Goal: Task Accomplishment & Management: Manage account settings

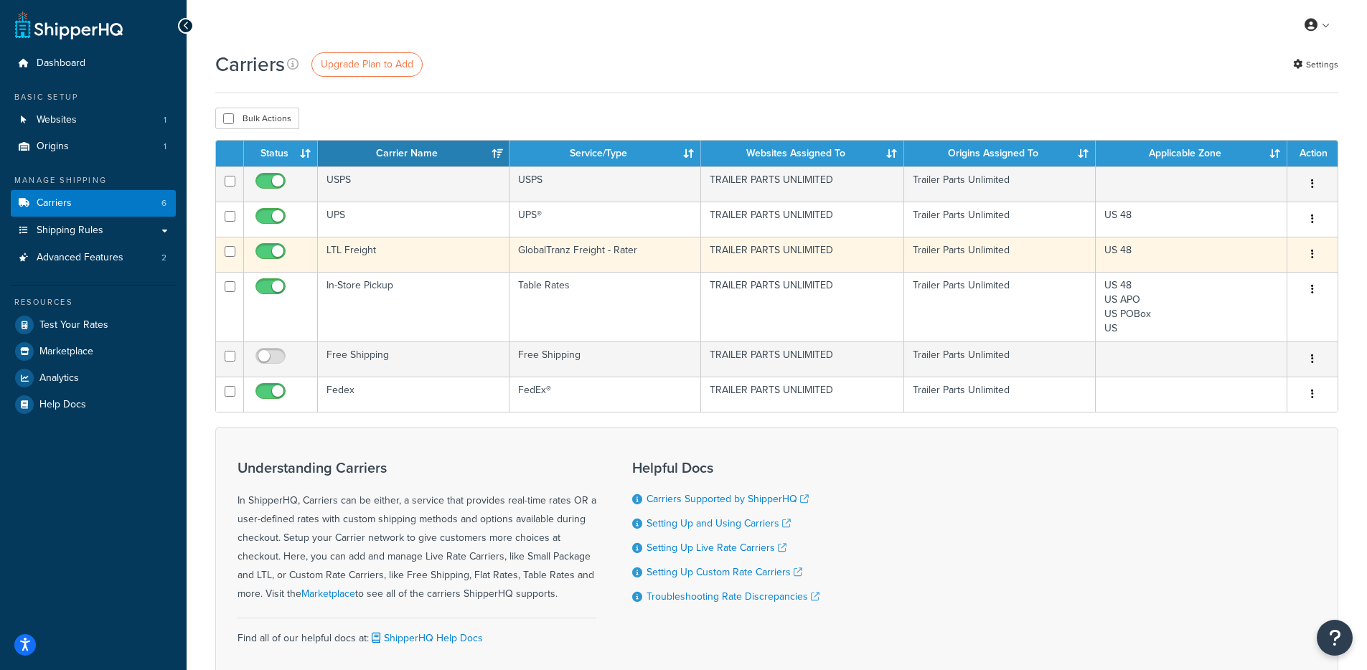
click at [419, 258] on td "LTL Freight" at bounding box center [414, 254] width 192 height 35
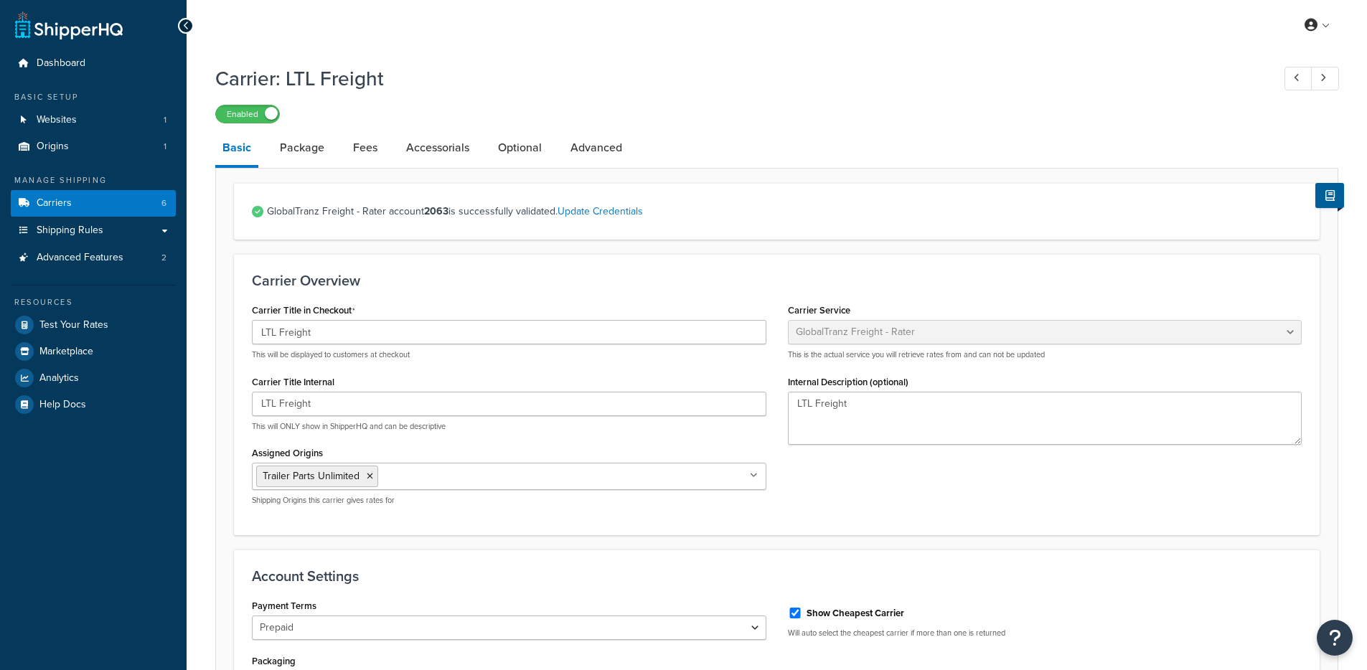
select select "cerasisFreight"
select select "Pallet"
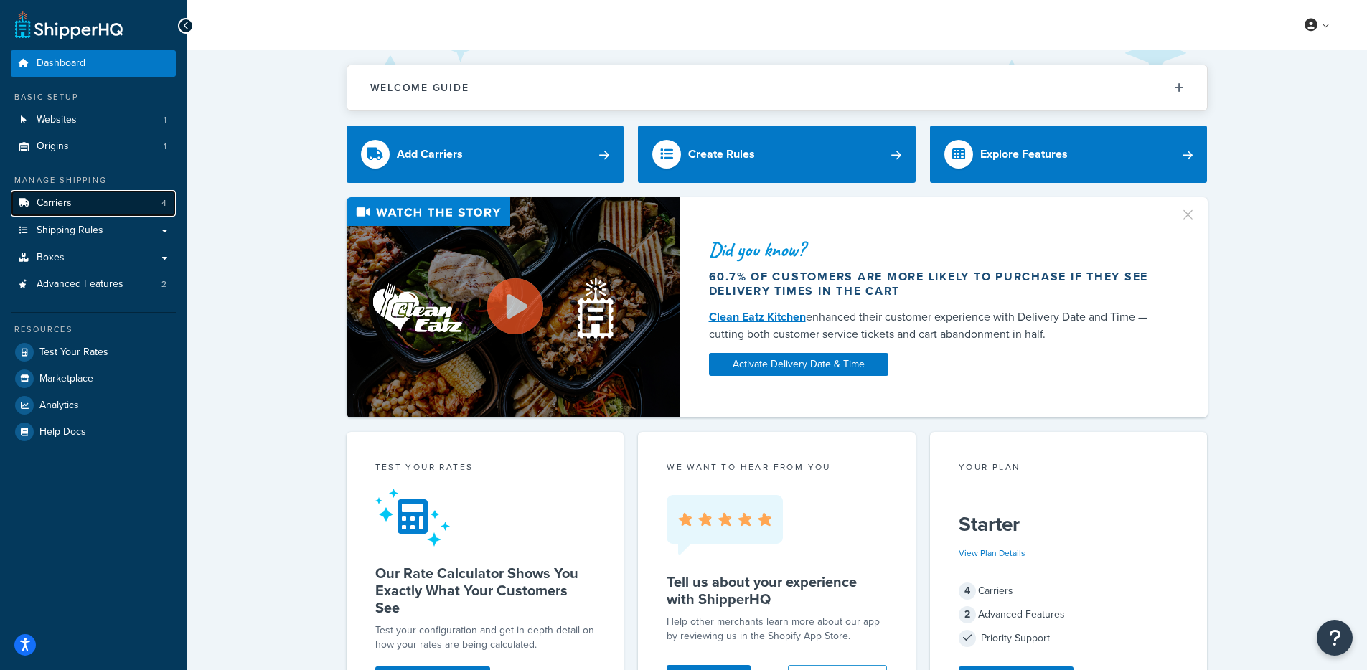
click at [139, 200] on link "Carriers 4" at bounding box center [93, 203] width 165 height 27
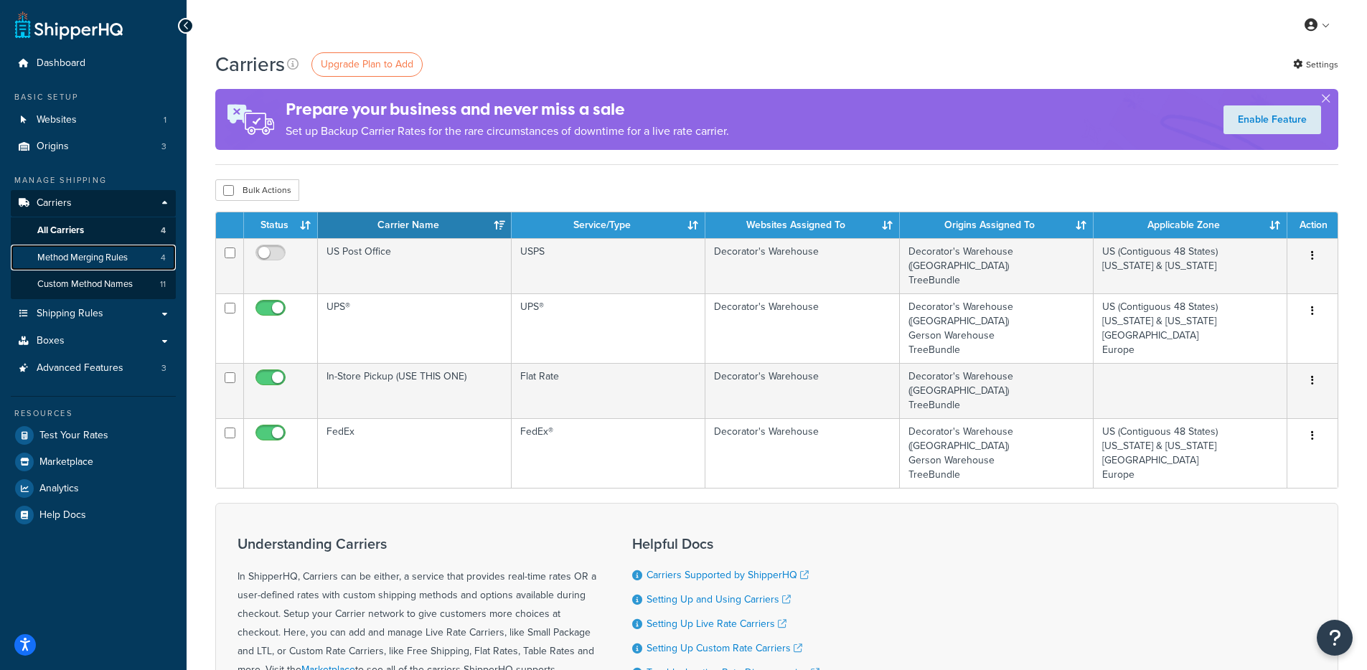
click at [98, 259] on span "Method Merging Rules" at bounding box center [82, 258] width 90 height 12
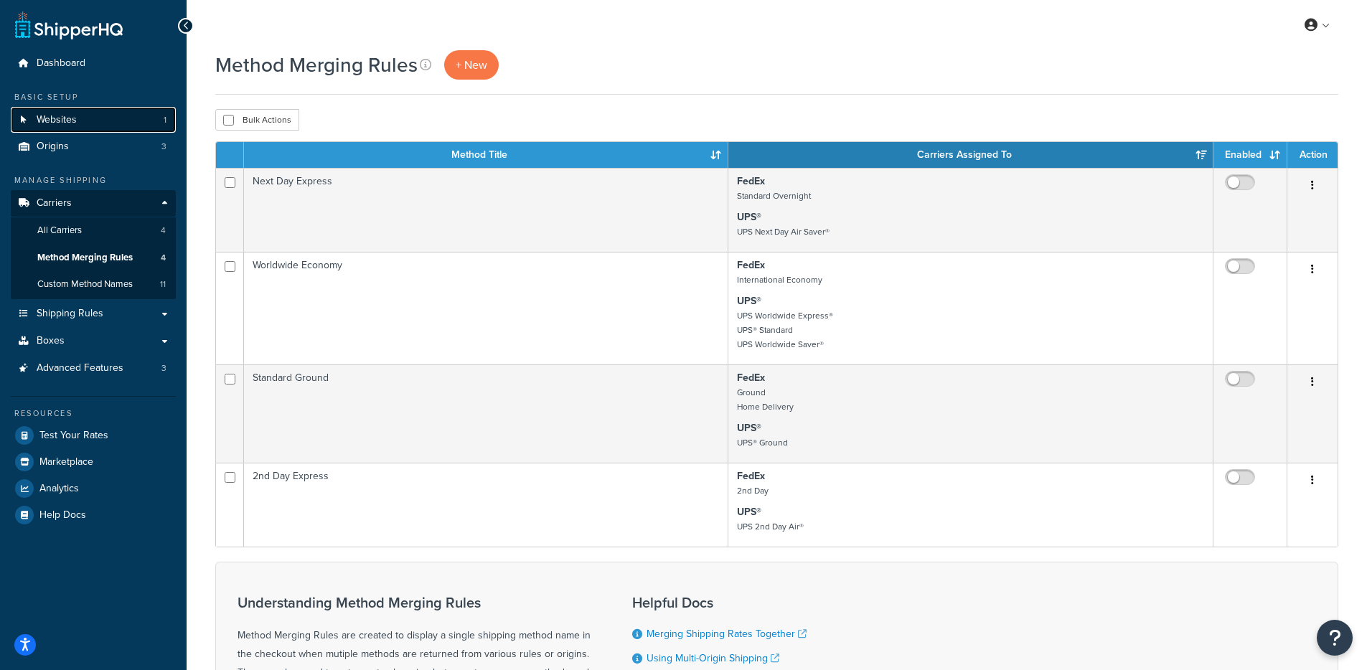
click at [94, 114] on link "Websites 1" at bounding box center [93, 120] width 165 height 27
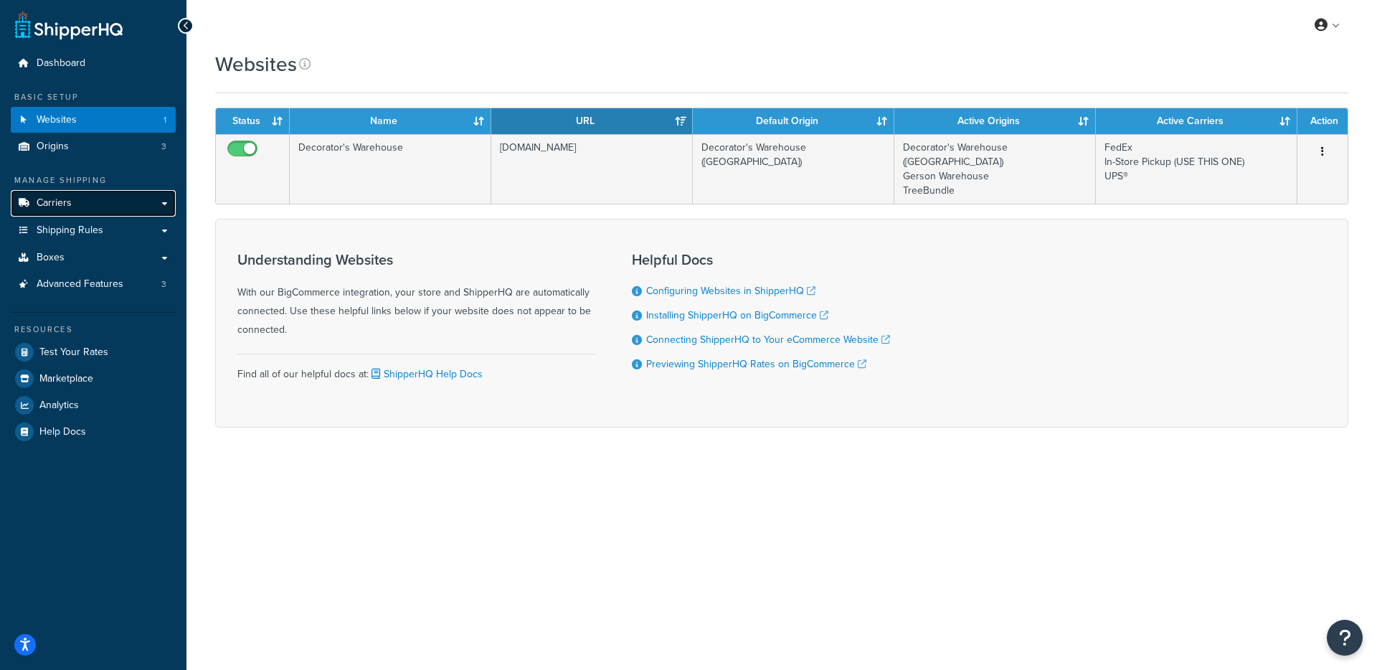
click at [80, 212] on link "Carriers" at bounding box center [93, 203] width 165 height 27
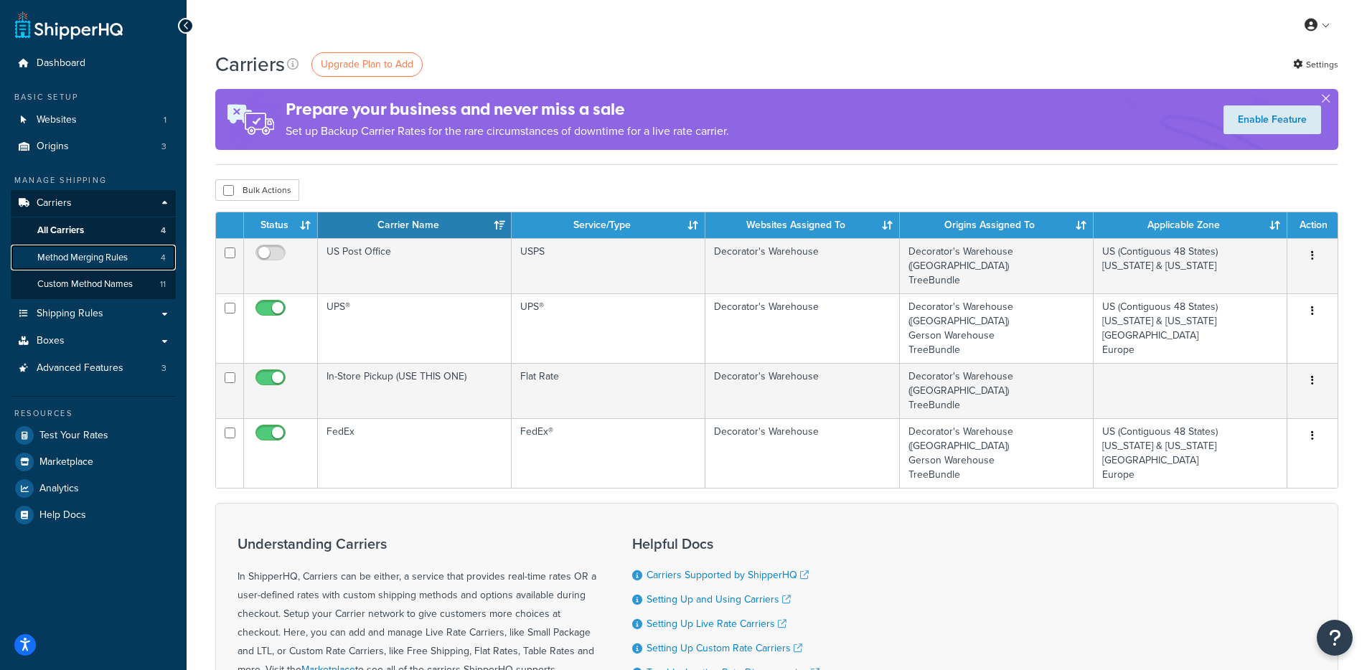
click at [110, 254] on span "Method Merging Rules" at bounding box center [82, 258] width 90 height 12
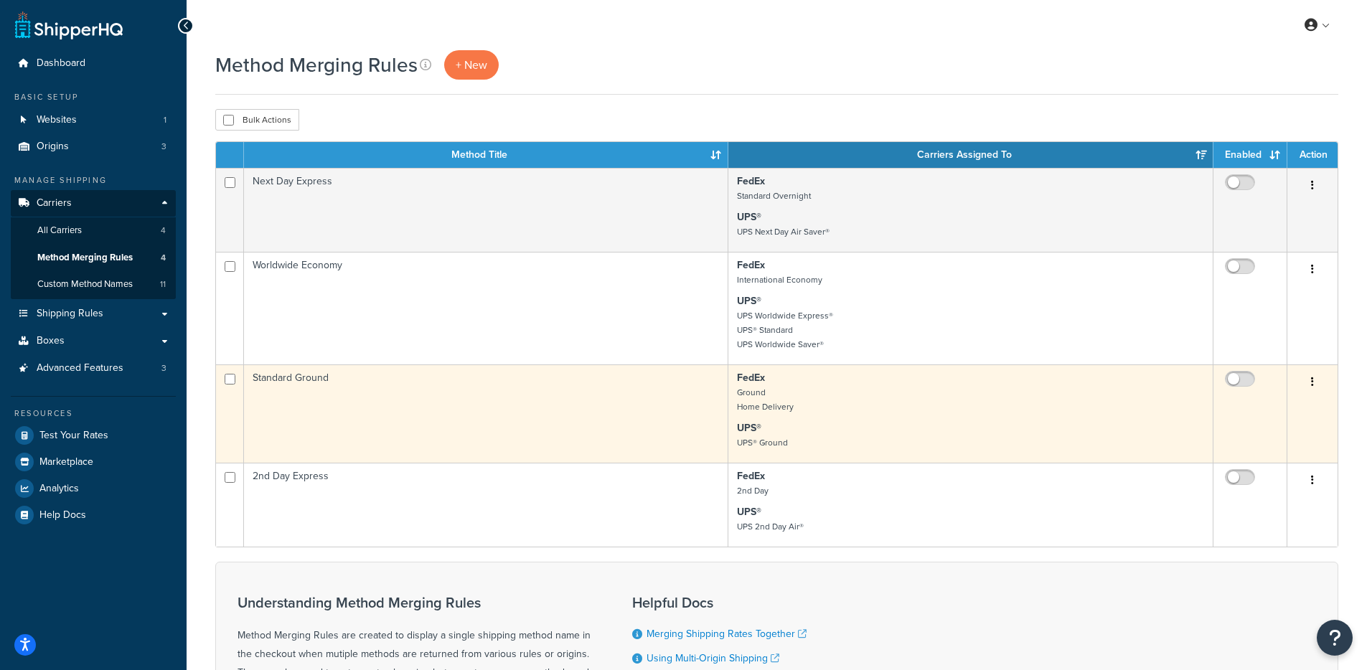
click at [752, 387] on small "Ground Home Delivery" at bounding box center [765, 399] width 57 height 27
click at [359, 375] on td "Standard Ground" at bounding box center [486, 413] width 484 height 98
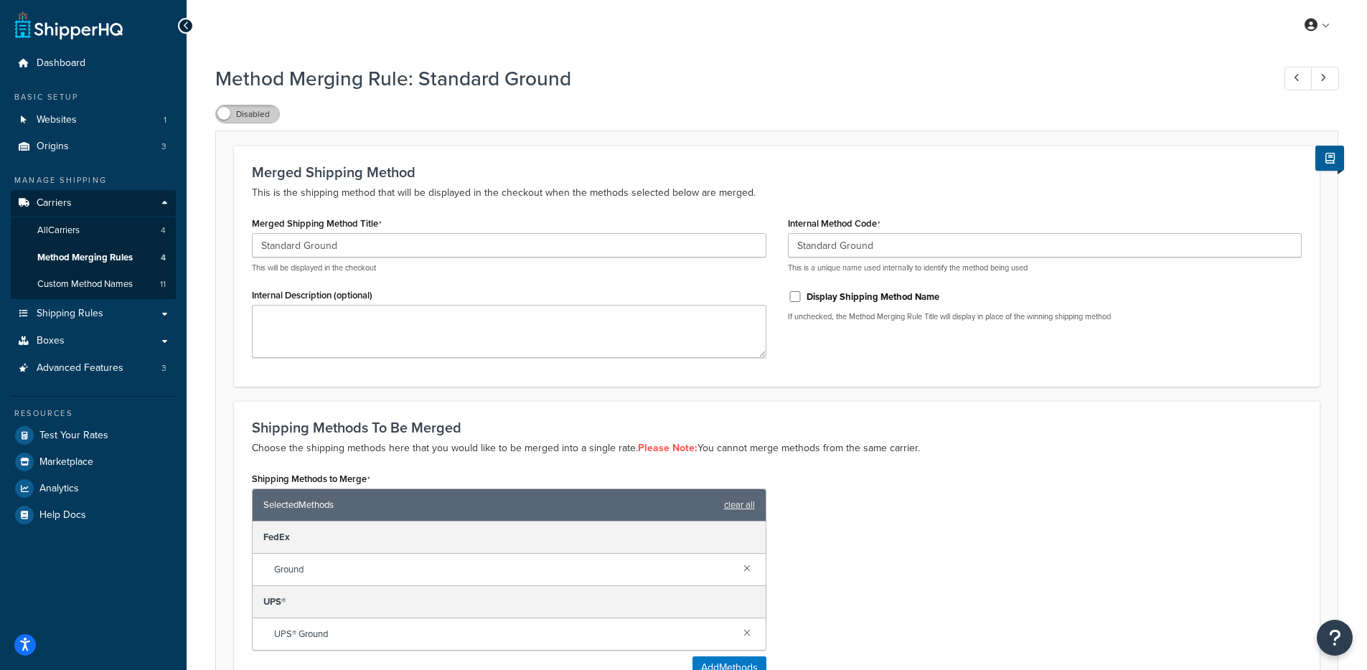
click at [227, 121] on label "Disabled" at bounding box center [247, 113] width 63 height 17
click at [250, 117] on label "Enabled" at bounding box center [247, 113] width 63 height 17
click at [128, 288] on span "Custom Method Names" at bounding box center [84, 284] width 95 height 12
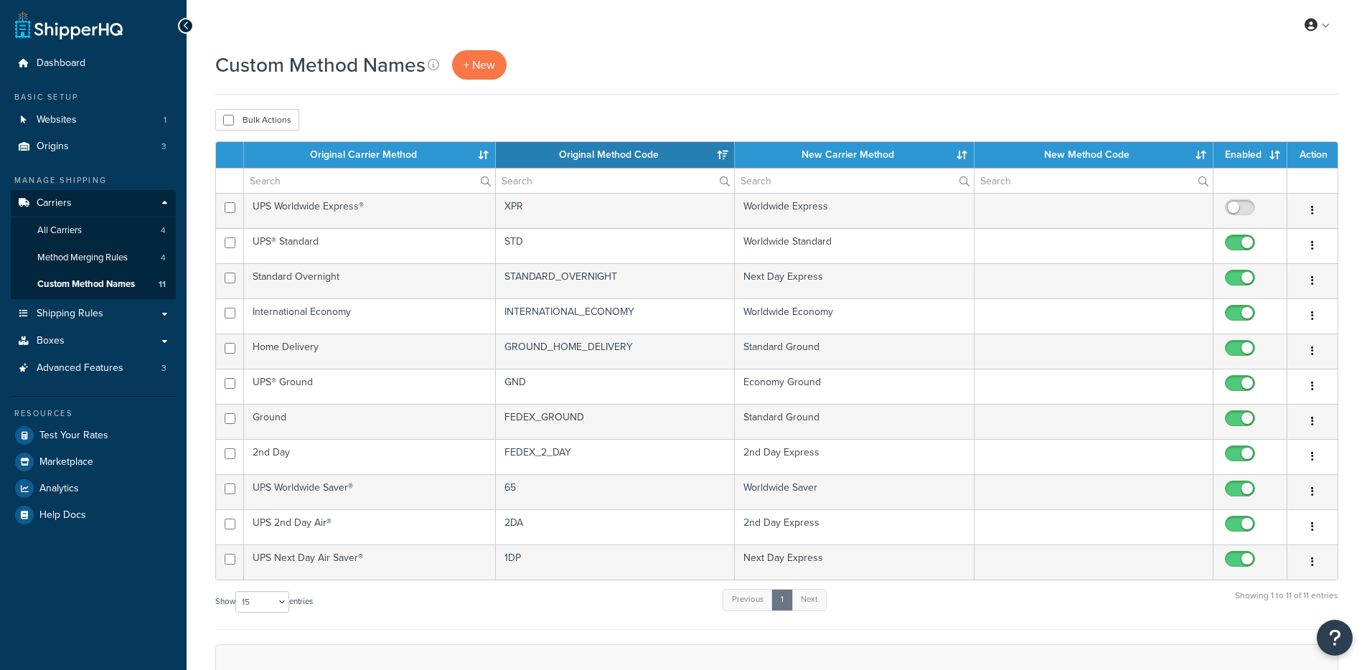
select select "15"
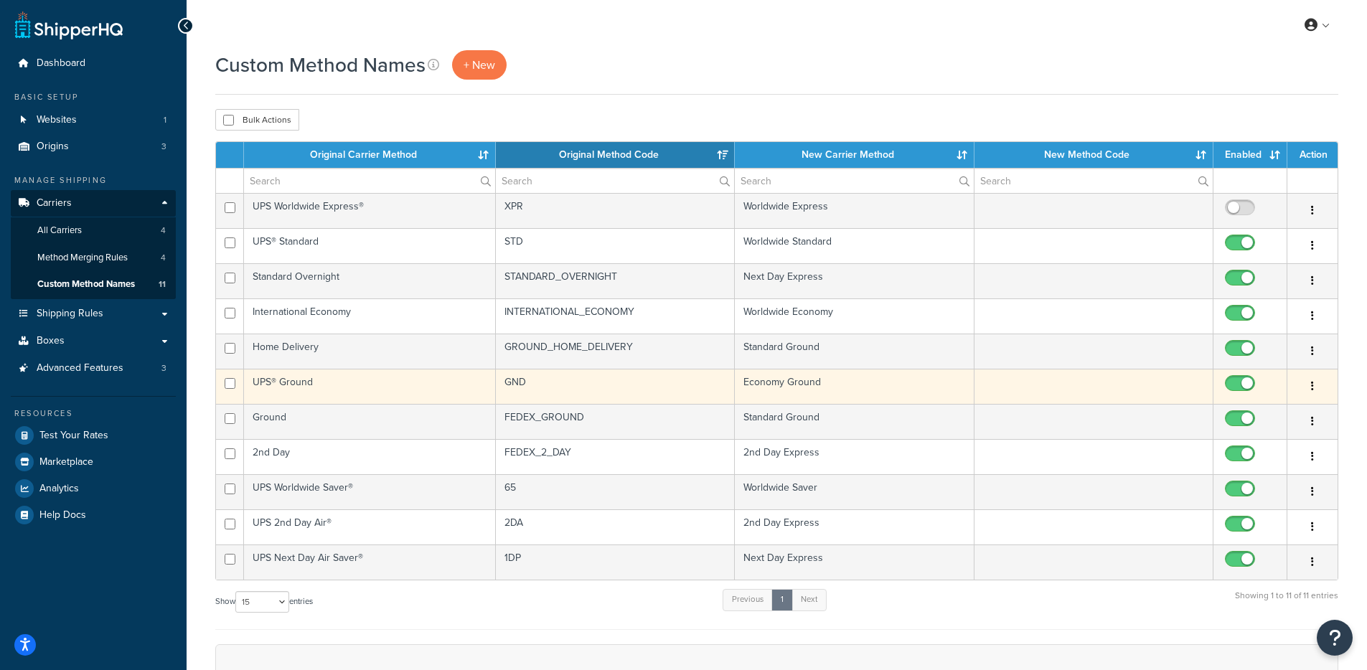
click at [595, 381] on td "GND" at bounding box center [615, 386] width 239 height 35
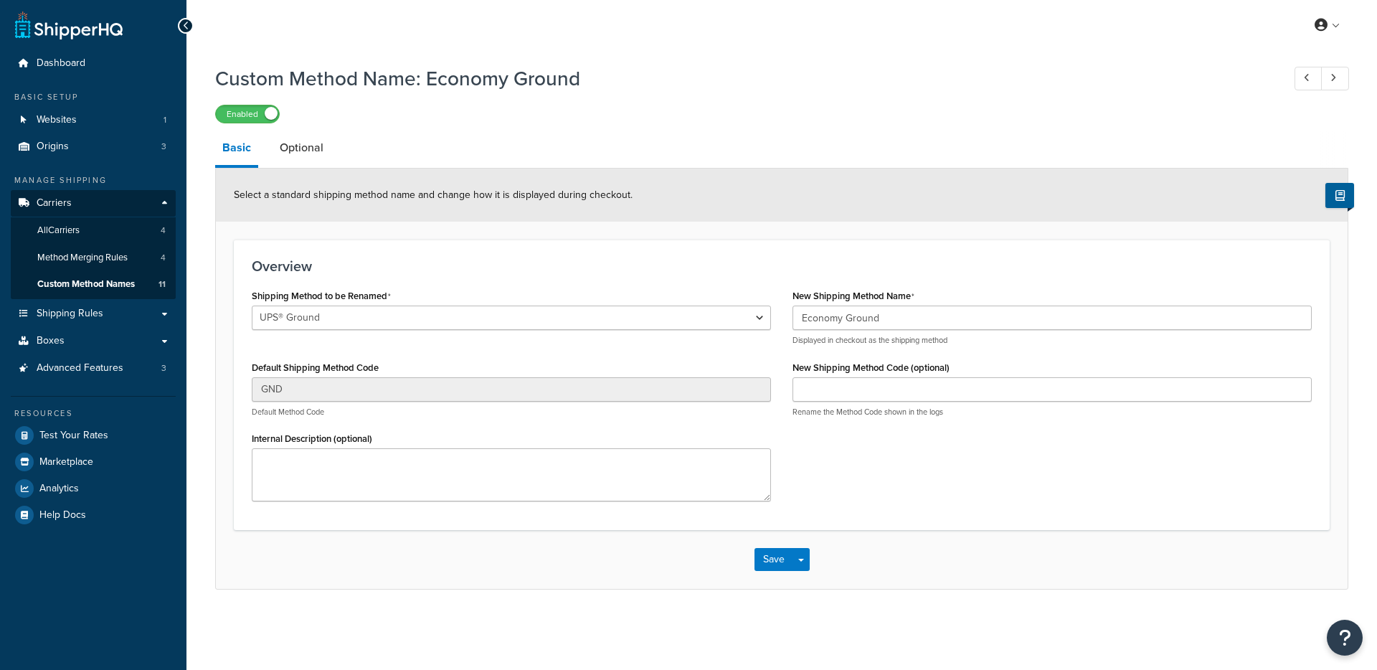
select select "528319"
click at [314, 150] on link "Optional" at bounding box center [302, 148] width 58 height 34
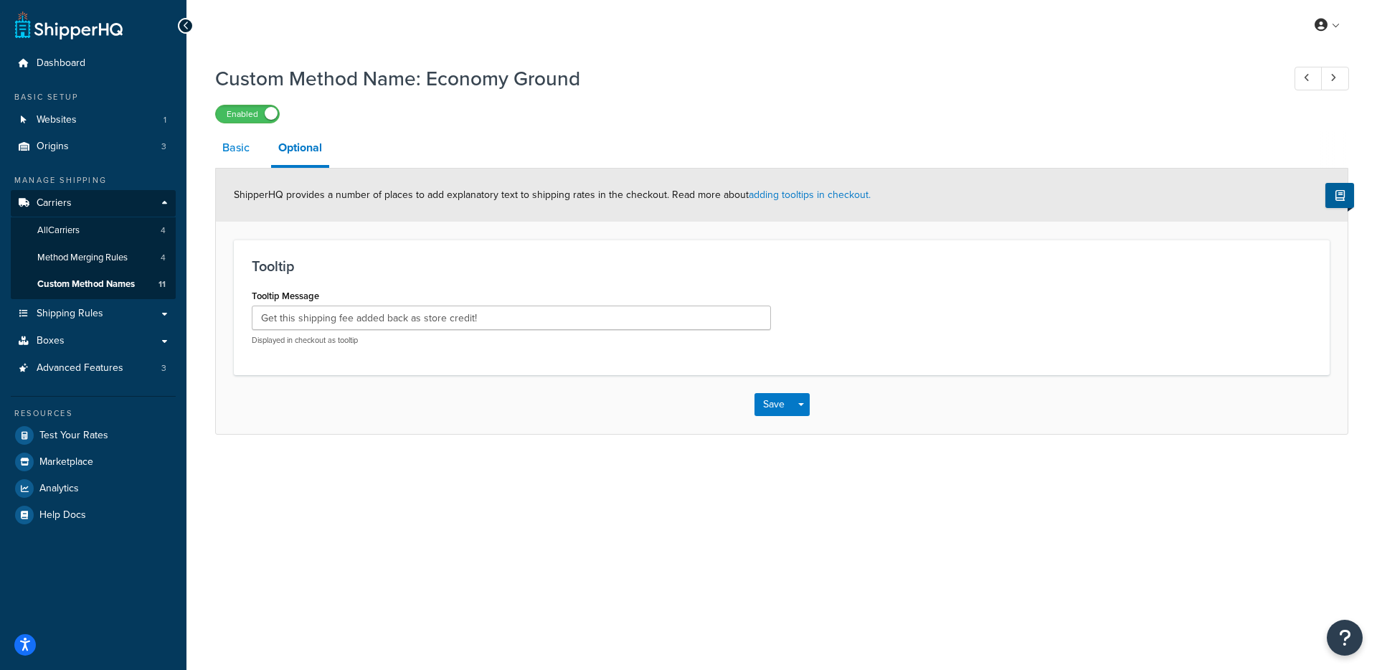
click at [250, 151] on link "Basic" at bounding box center [236, 148] width 42 height 34
select select "528319"
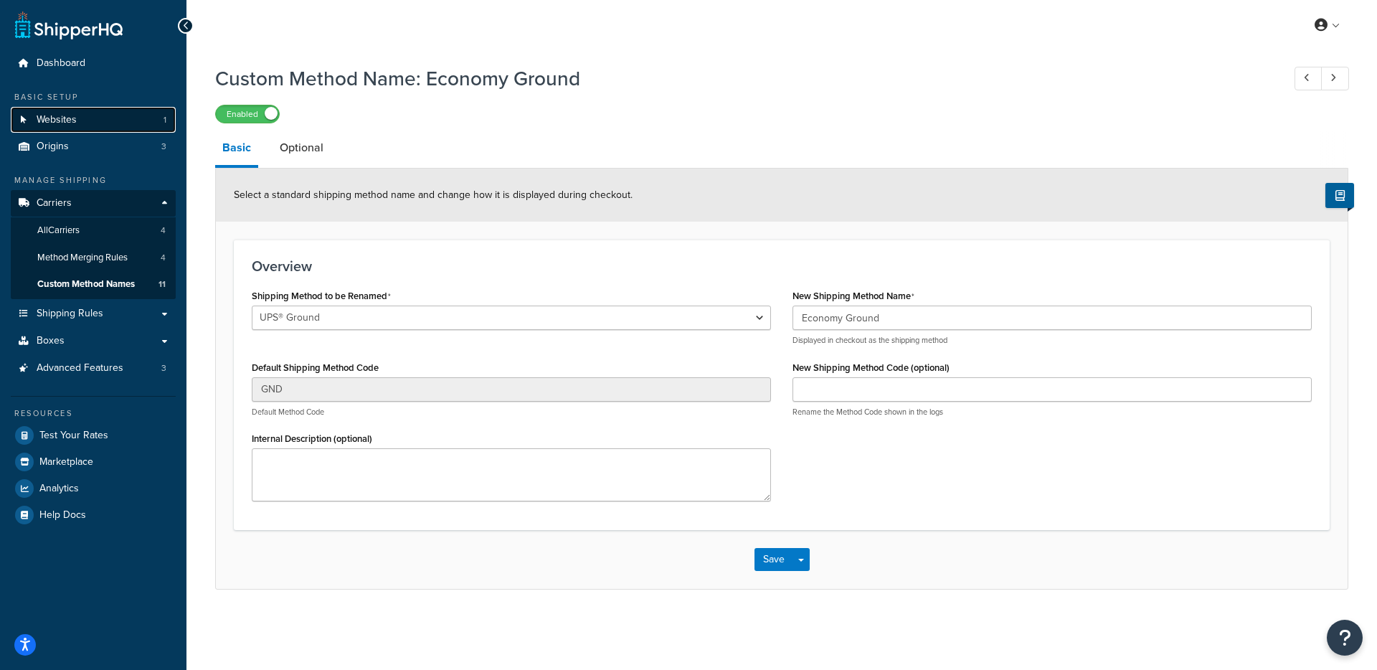
click at [83, 127] on link "Websites 1" at bounding box center [93, 120] width 165 height 27
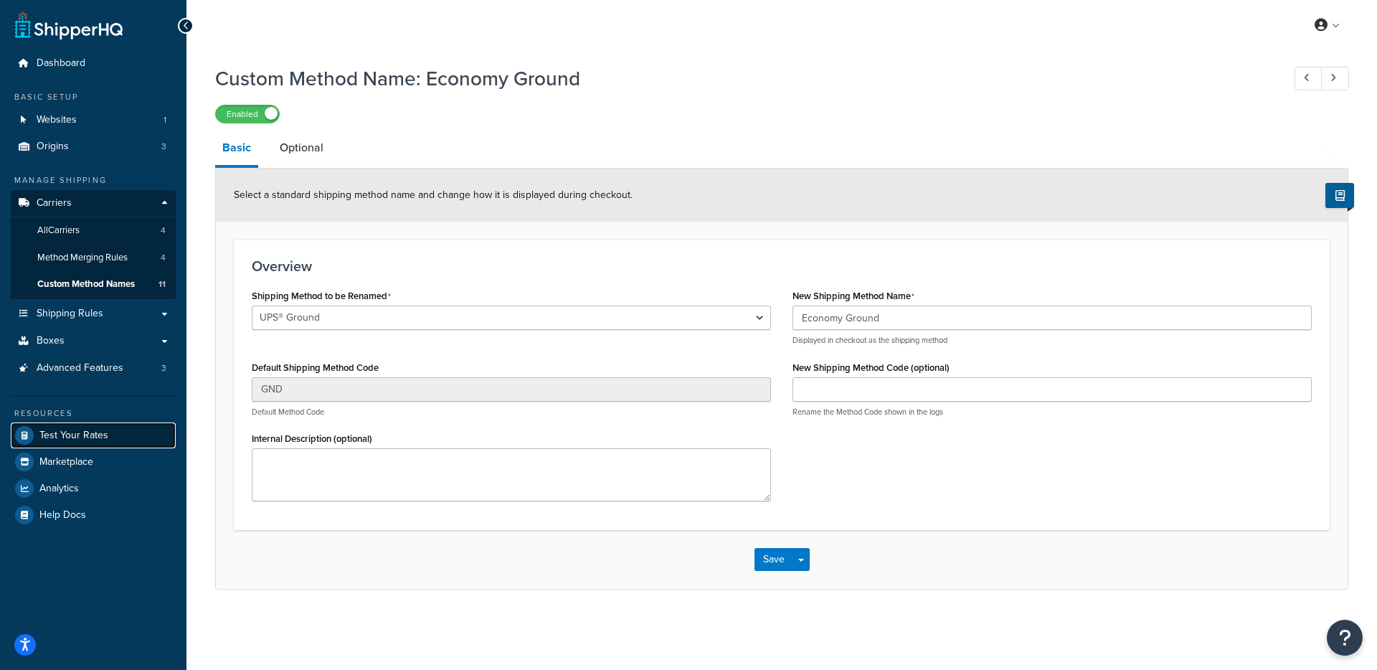
click at [97, 430] on span "Test Your Rates" at bounding box center [73, 436] width 69 height 12
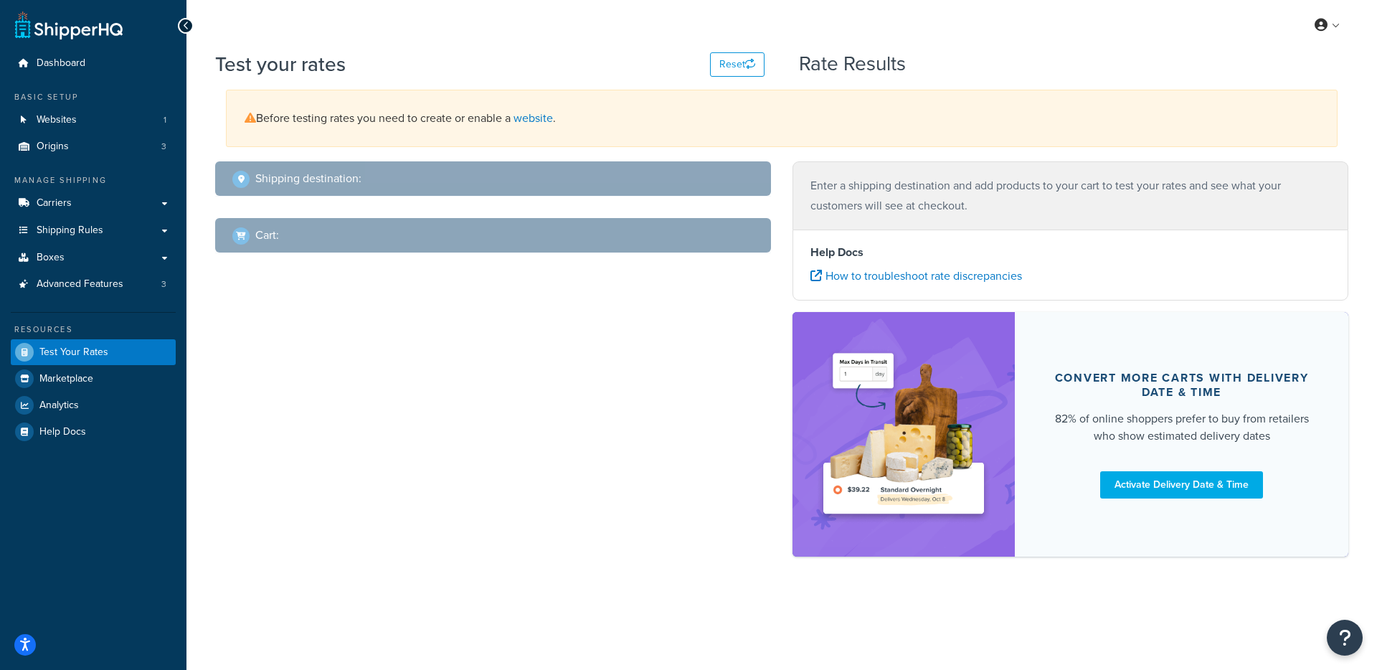
select select "[GEOGRAPHIC_DATA]"
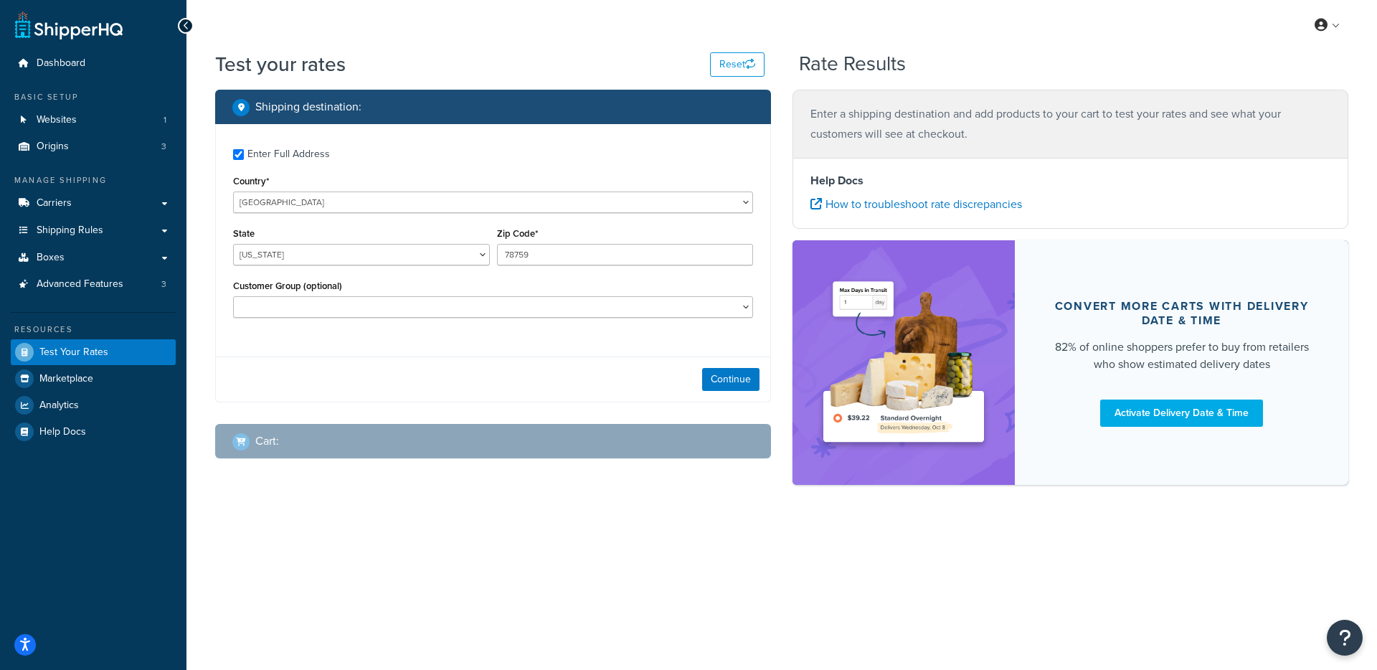
checkbox input "true"
type input "78633"
select select "Retail"
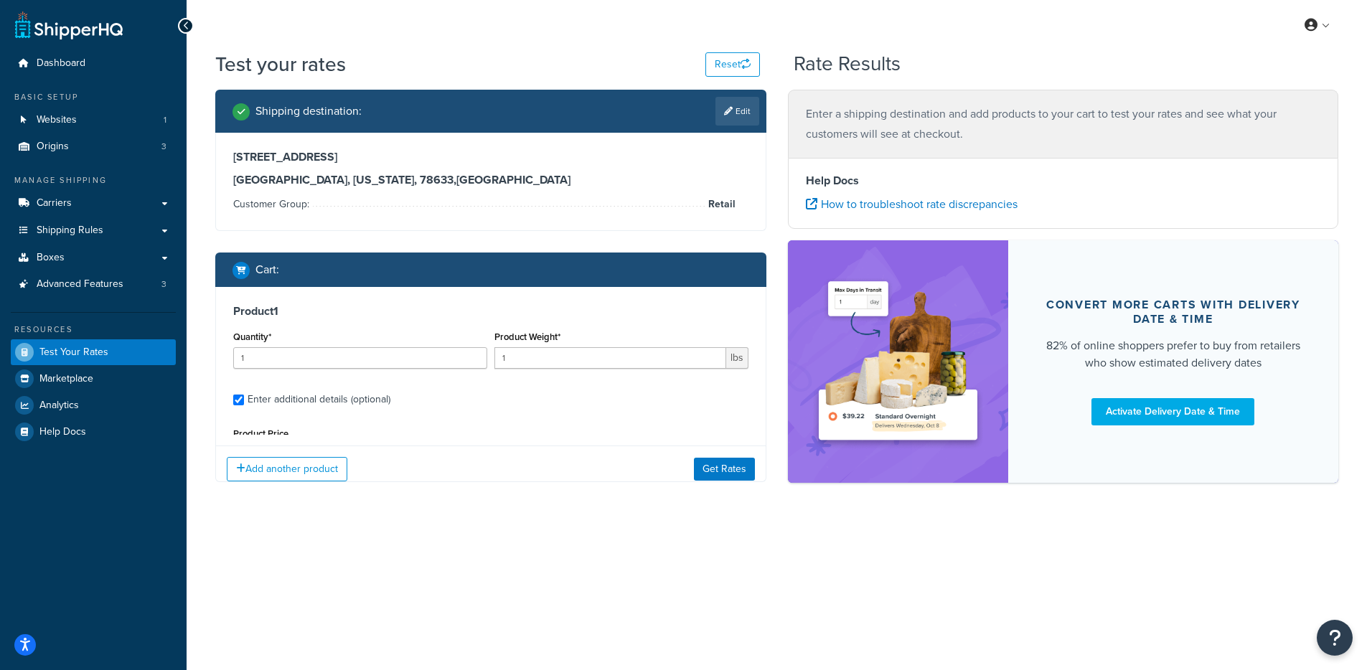
type input "0.1"
type input "34.99"
type input "3.5000"
type input "4.0000"
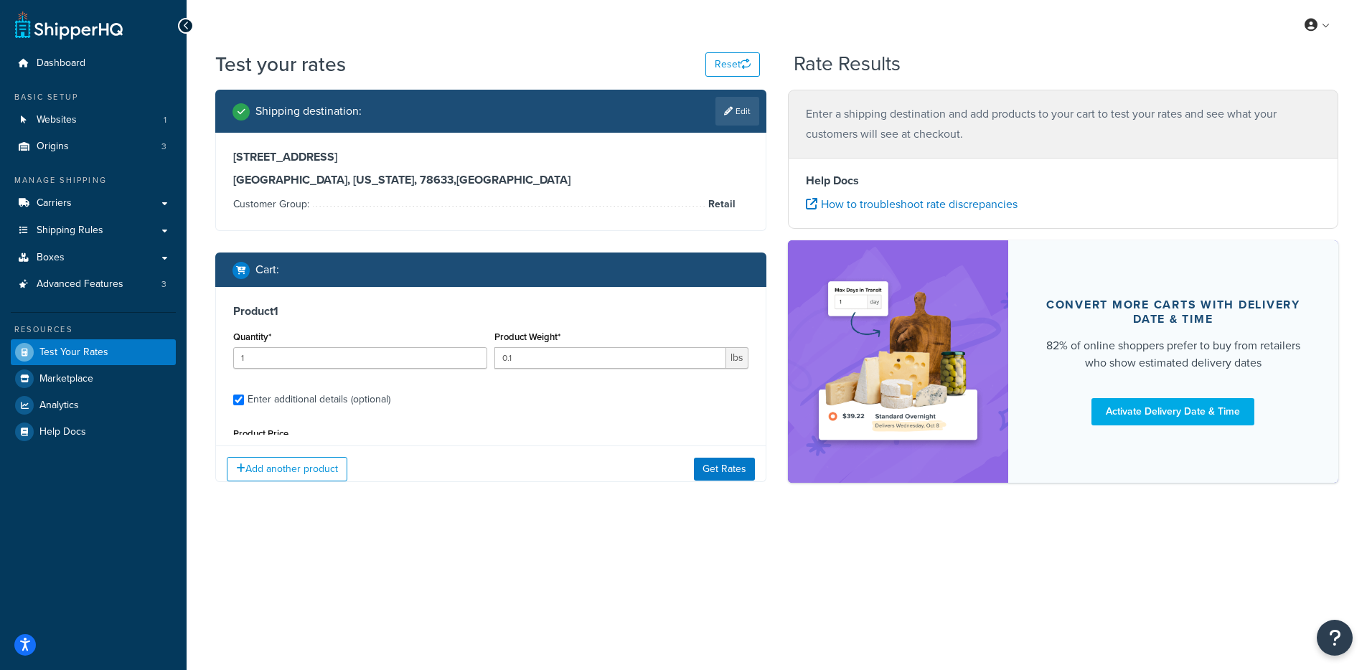
scroll to position [136, 0]
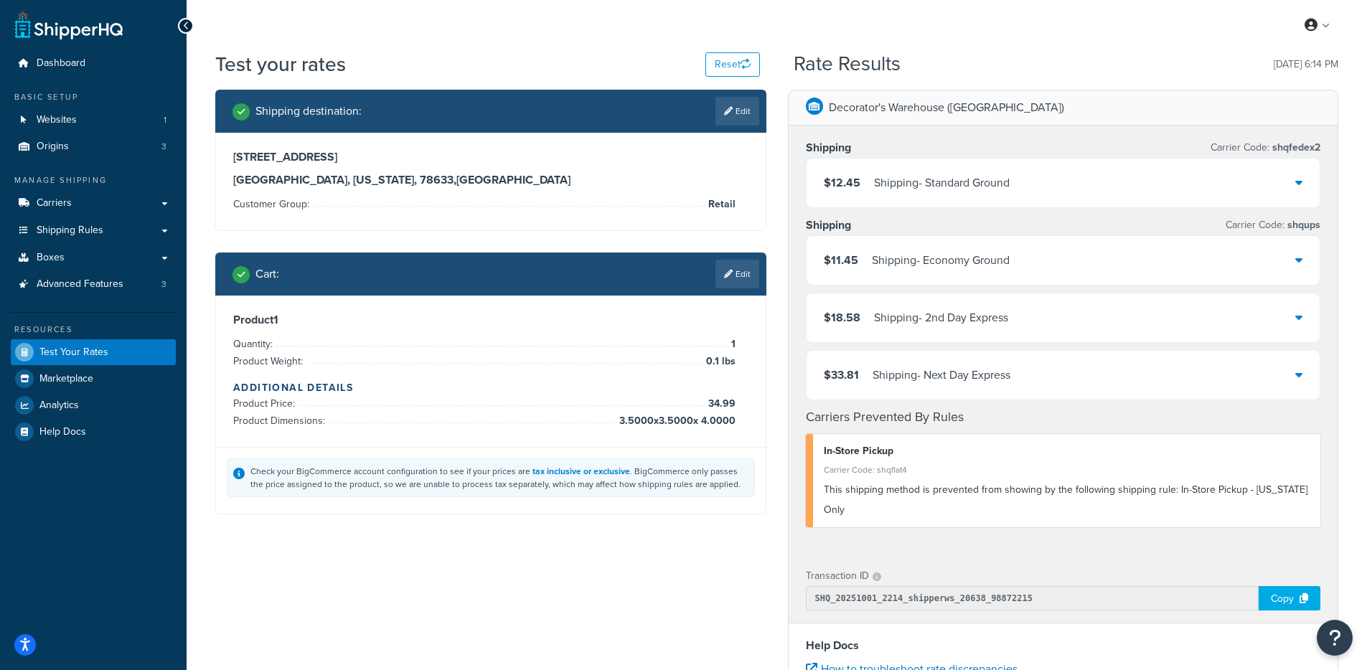
click at [1030, 258] on div "$11.45 Shipping - Economy Ground" at bounding box center [1063, 260] width 514 height 49
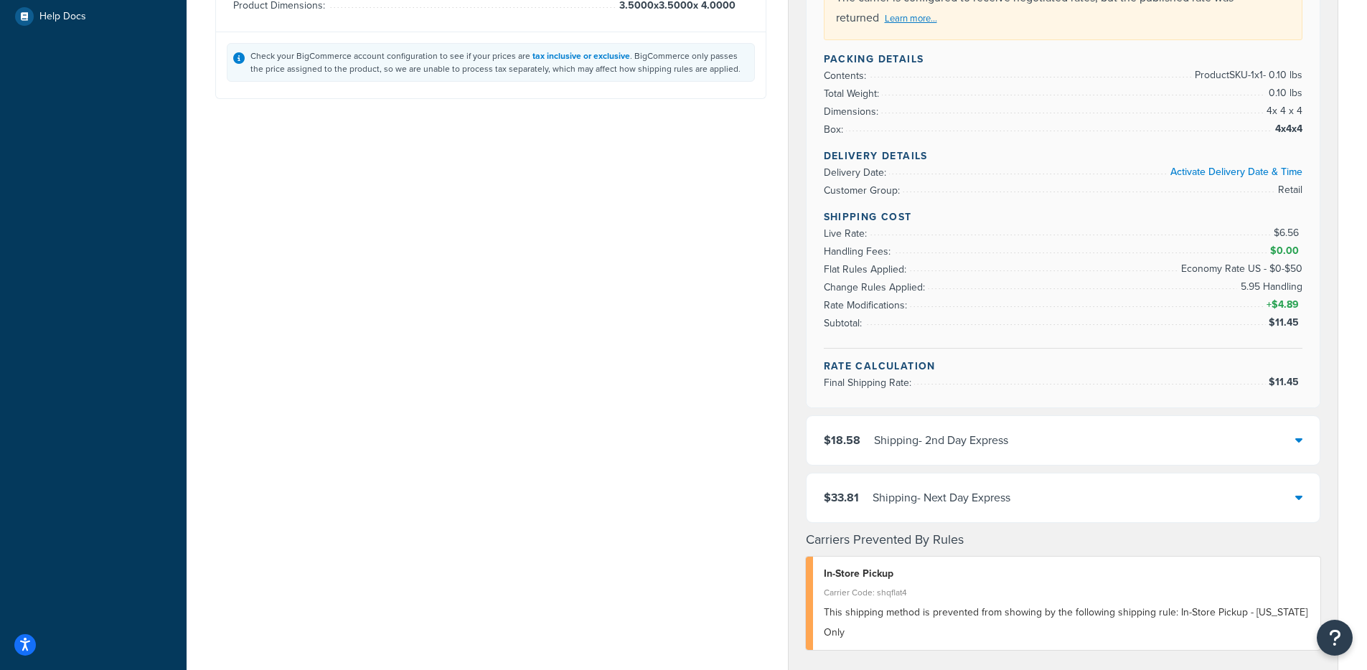
scroll to position [146, 0]
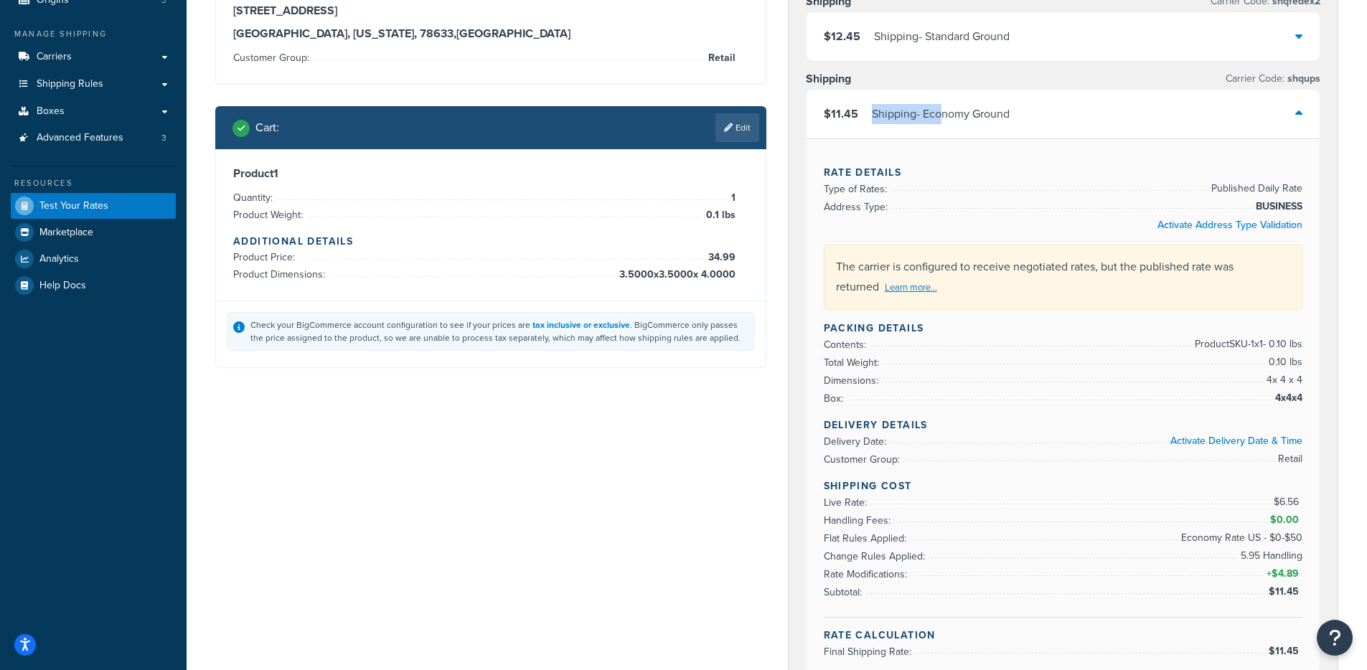
click at [897, 94] on div "$11.45 Shipping - Economy Ground" at bounding box center [1063, 114] width 514 height 49
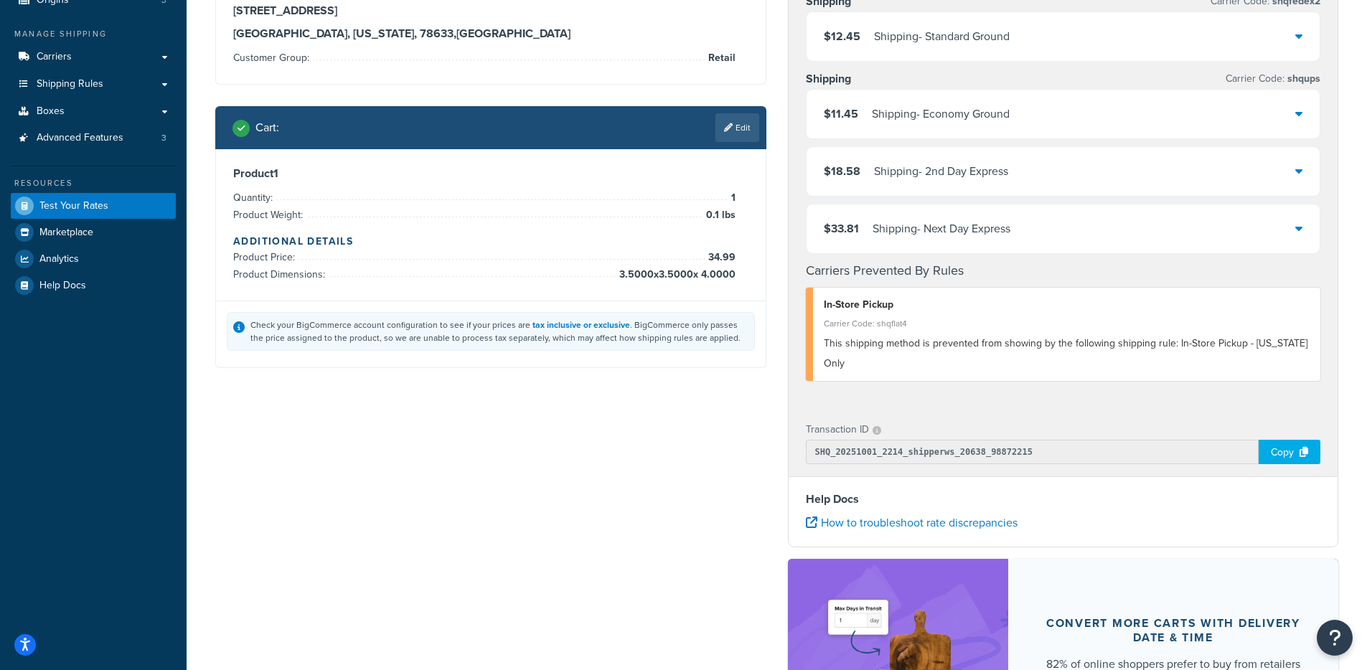
click at [922, 105] on div "Shipping - Economy Ground" at bounding box center [941, 114] width 138 height 20
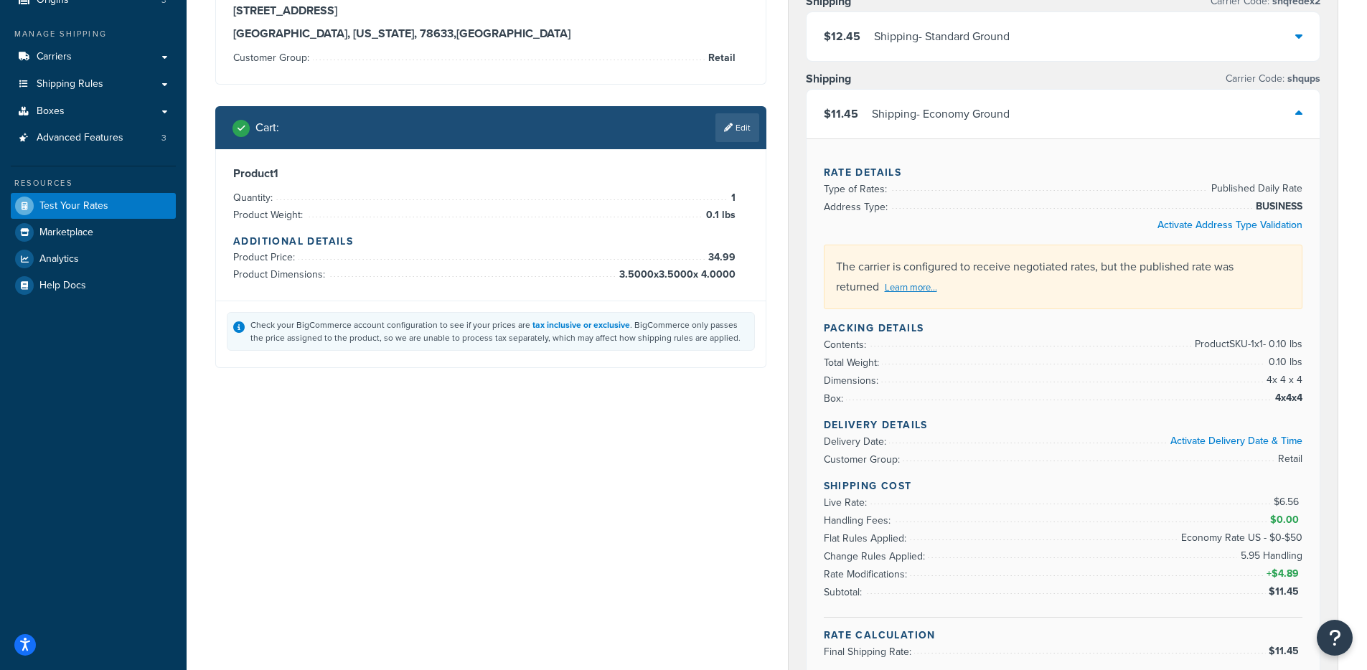
click at [924, 108] on div "Shipping - Economy Ground" at bounding box center [941, 114] width 138 height 20
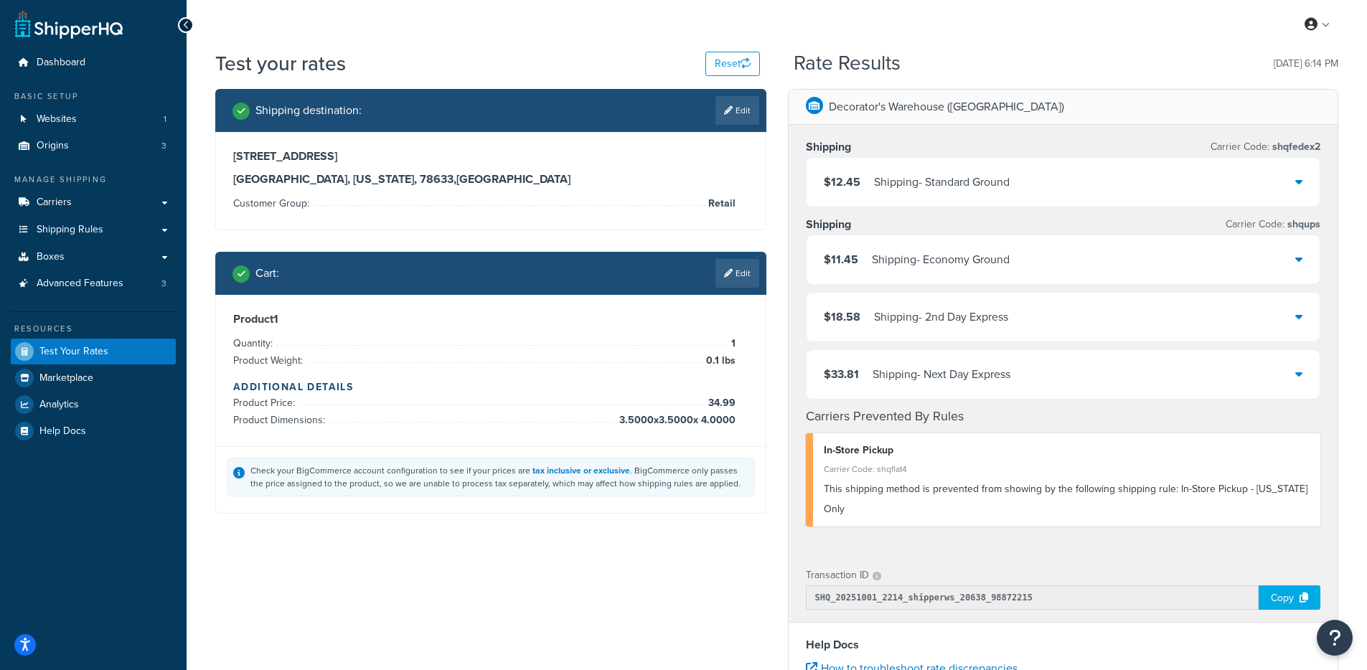
scroll to position [0, 0]
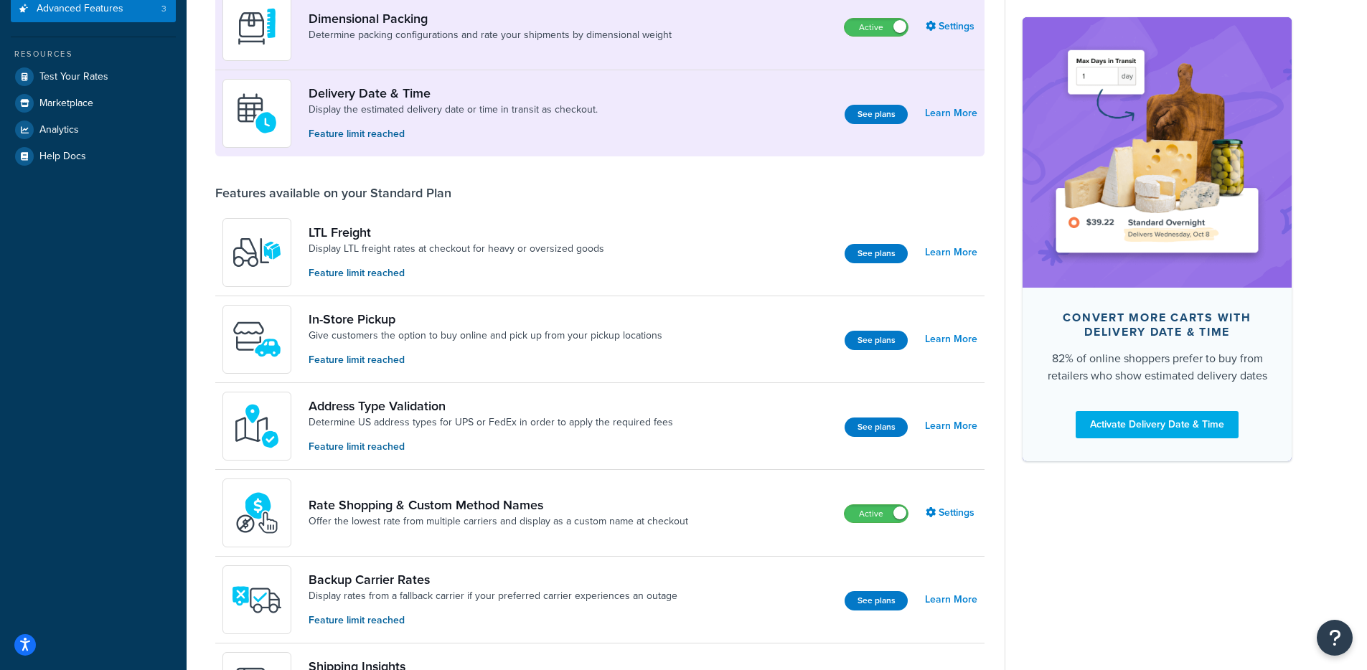
scroll to position [456, 0]
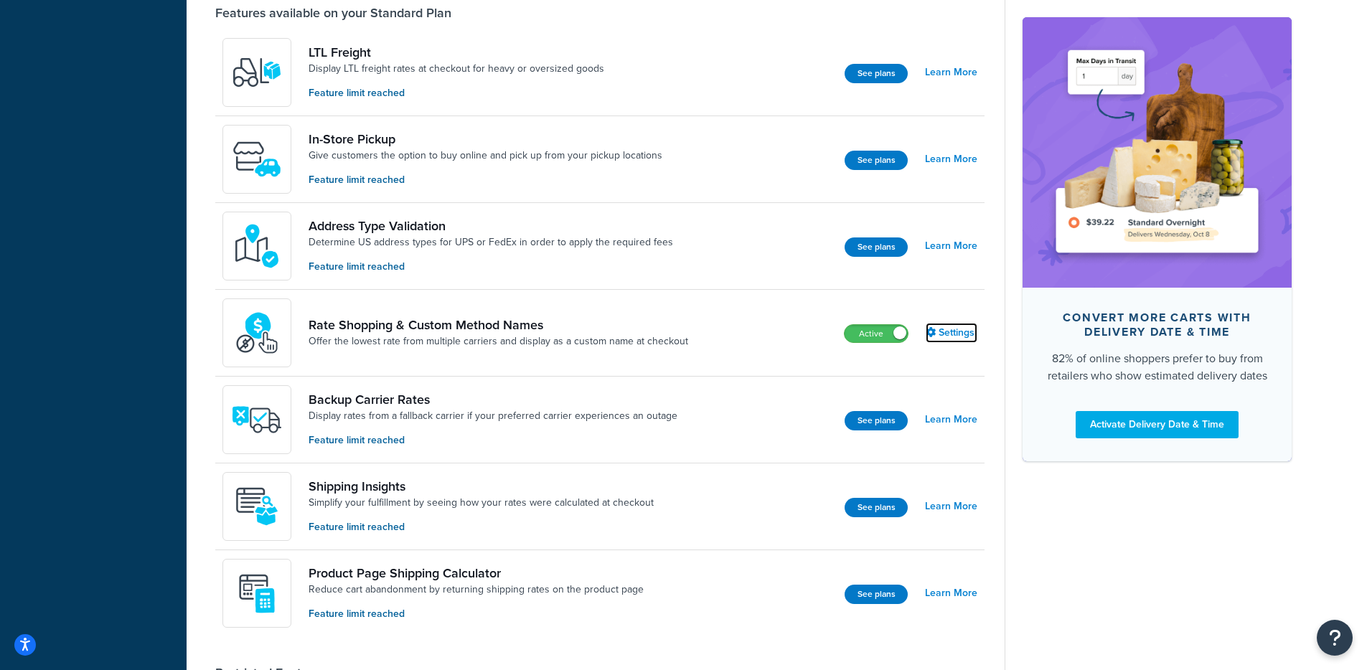
click at [943, 325] on link "Settings" at bounding box center [951, 333] width 52 height 20
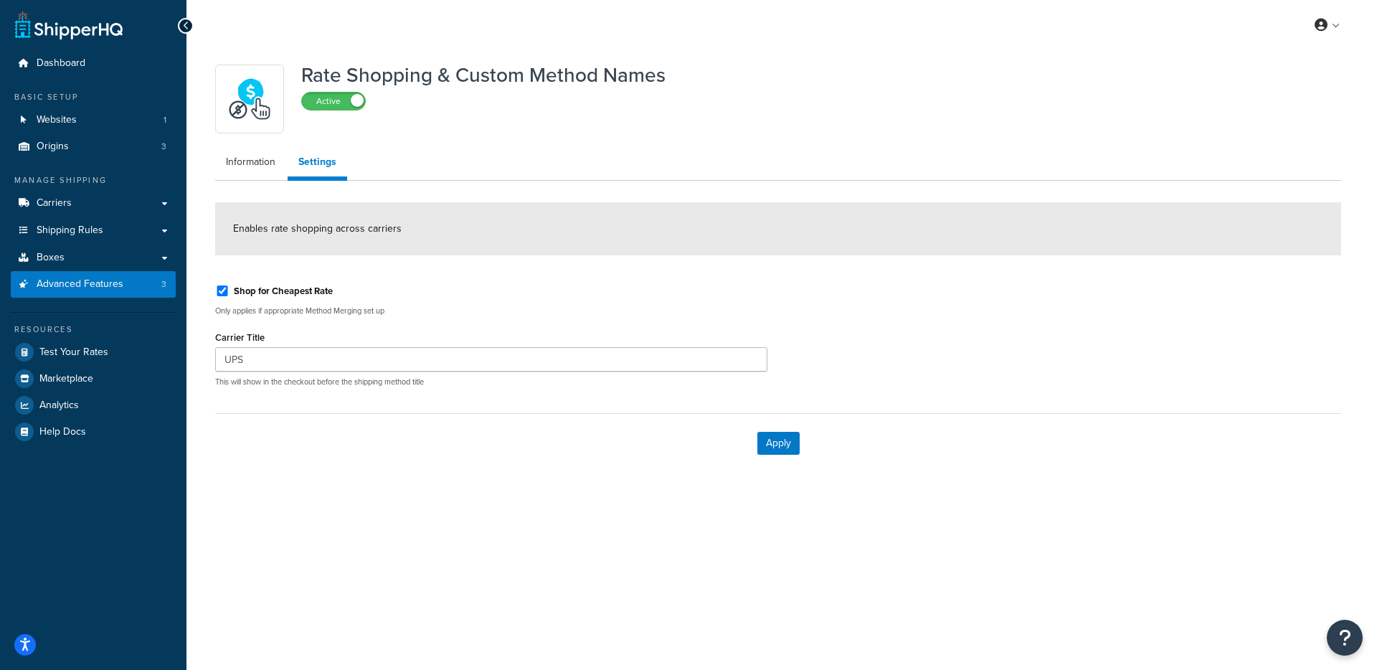
click at [260, 177] on ul "Information Settings" at bounding box center [778, 164] width 1126 height 33
click at [264, 171] on link "Information" at bounding box center [250, 162] width 71 height 29
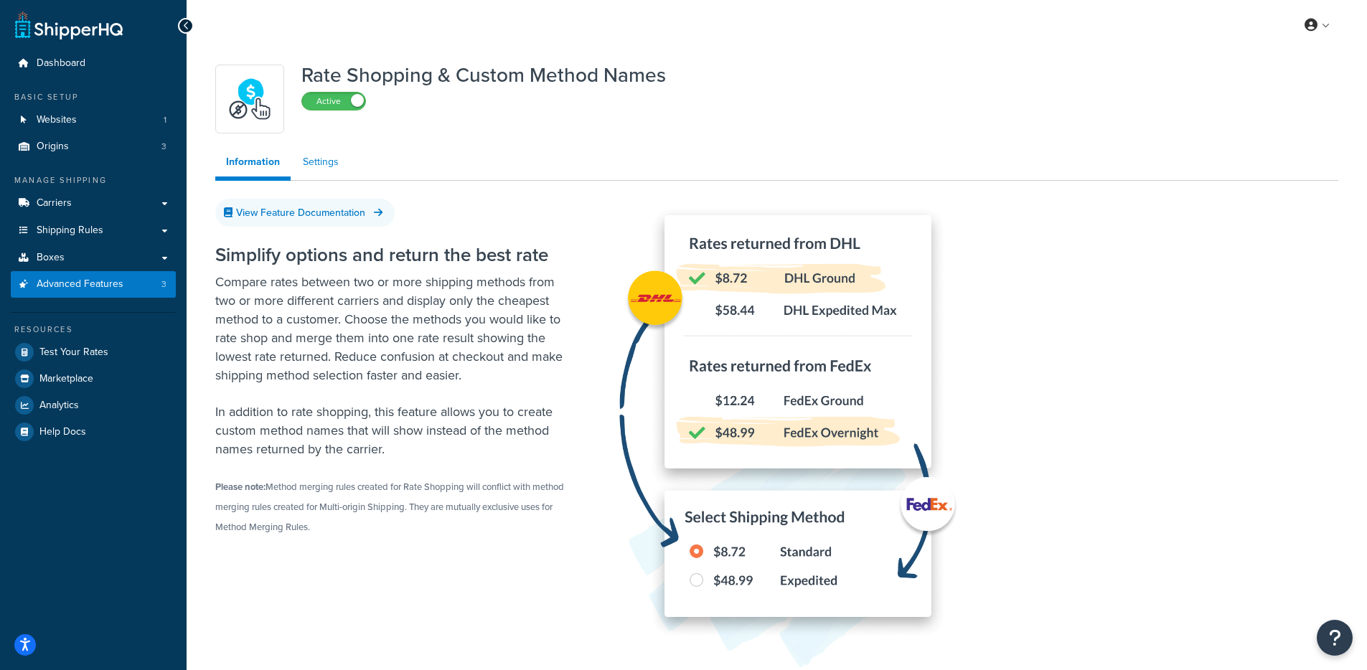
click at [322, 171] on link "Settings" at bounding box center [320, 162] width 57 height 29
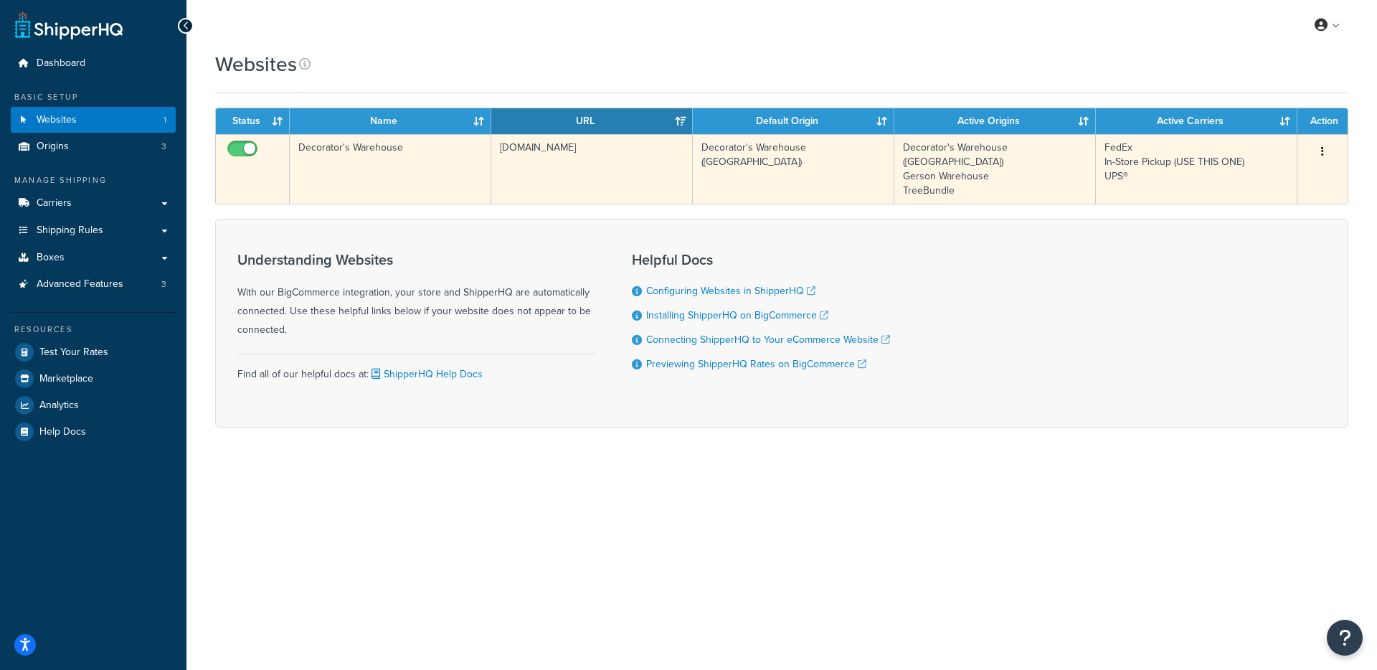
click at [532, 201] on td "[DOMAIN_NAME]" at bounding box center [592, 169] width 202 height 70
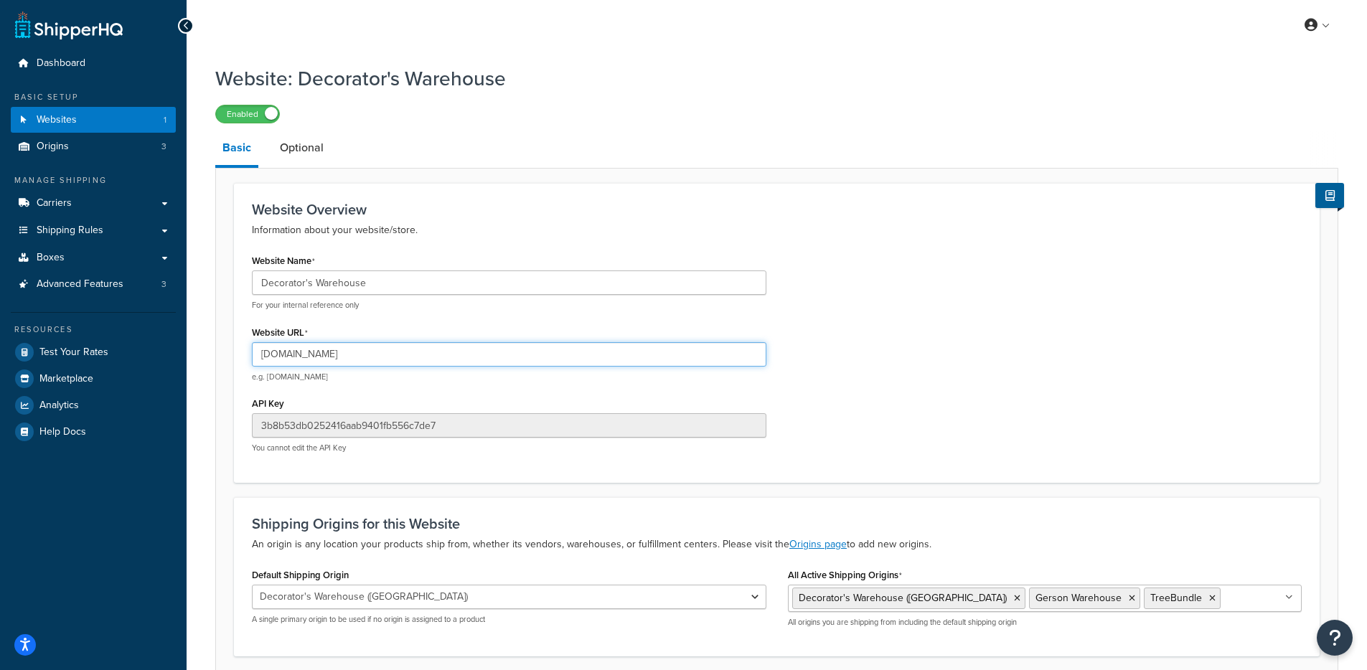
click at [374, 359] on input "[DOMAIN_NAME]" at bounding box center [509, 354] width 514 height 24
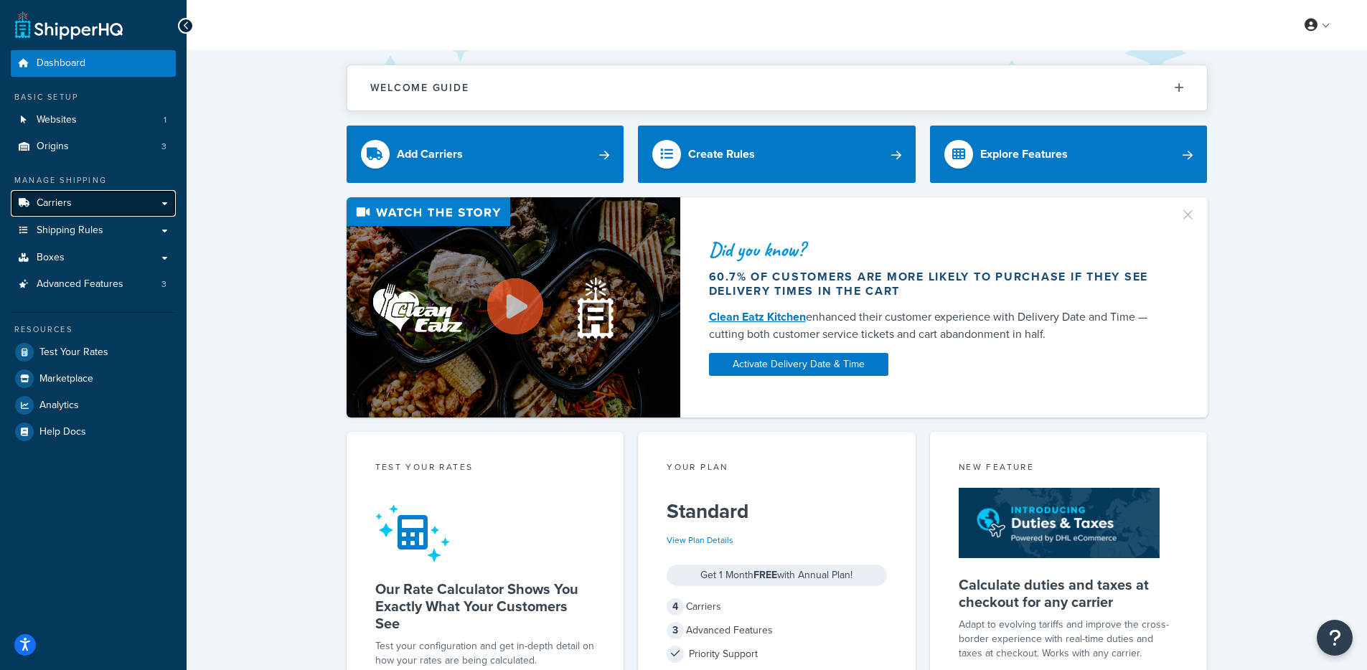
click at [123, 203] on link "Carriers" at bounding box center [93, 203] width 165 height 27
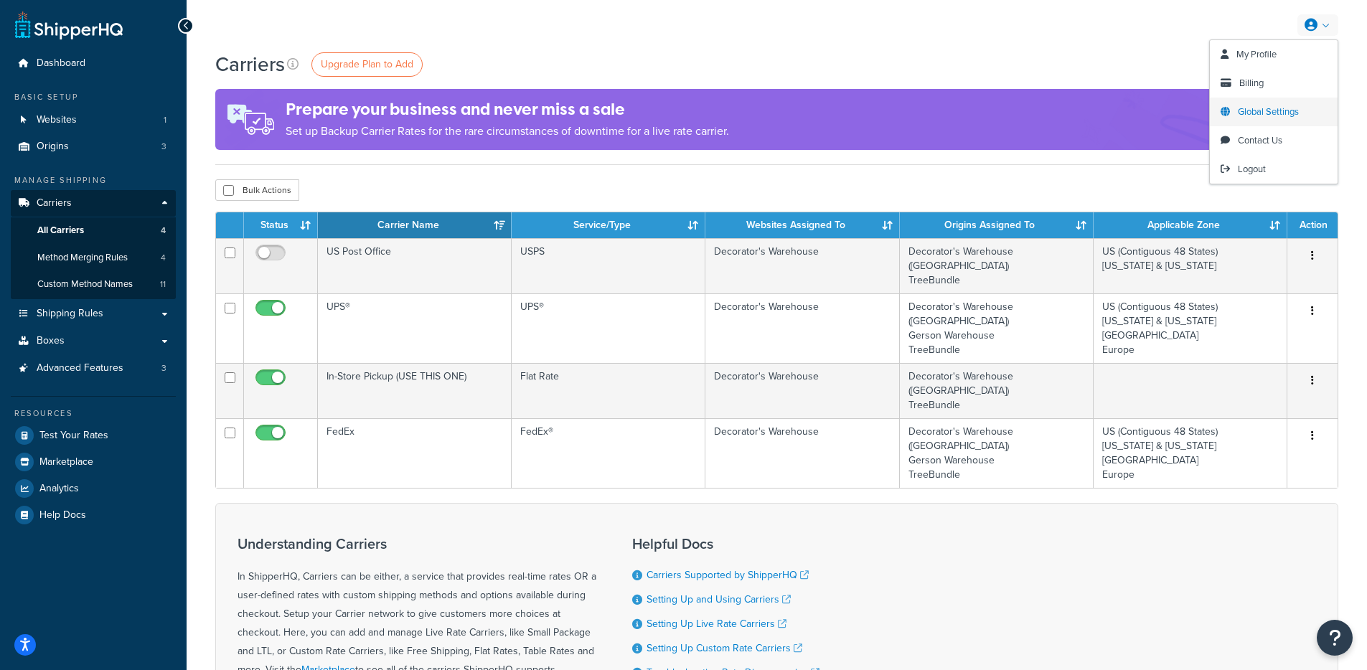
click at [1271, 114] on span "Global Settings" at bounding box center [1268, 112] width 61 height 14
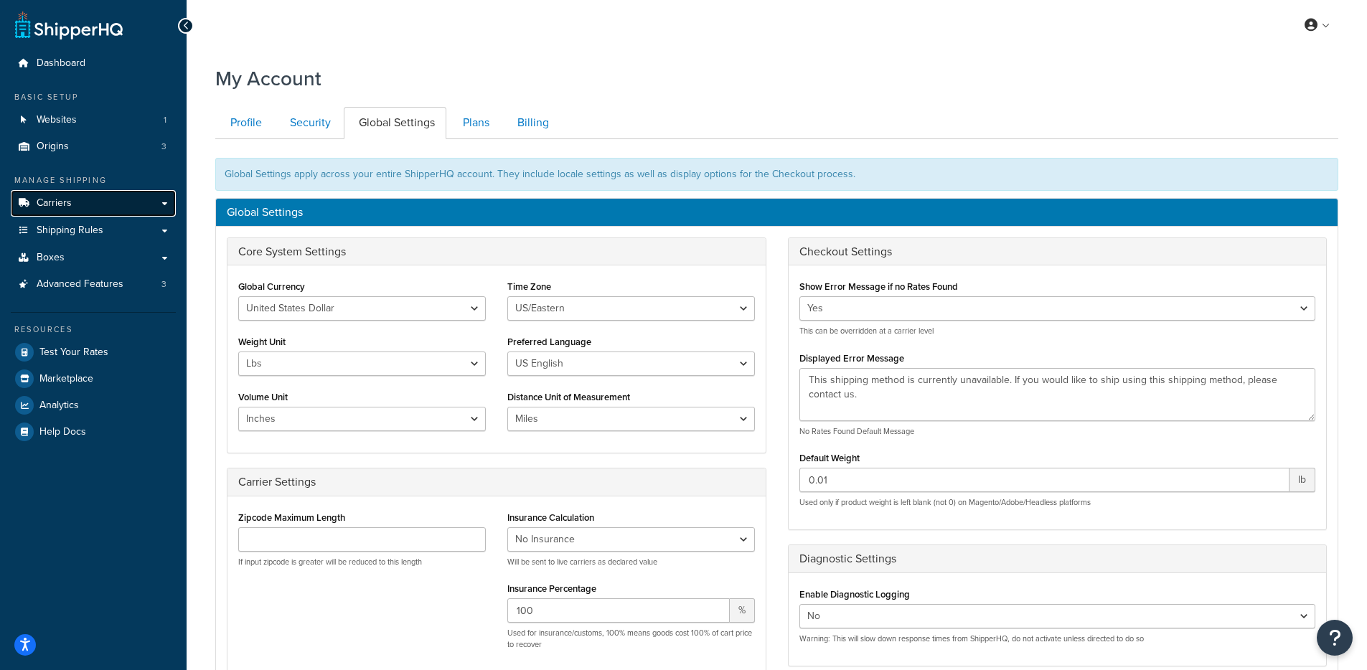
click at [60, 207] on span "Carriers" at bounding box center [54, 203] width 35 height 12
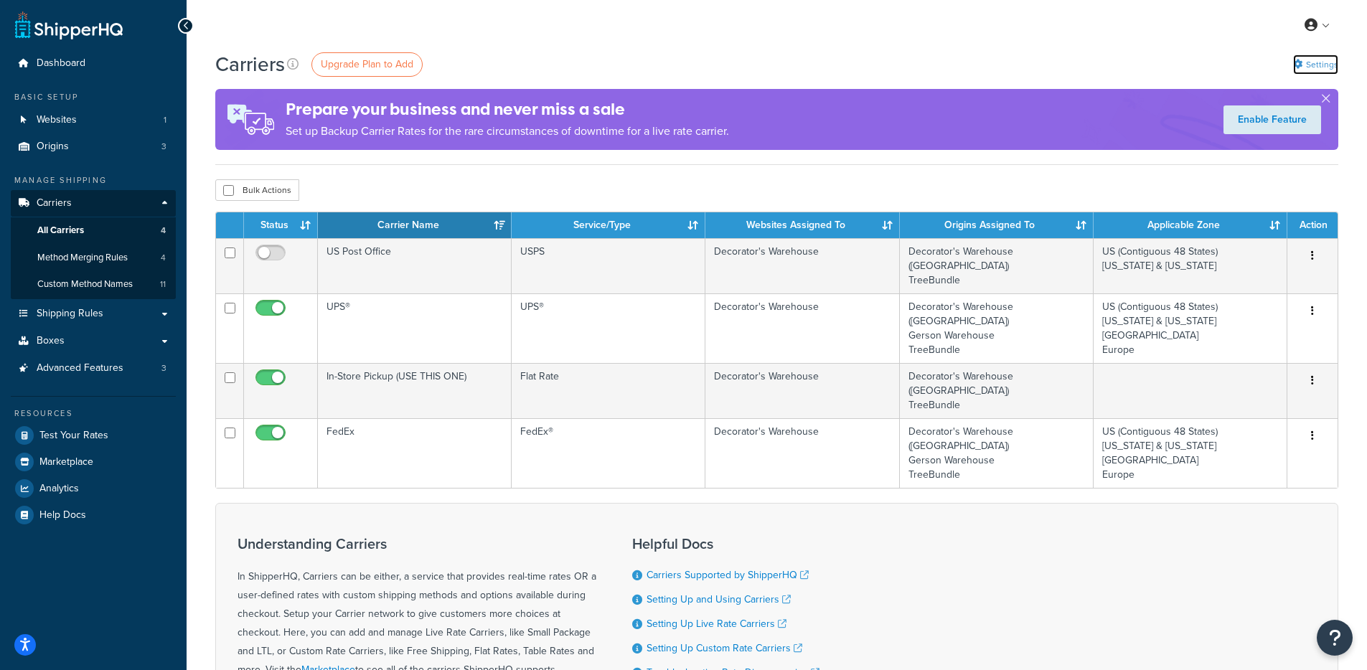
click at [1316, 66] on link "Settings" at bounding box center [1315, 65] width 45 height 20
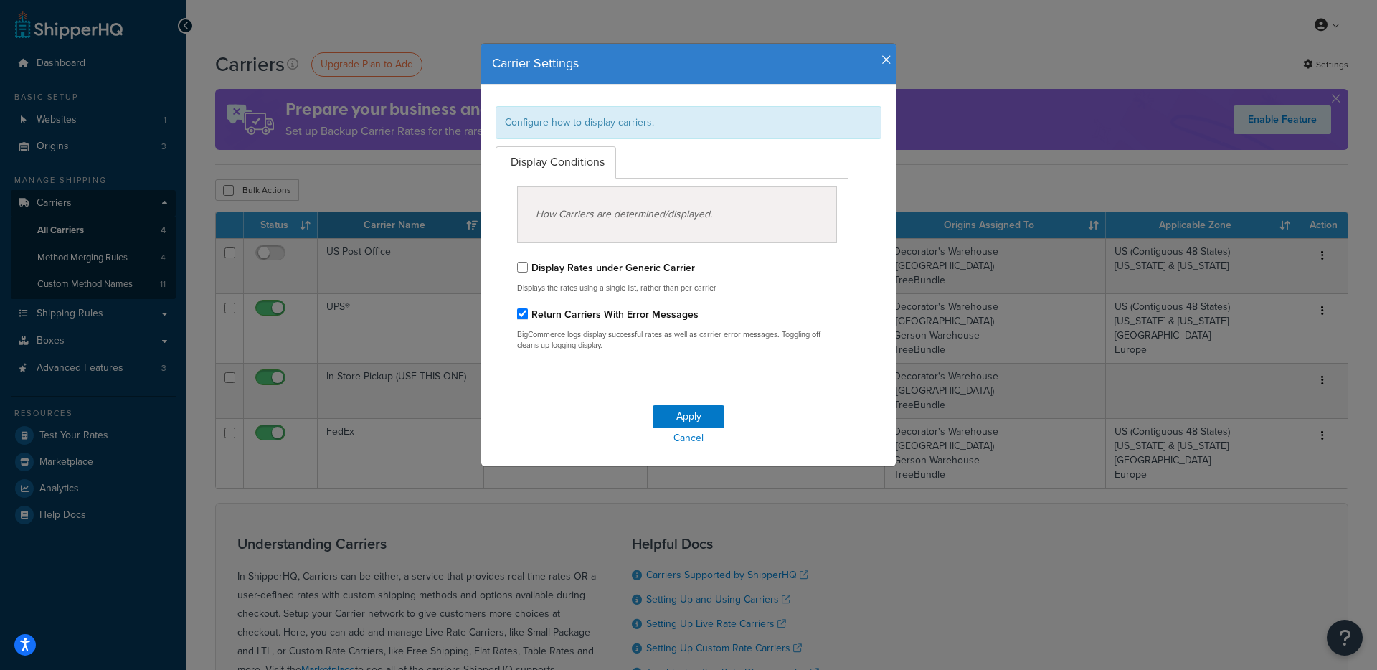
click at [876, 70] on h4 "Carrier Settings" at bounding box center [688, 64] width 393 height 19
click at [882, 63] on icon "button" at bounding box center [887, 60] width 10 height 13
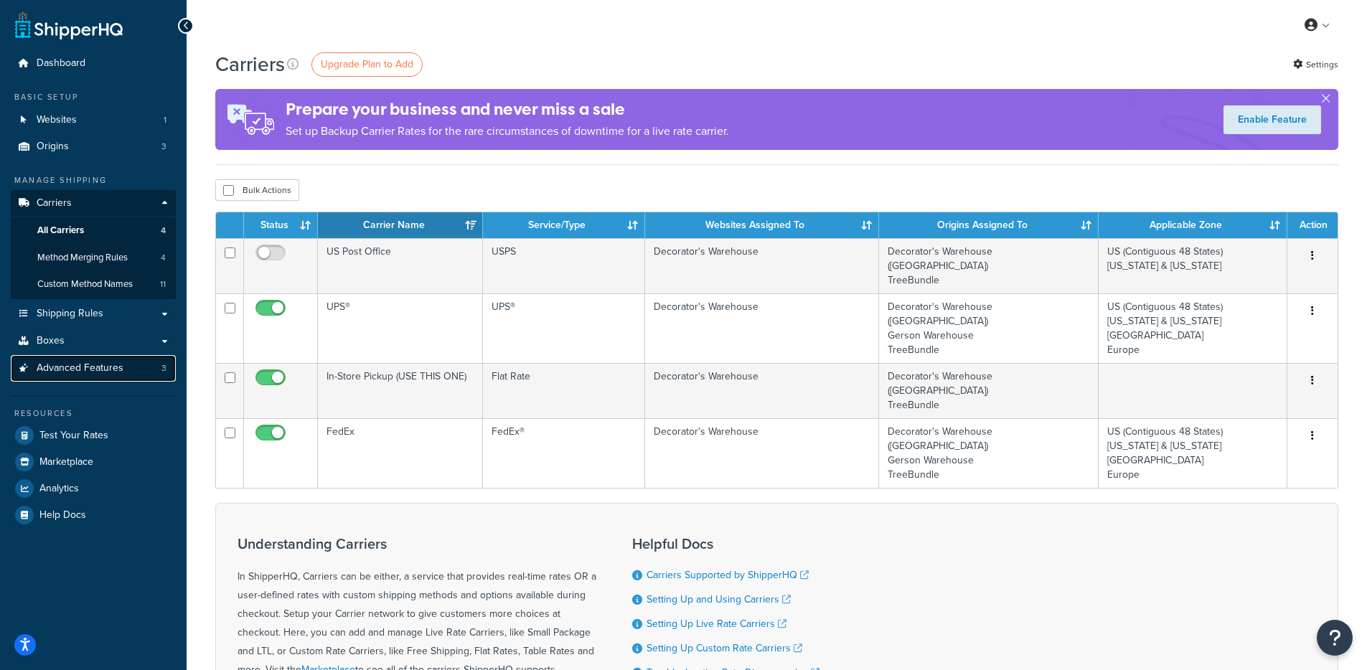
click at [121, 378] on link "Advanced Features 3" at bounding box center [93, 368] width 165 height 27
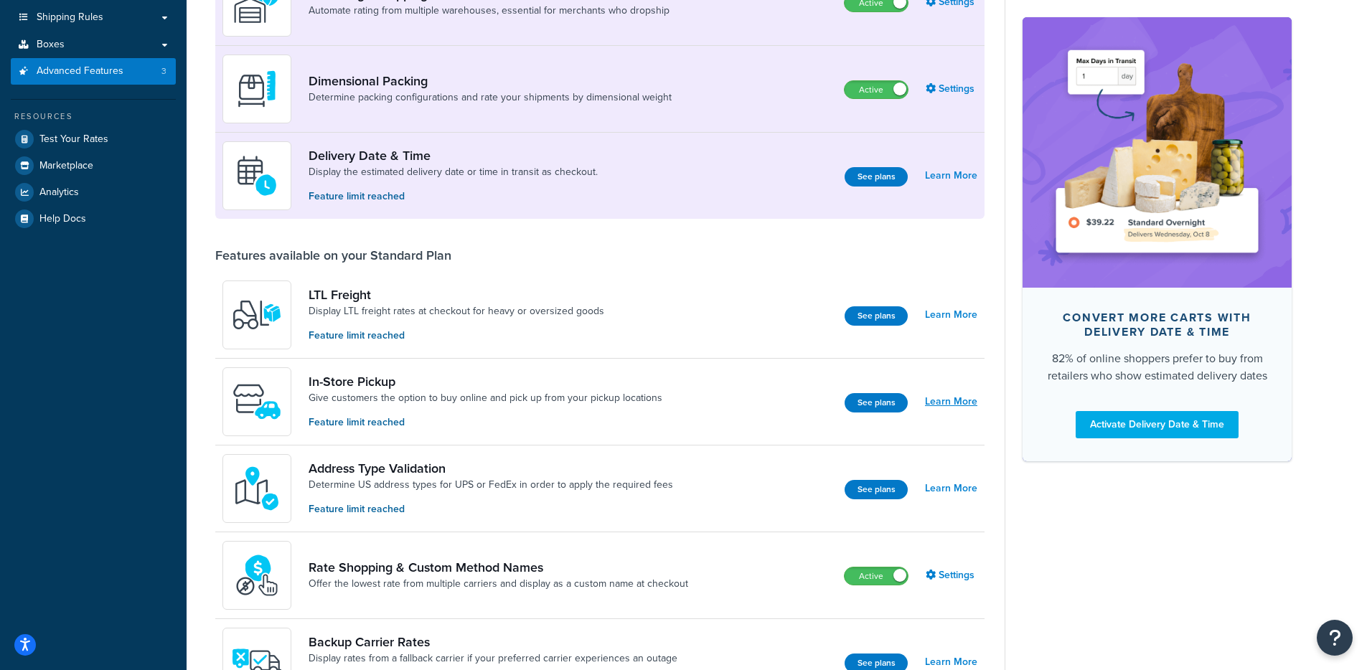
scroll to position [280, 0]
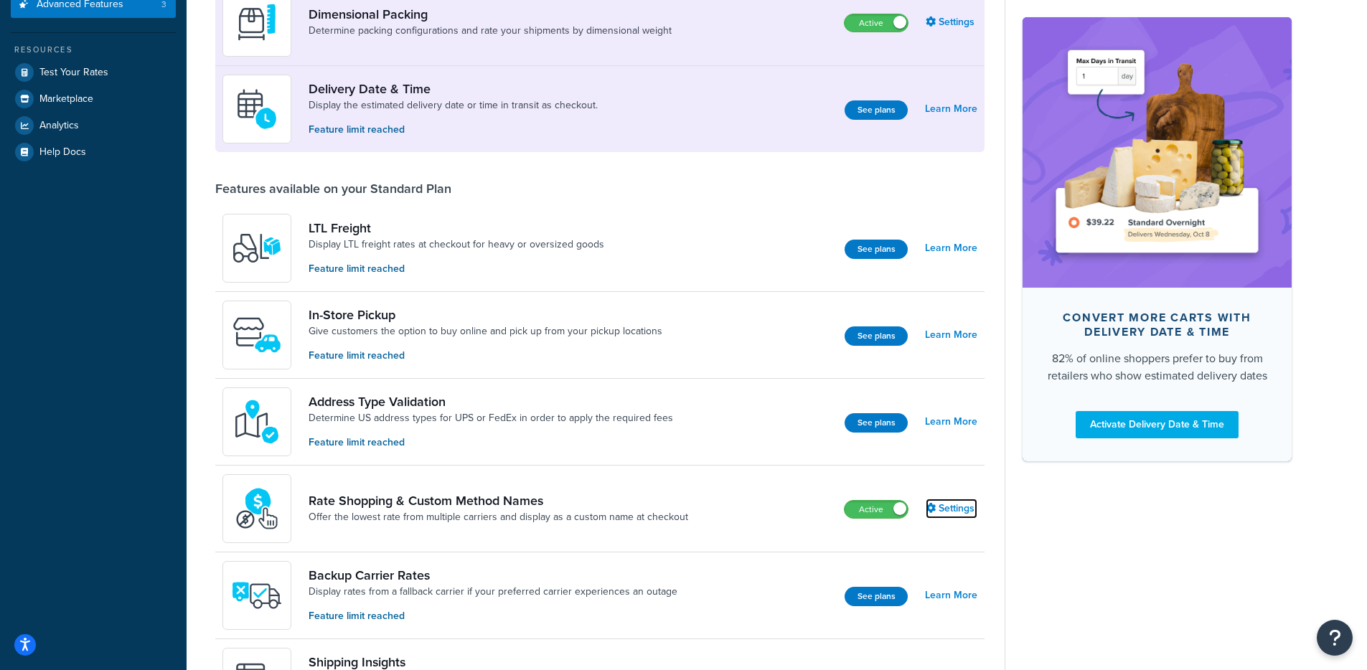
click at [956, 514] on link "Settings" at bounding box center [951, 509] width 52 height 20
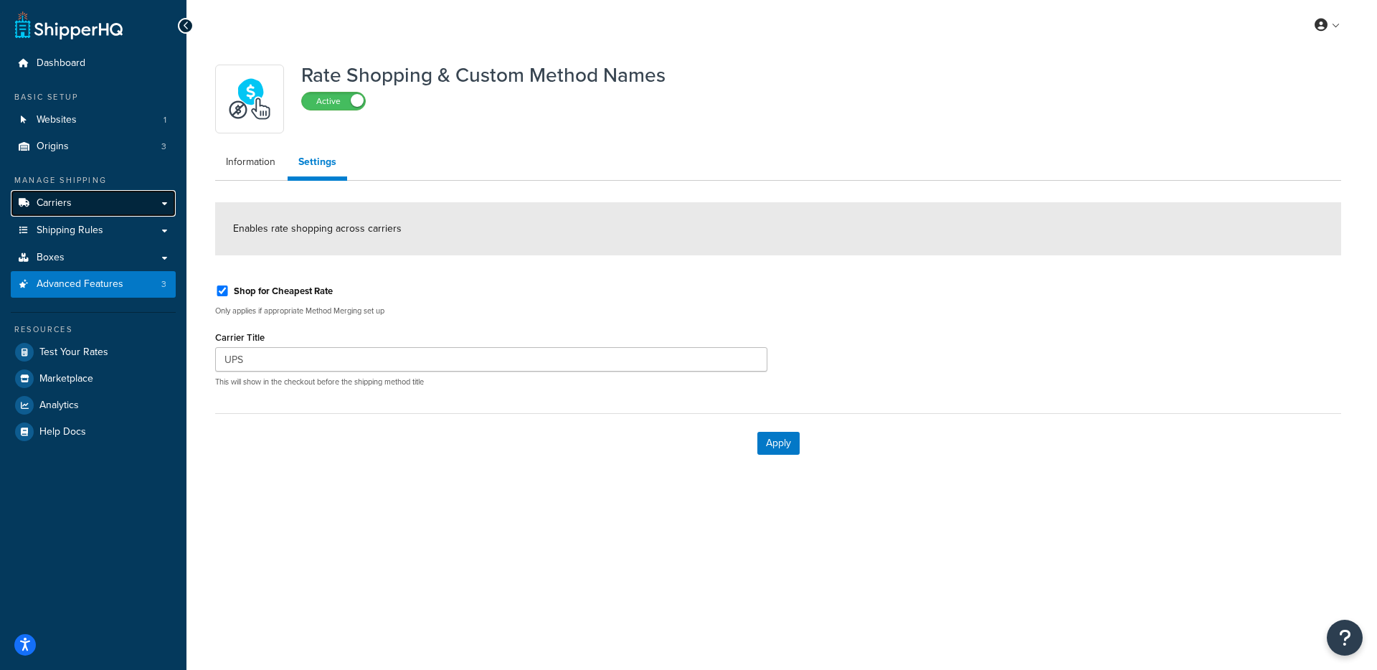
click at [142, 209] on link "Carriers" at bounding box center [93, 203] width 165 height 27
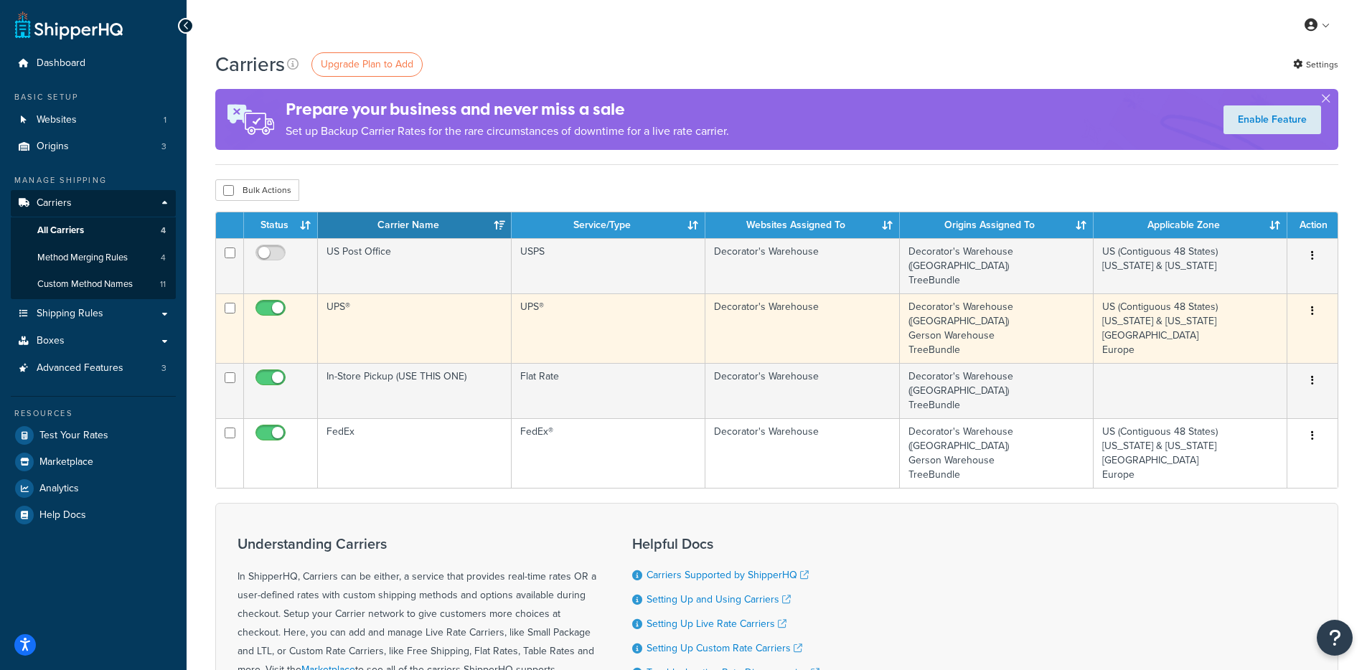
click at [405, 322] on td "UPS®" at bounding box center [415, 328] width 194 height 70
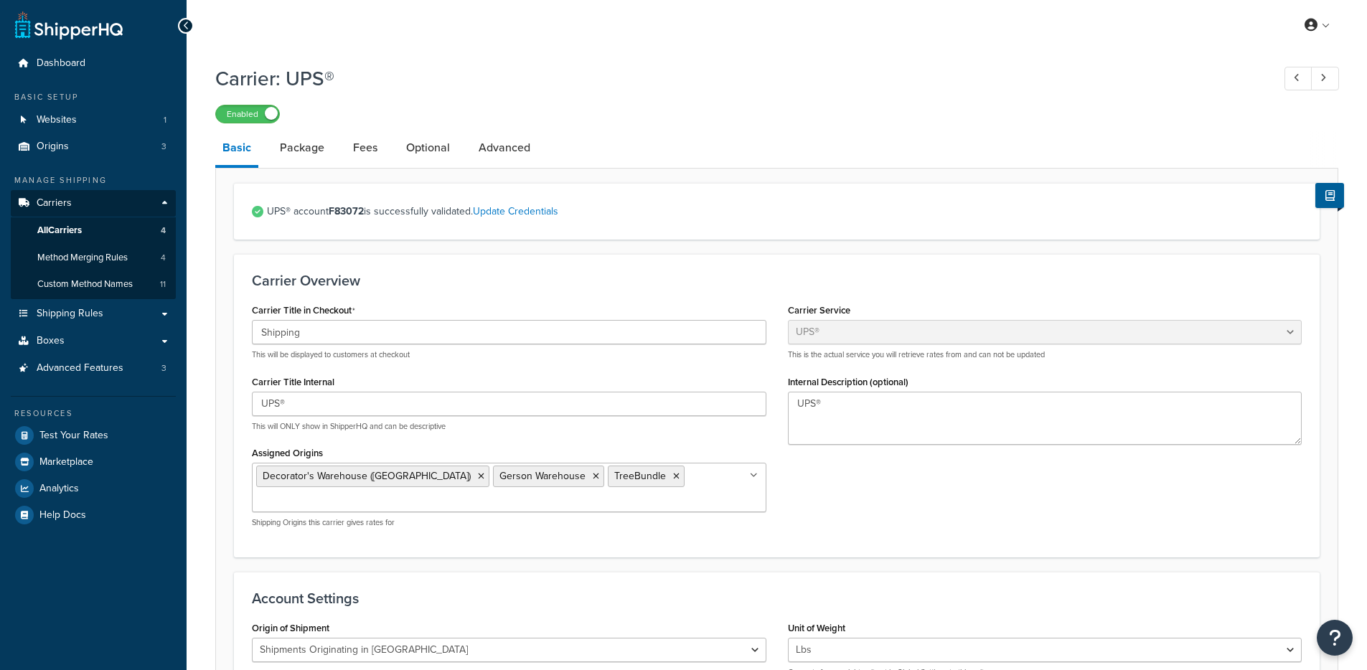
select select "ups"
select select "us"
click at [288, 158] on link "Package" at bounding box center [302, 148] width 59 height 34
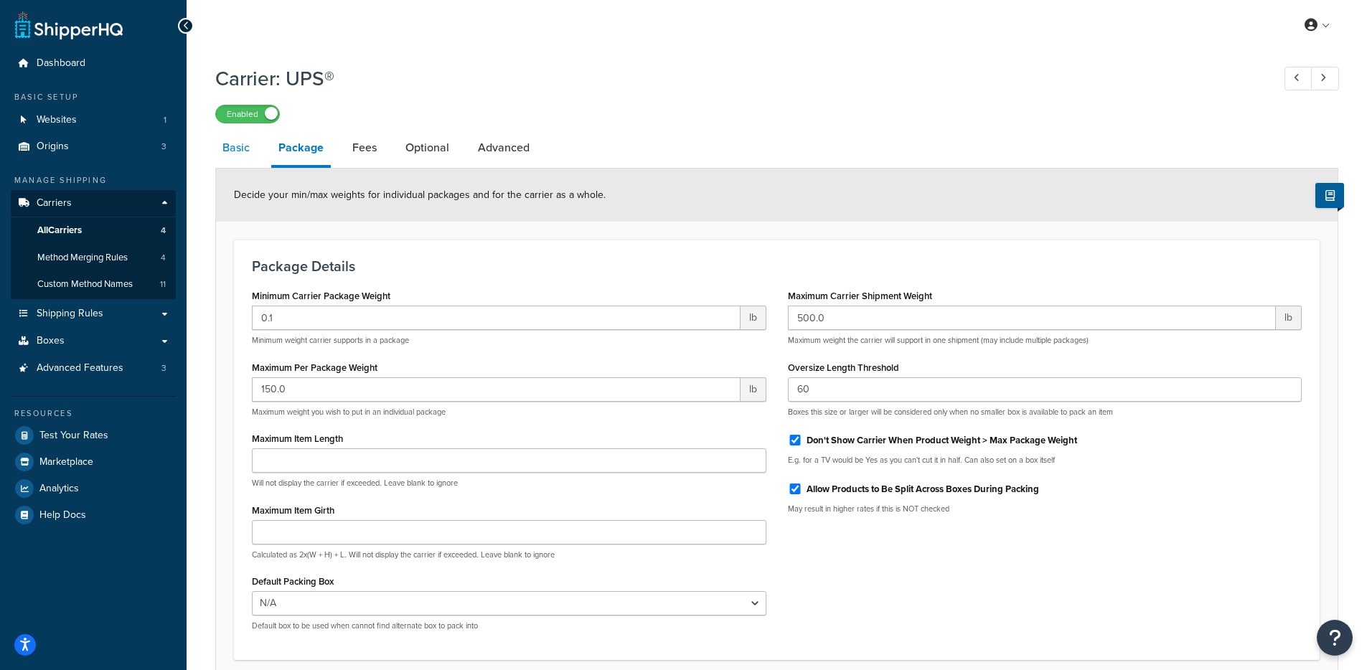
click at [248, 158] on link "Basic" at bounding box center [236, 148] width 42 height 34
select select "ups"
select select "us"
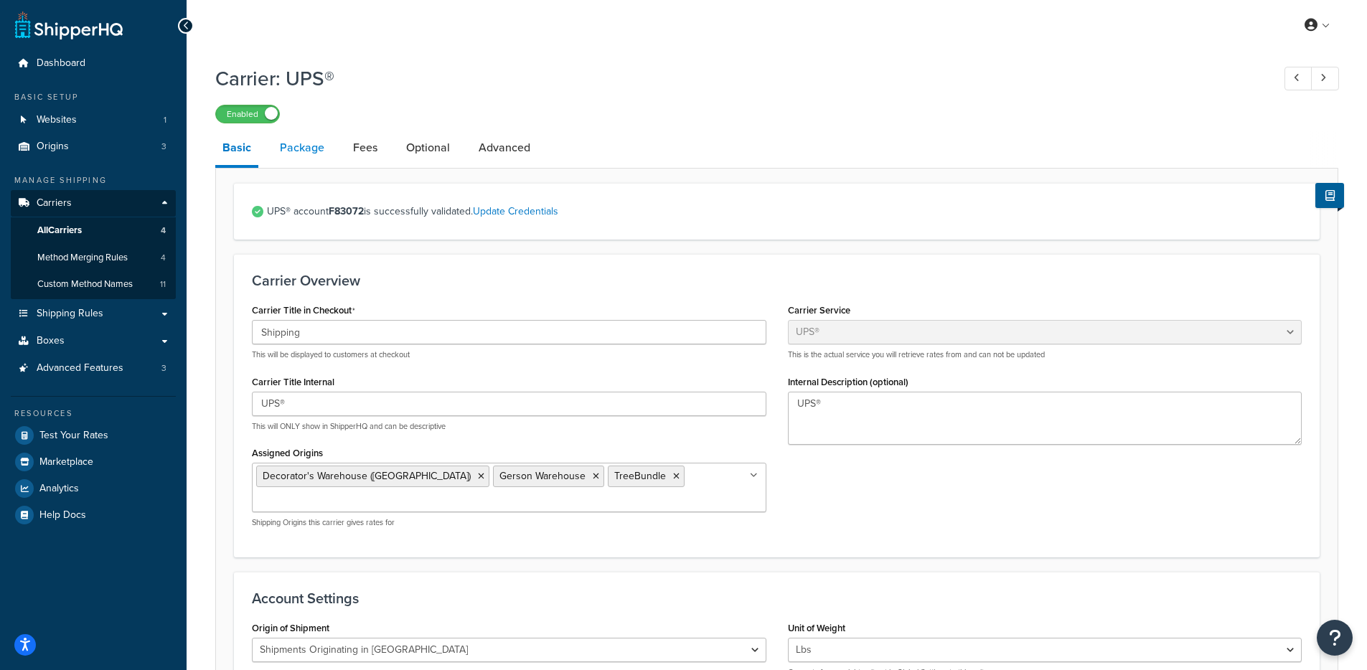
click at [319, 159] on link "Package" at bounding box center [302, 148] width 59 height 34
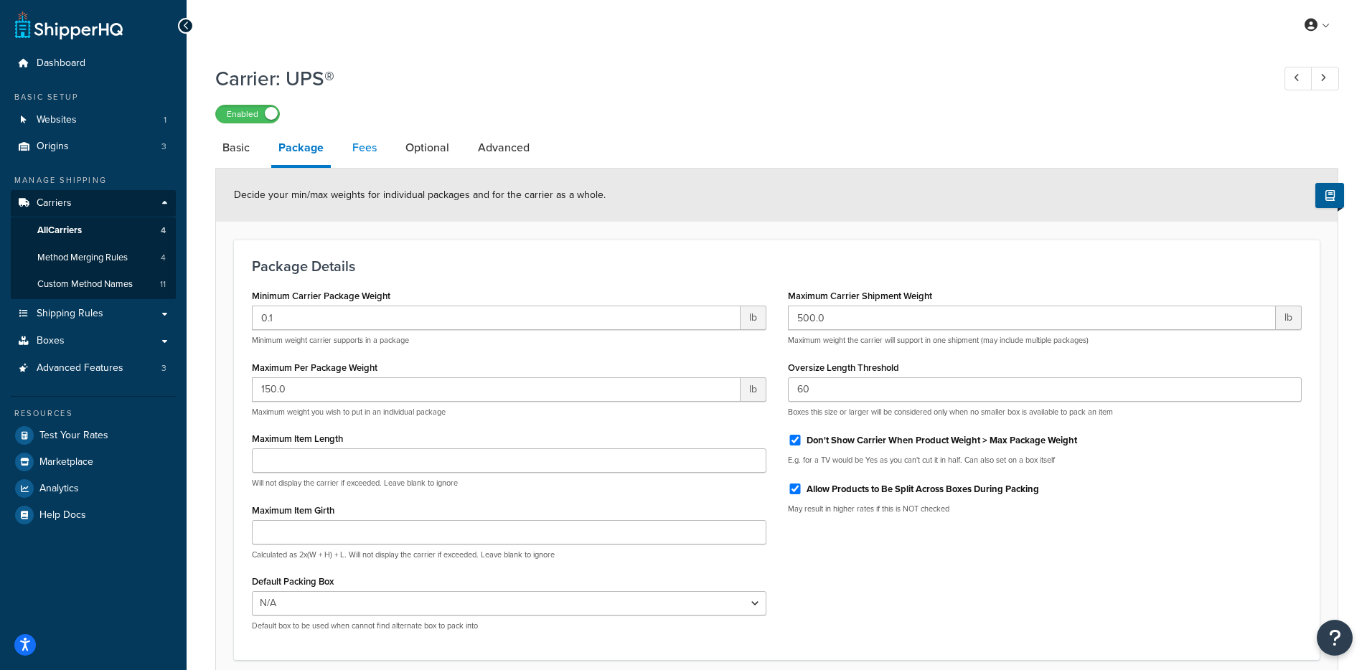
click at [349, 162] on link "Fees" at bounding box center [364, 148] width 39 height 34
select select "AFTER"
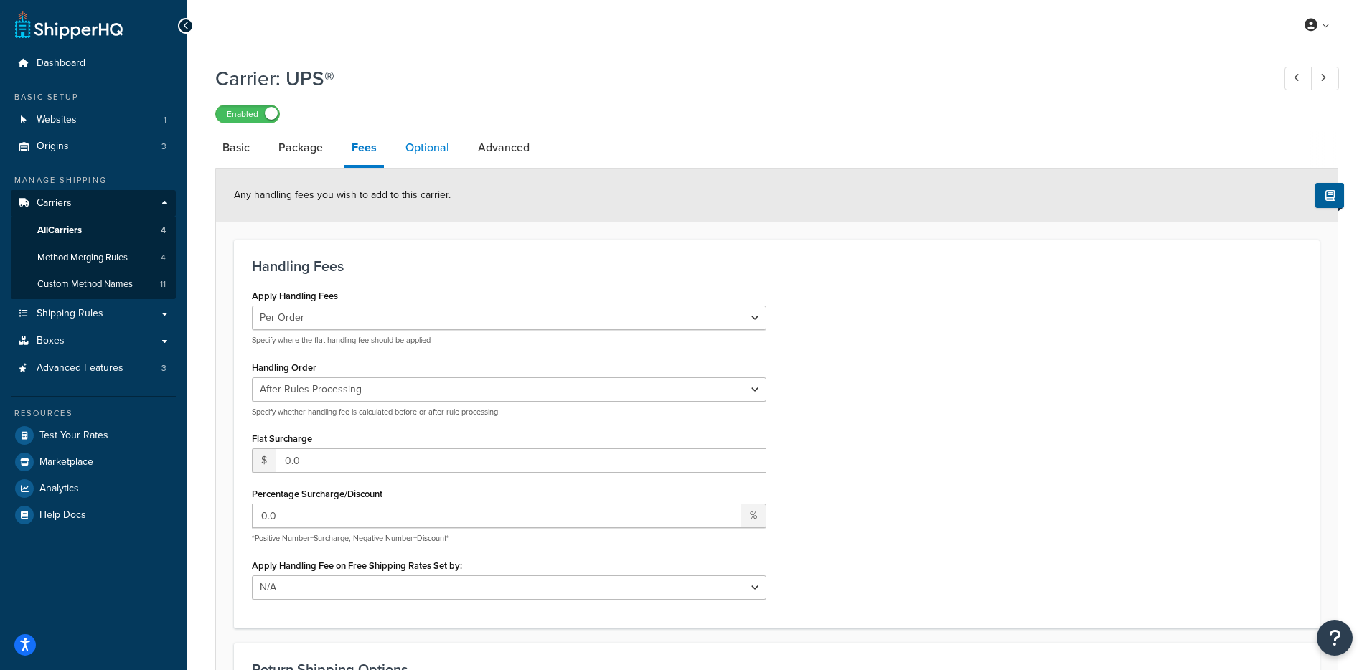
click at [427, 153] on link "Optional" at bounding box center [427, 148] width 58 height 34
select select "business"
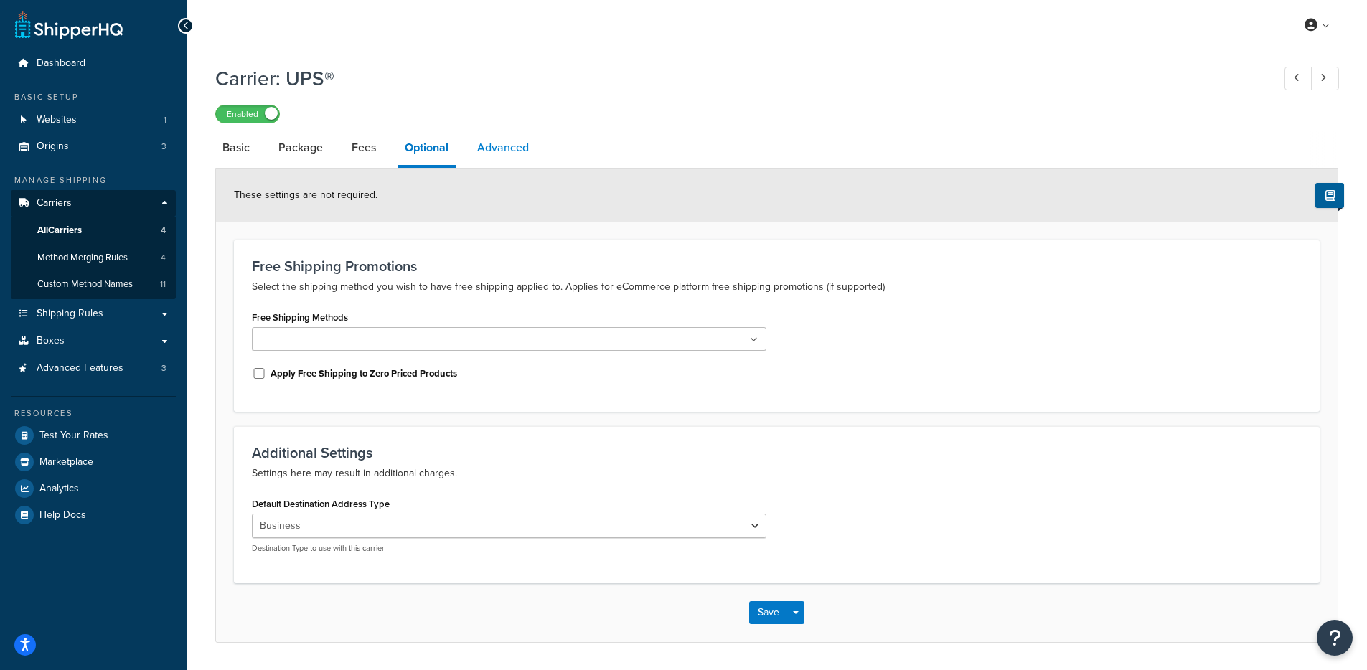
click at [475, 157] on link "Advanced" at bounding box center [503, 148] width 66 height 34
select select "false"
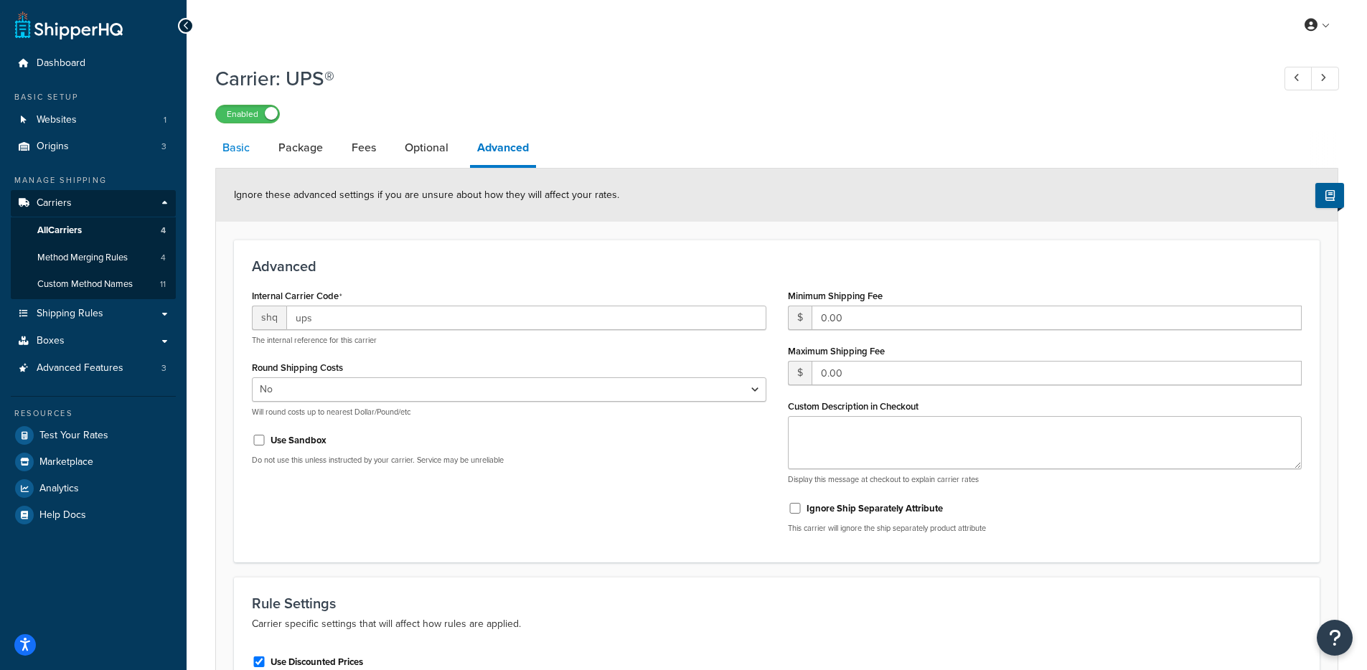
click at [254, 144] on link "Basic" at bounding box center [236, 148] width 42 height 34
select select "ups"
select select "us"
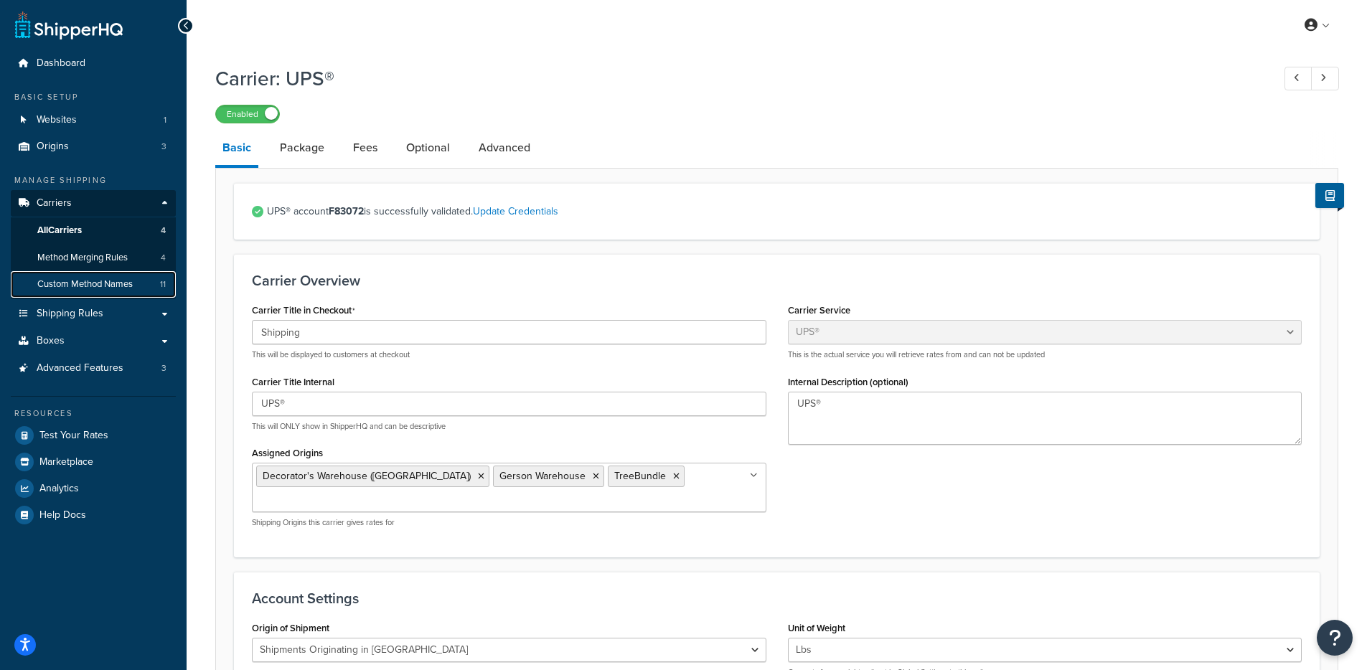
click at [138, 287] on link "Custom Method Names 11" at bounding box center [93, 284] width 165 height 27
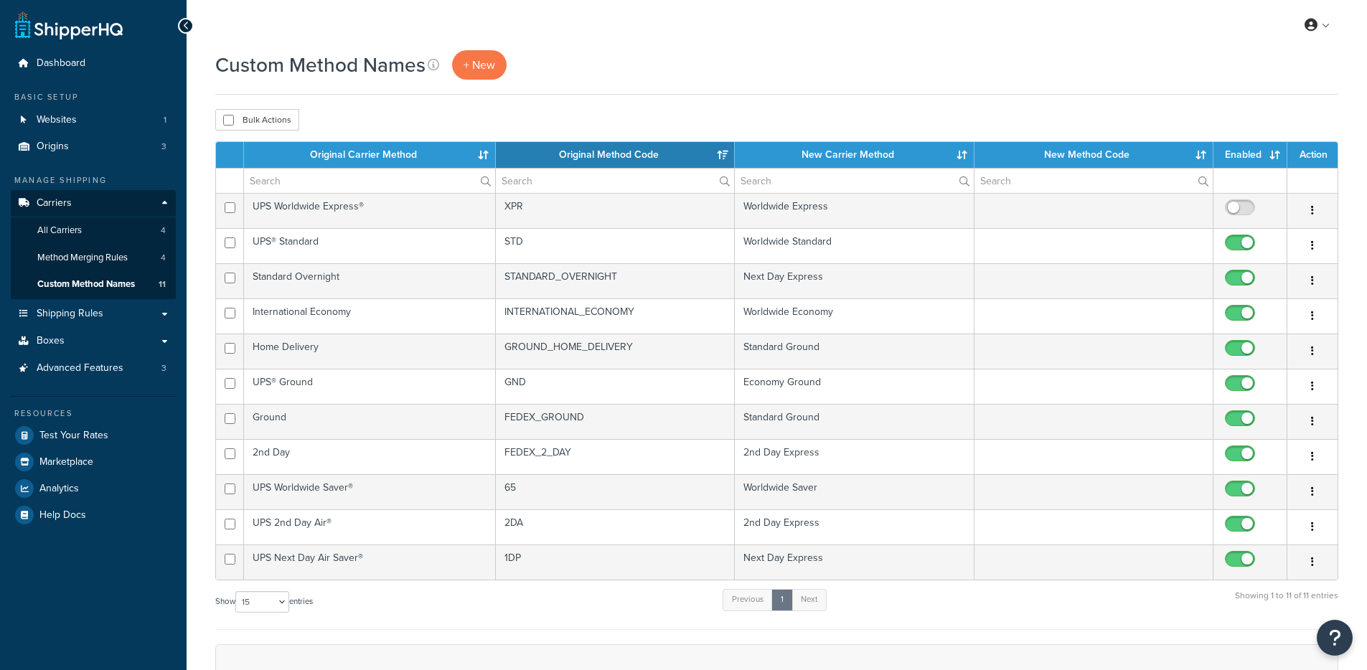
select select "15"
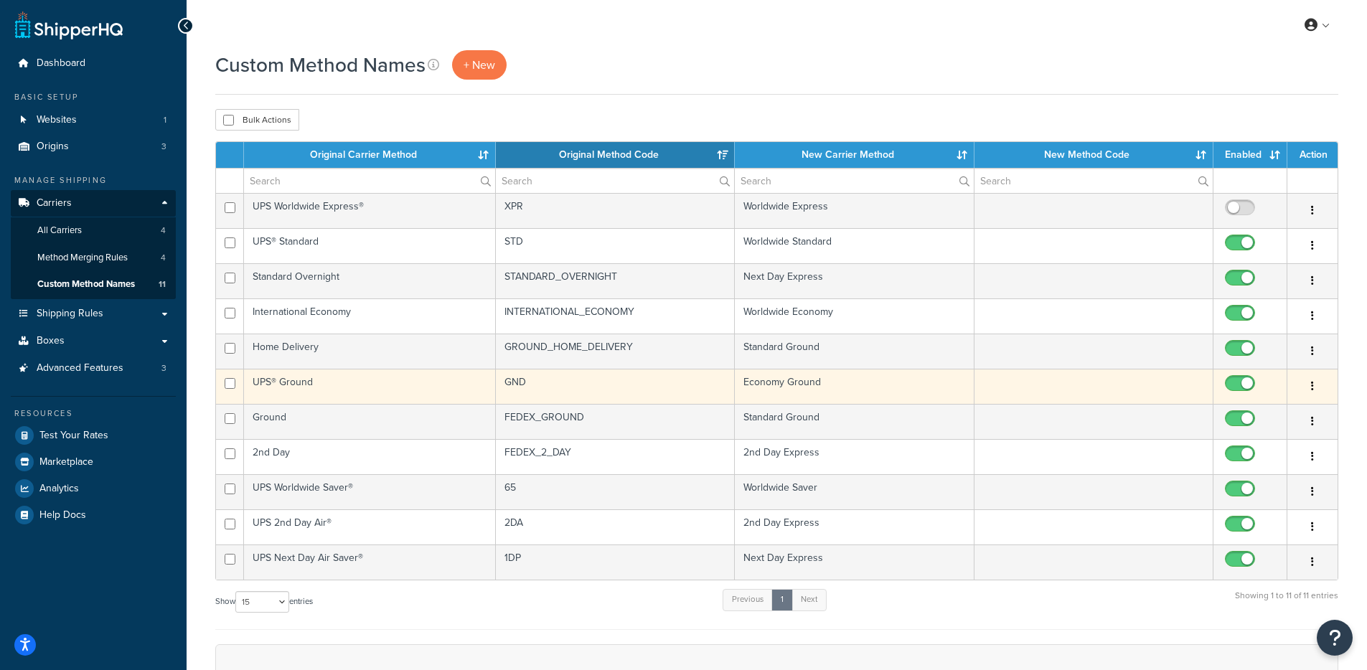
click at [649, 369] on td "GND" at bounding box center [615, 386] width 239 height 35
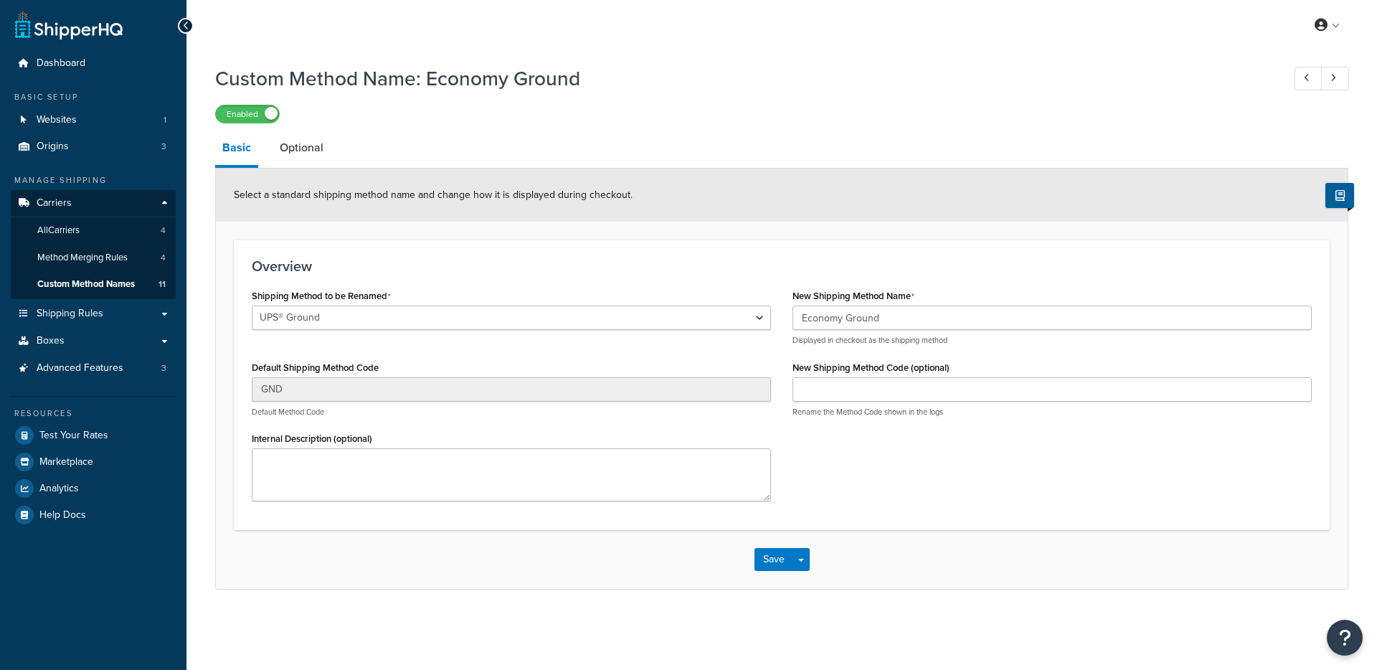
select select "528319"
click at [303, 141] on link "Optional" at bounding box center [302, 148] width 58 height 34
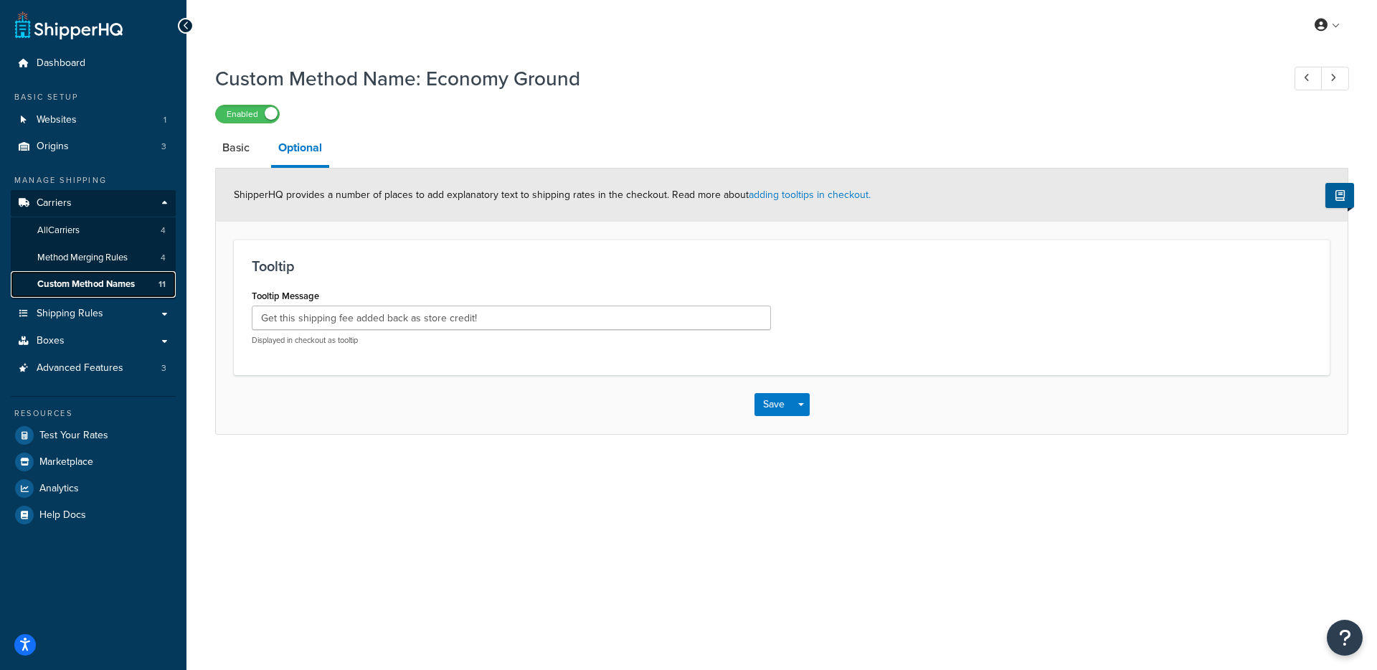
click at [94, 278] on span "Custom Method Names" at bounding box center [86, 284] width 98 height 12
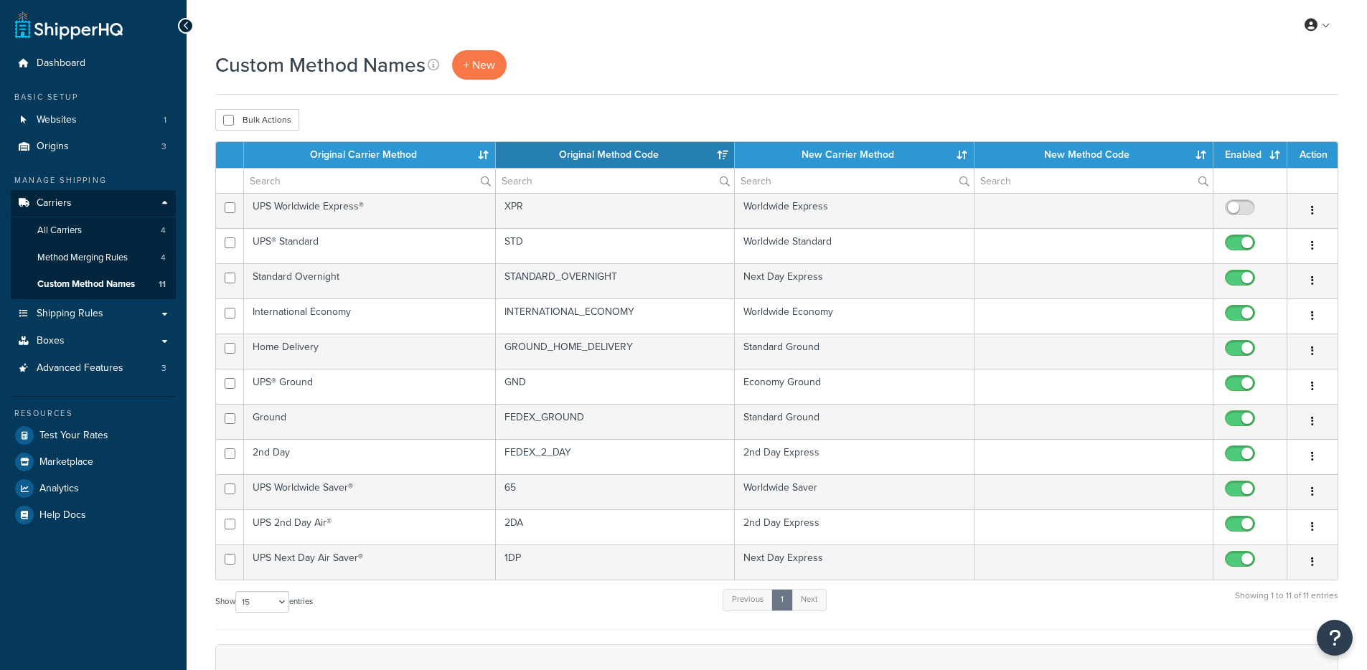
select select "15"
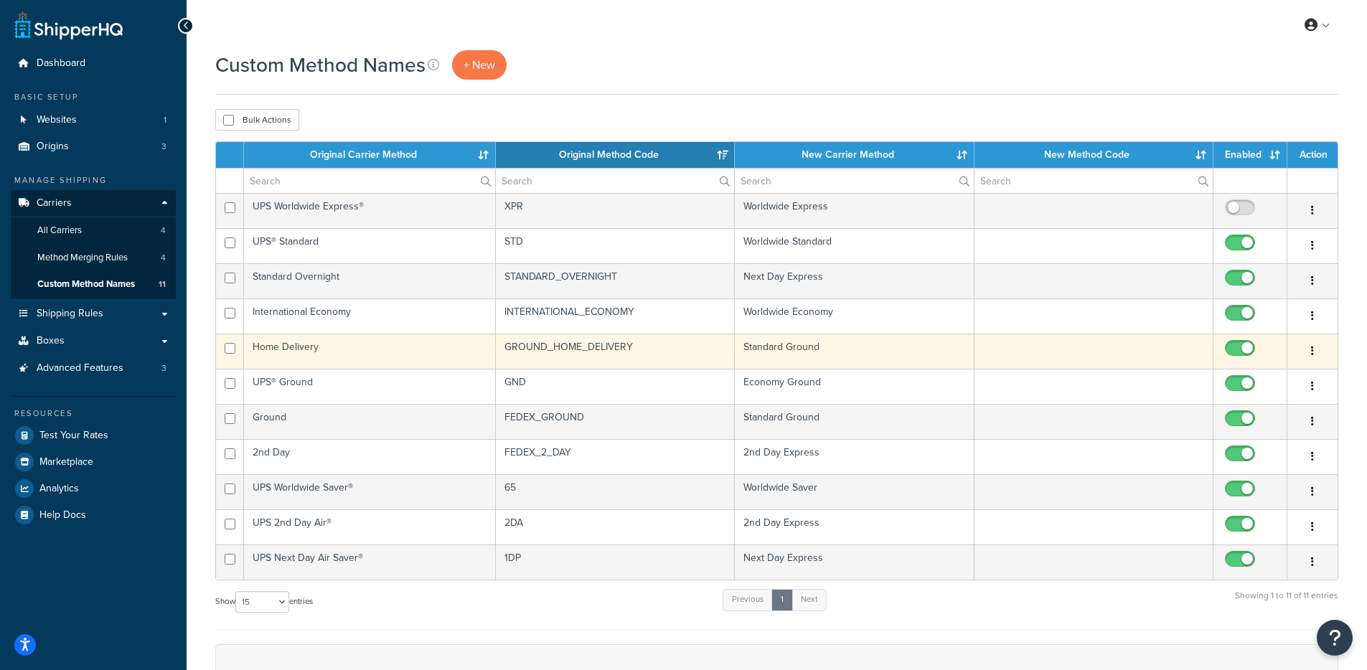
click at [618, 357] on td "GROUND_HOME_DELIVERY" at bounding box center [615, 351] width 239 height 35
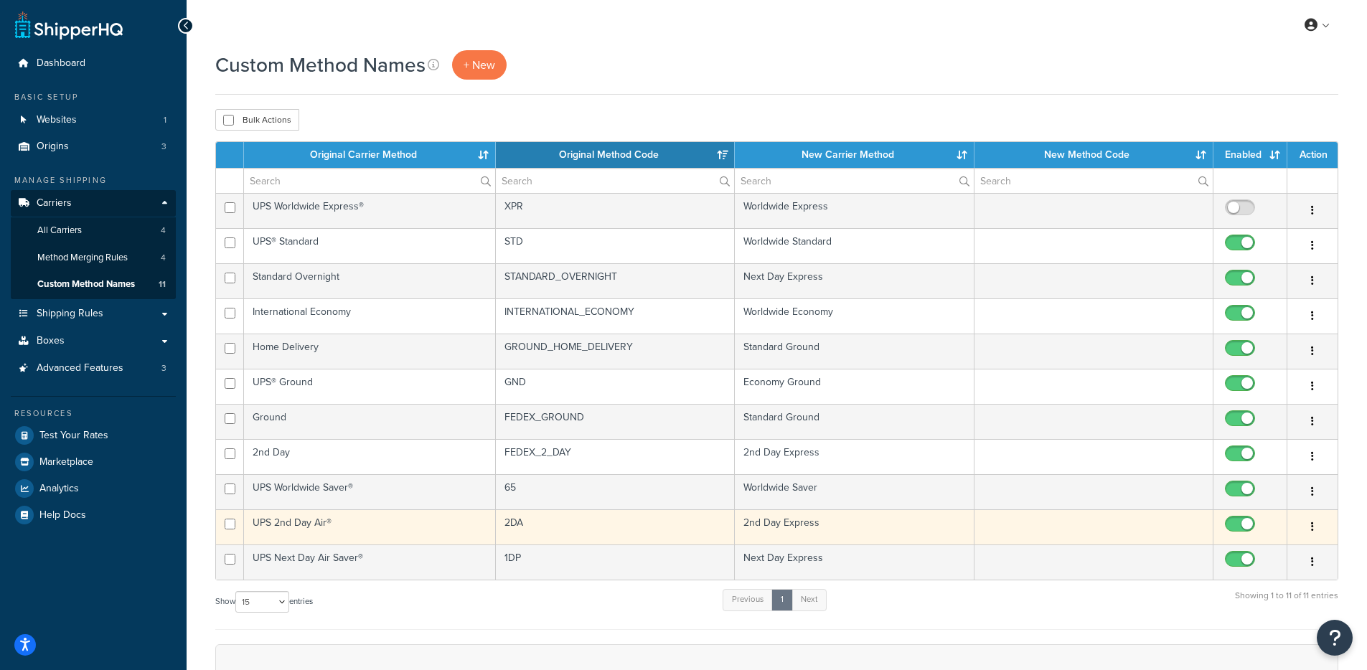
click at [628, 524] on td "2DA" at bounding box center [615, 526] width 239 height 35
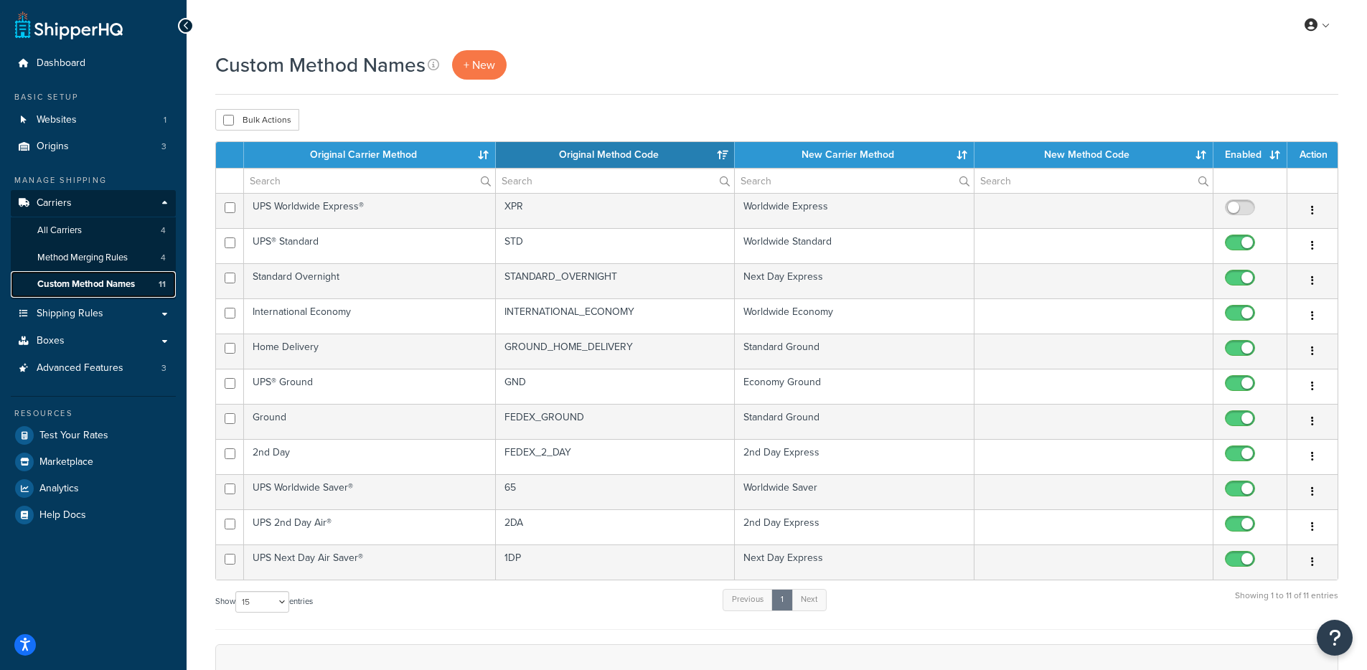
click at [116, 286] on span "Custom Method Names" at bounding box center [86, 284] width 98 height 12
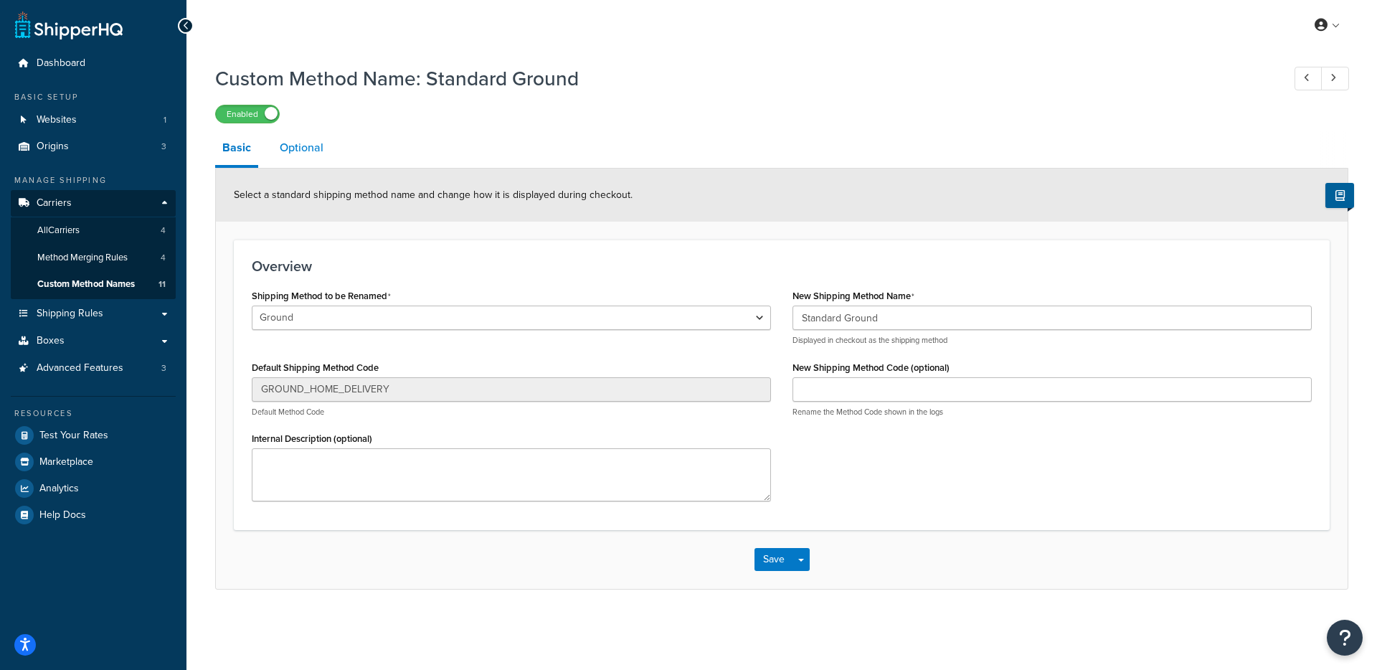
click at [316, 160] on link "Optional" at bounding box center [302, 148] width 58 height 34
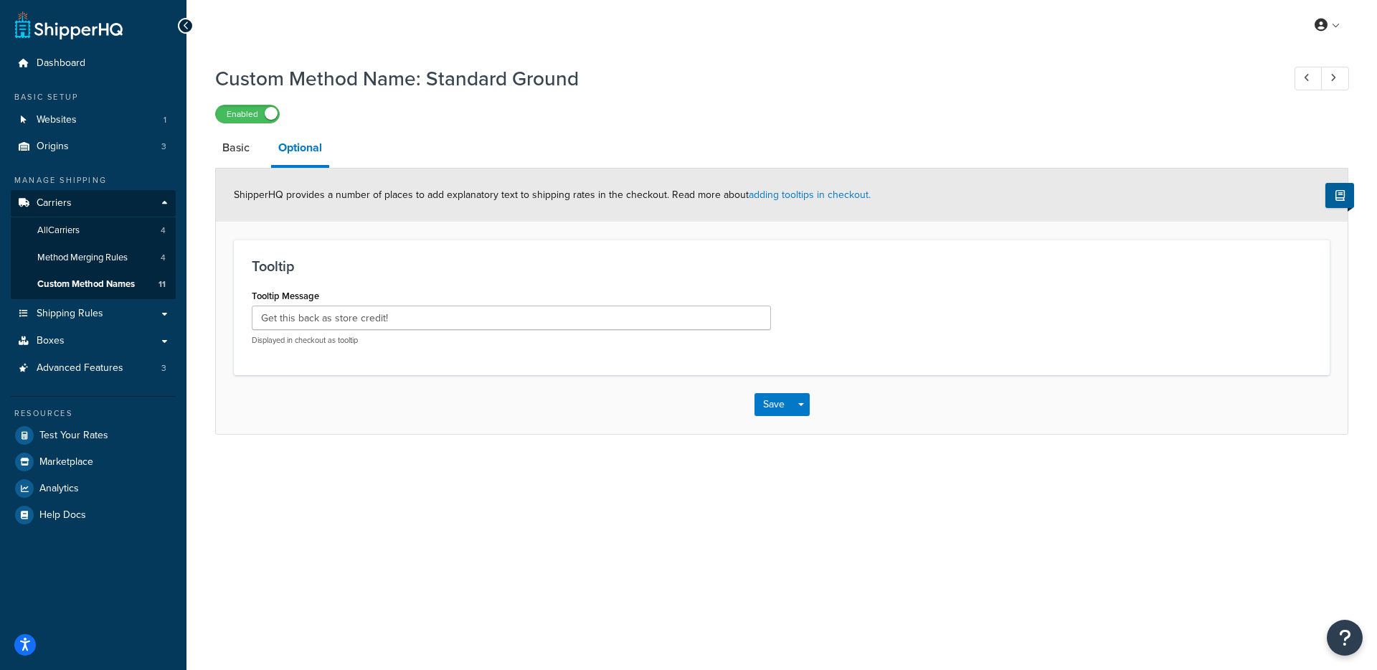
click at [315, 154] on link "Optional" at bounding box center [300, 149] width 58 height 37
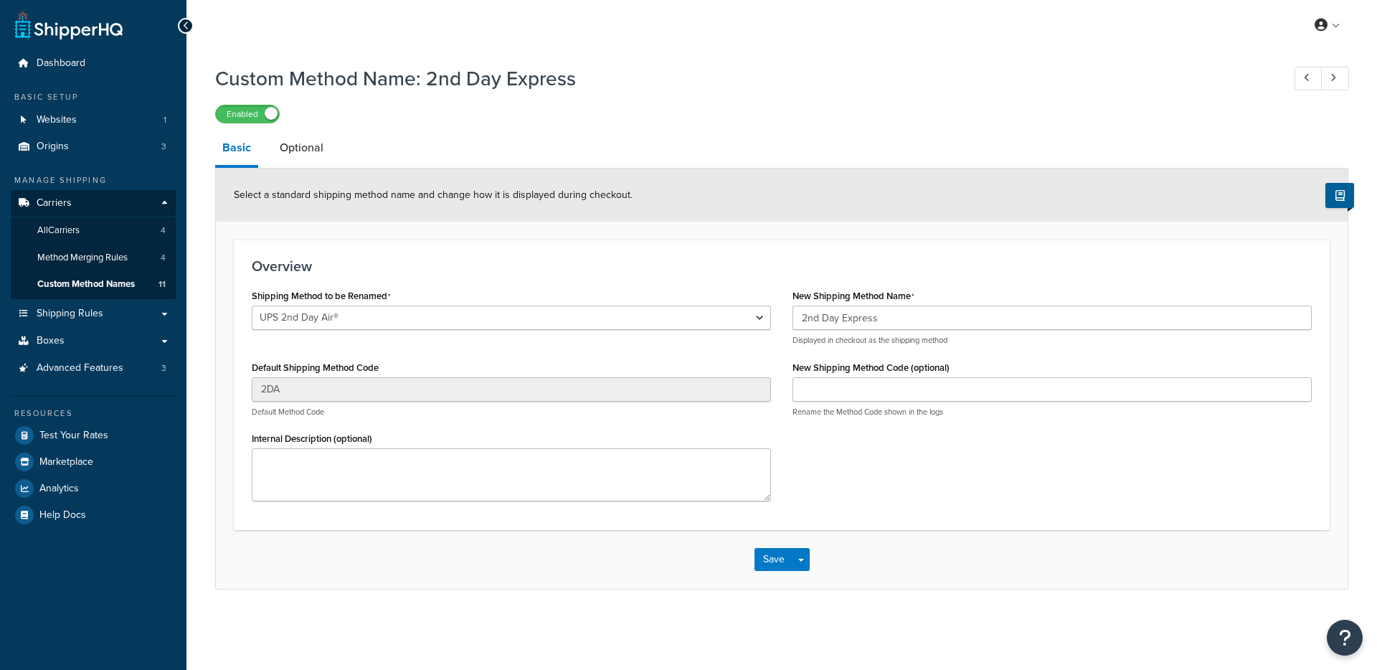
select select "528321"
click at [278, 140] on link "Optional" at bounding box center [302, 148] width 58 height 34
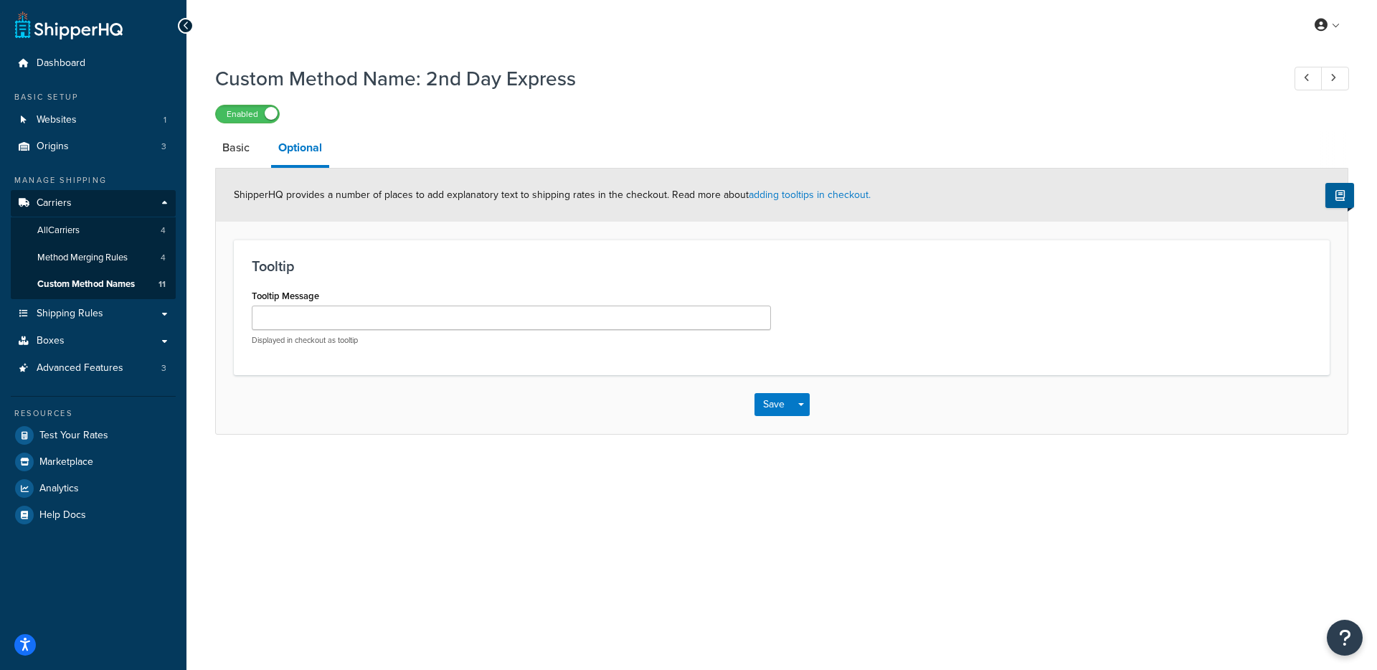
select select "528321"
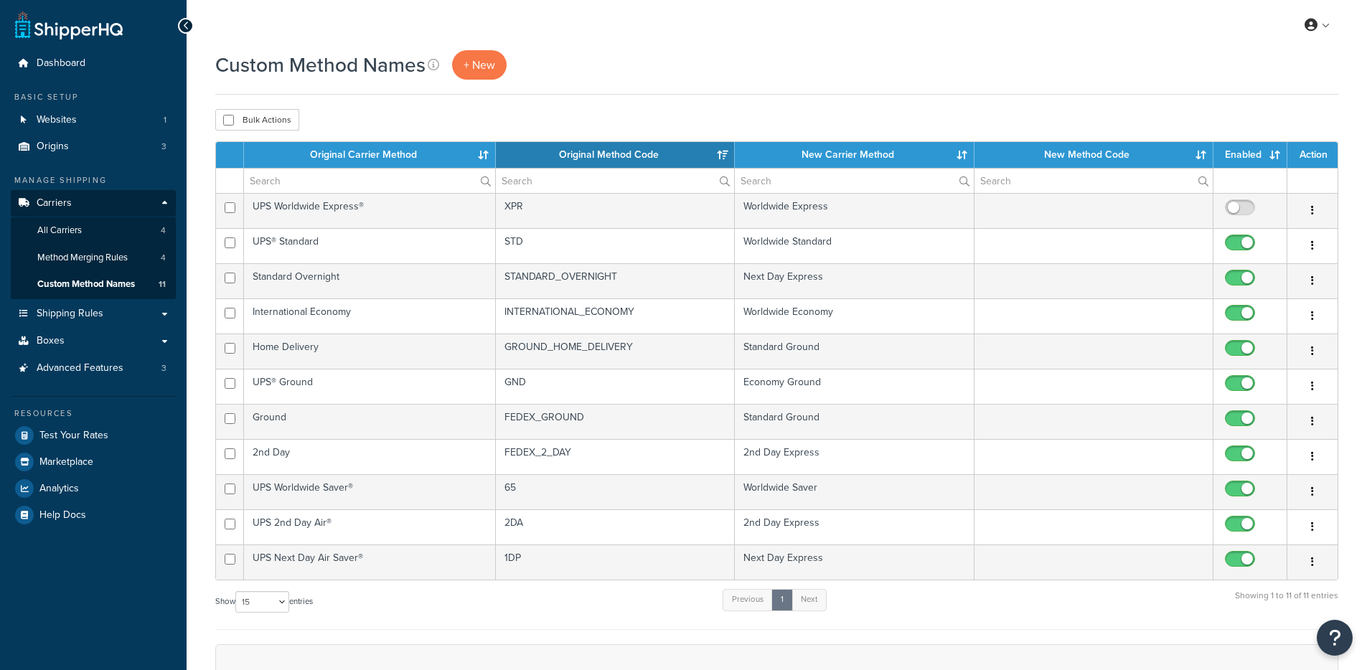
select select "15"
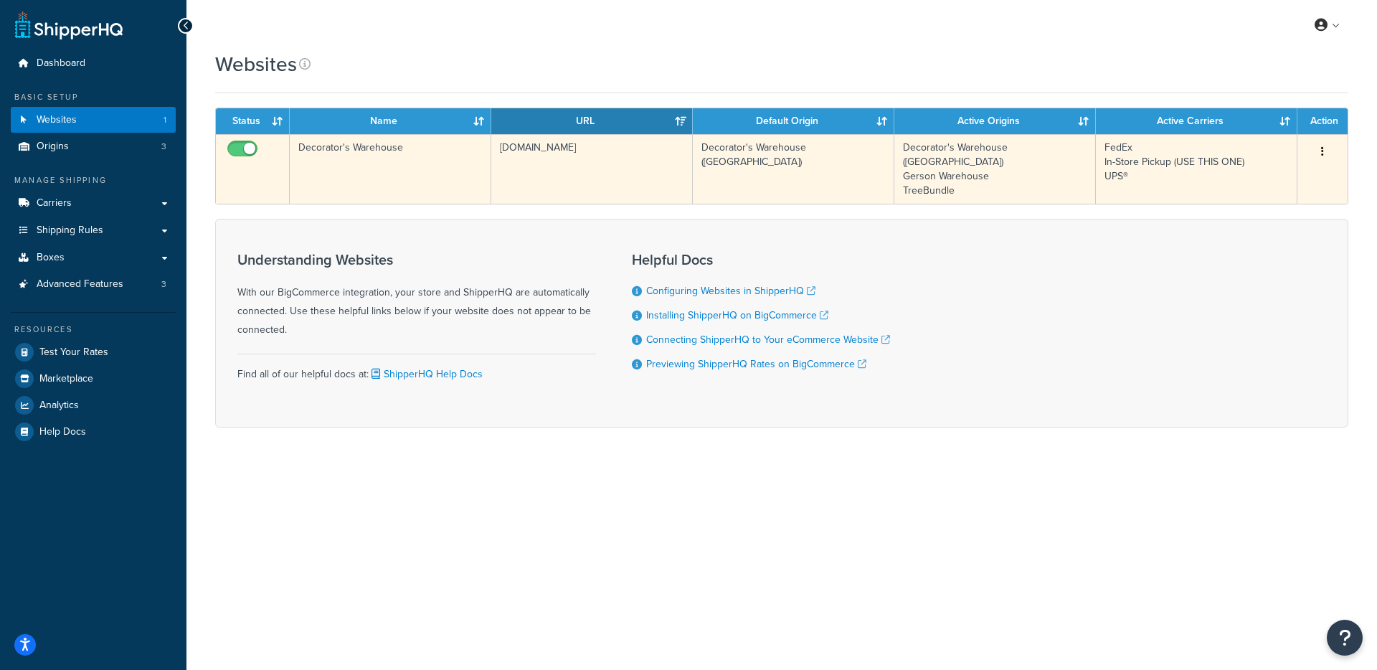
click at [485, 166] on td "Decorator's Warehouse" at bounding box center [391, 169] width 202 height 70
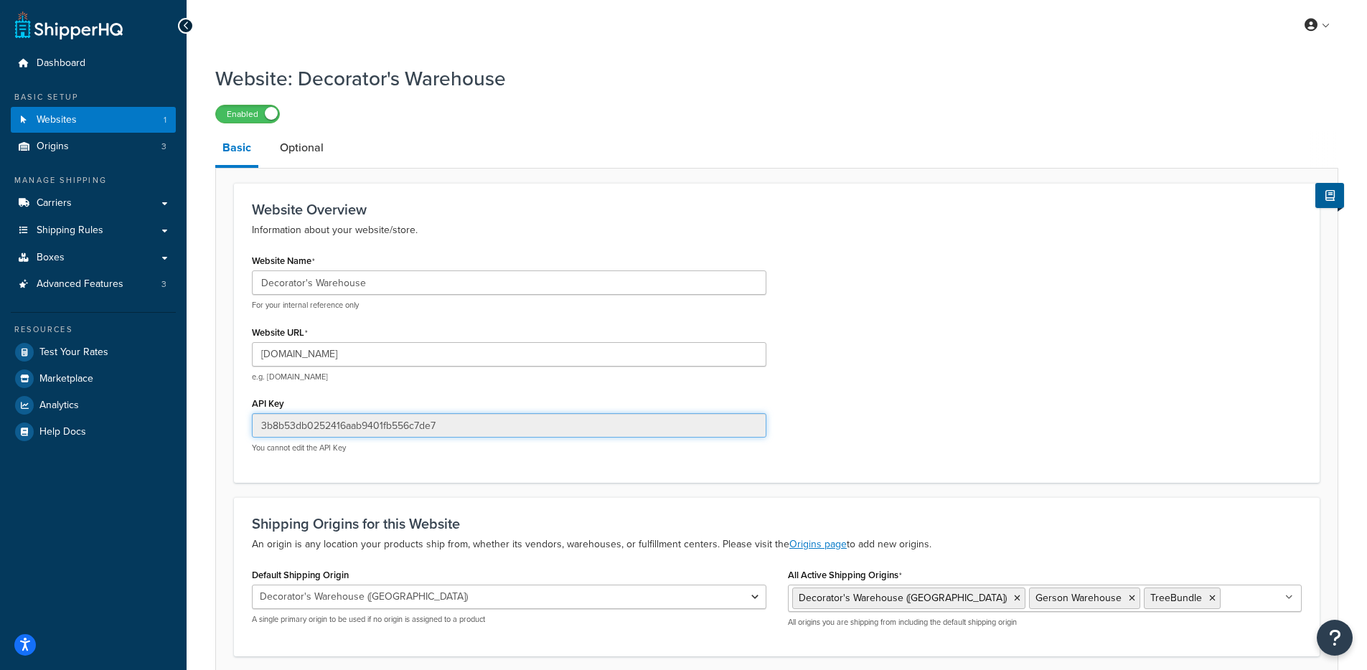
click at [441, 418] on input "3b8b53db0252416aab9401fb556c7de7" at bounding box center [509, 425] width 514 height 24
click at [372, 358] on input "decorators-warehouse.mybigcommerce.com" at bounding box center [509, 354] width 514 height 24
click at [386, 276] on input "Decorator's Warehouse" at bounding box center [509, 282] width 514 height 24
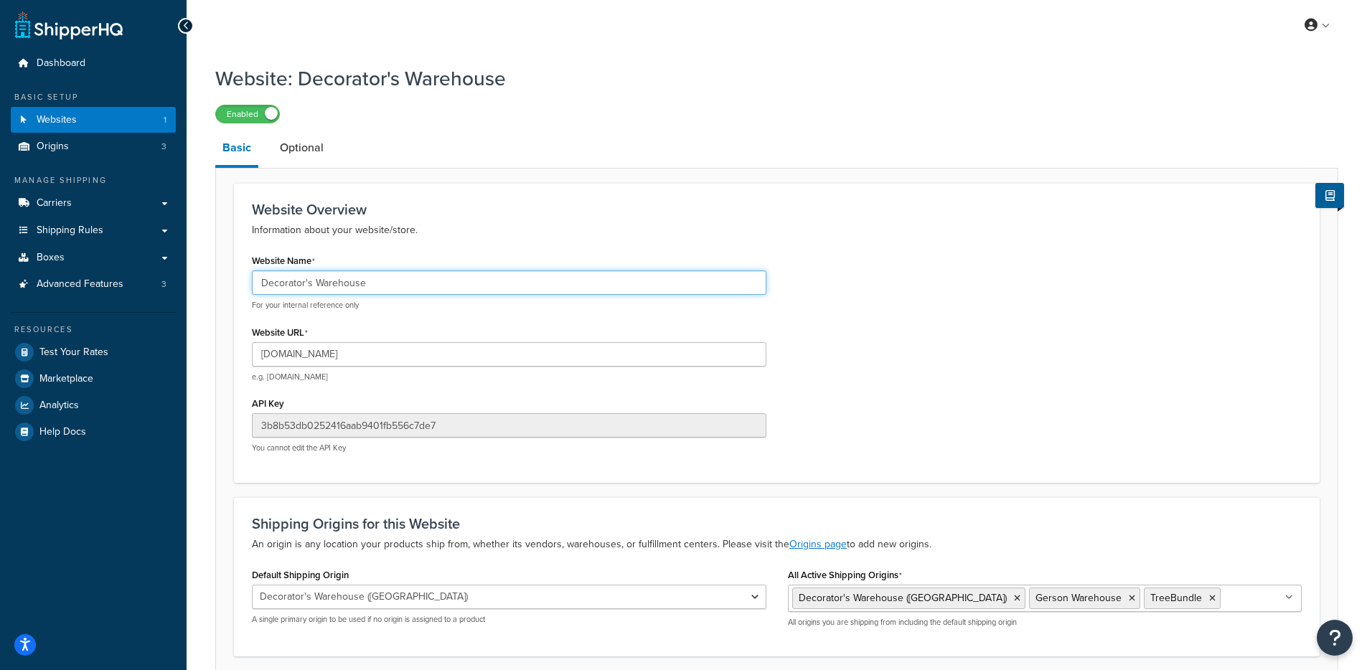
click at [387, 276] on input "Decorator's Warehouse" at bounding box center [509, 282] width 514 height 24
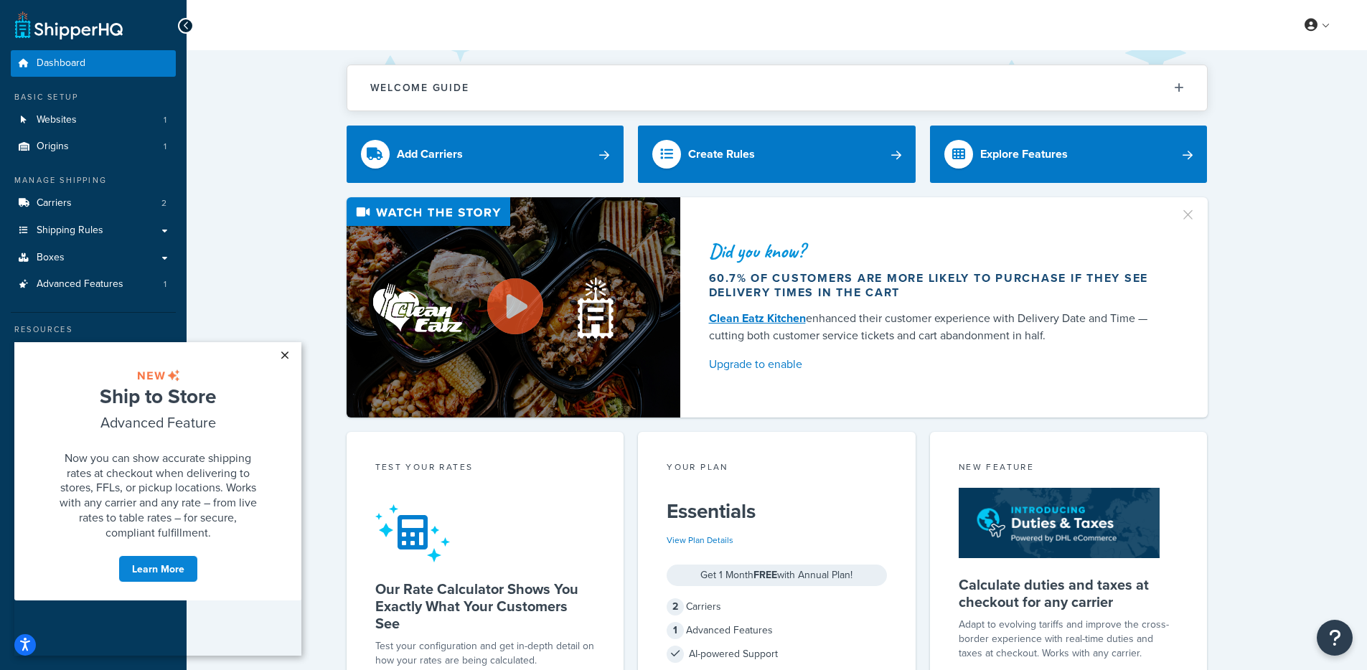
click at [286, 362] on link "×" at bounding box center [284, 355] width 25 height 26
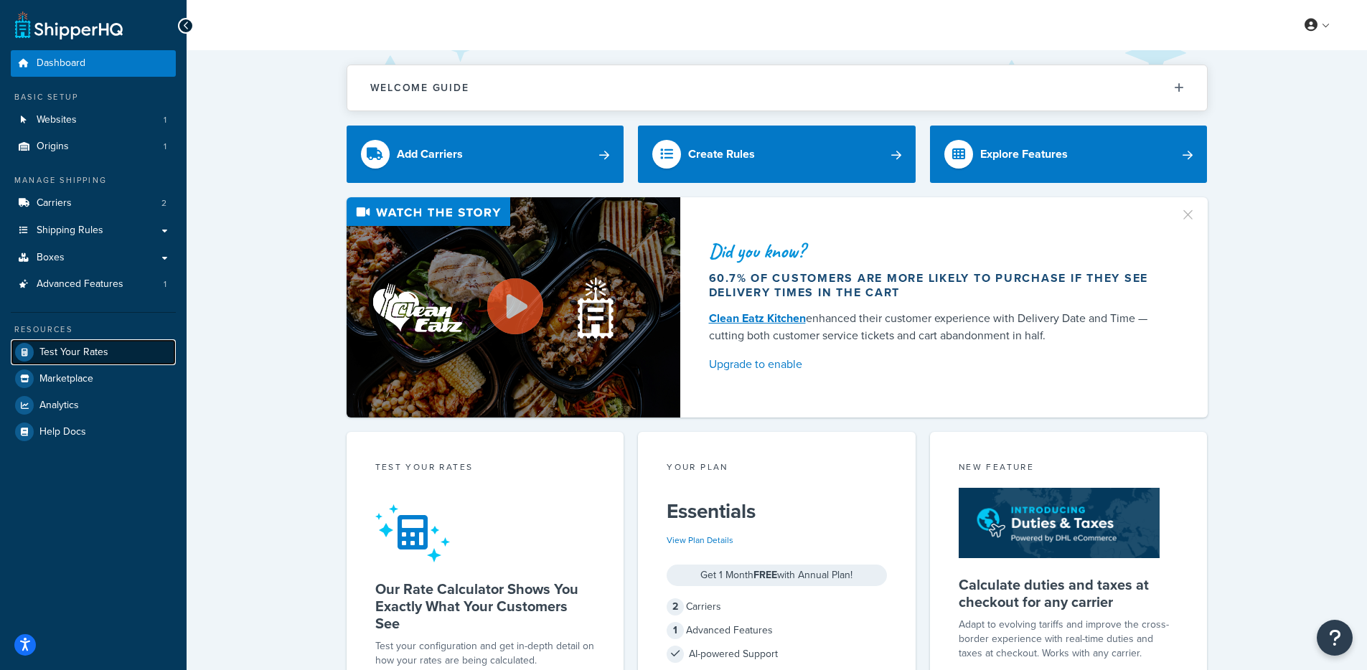
click at [73, 363] on link "Test Your Rates" at bounding box center [93, 352] width 165 height 26
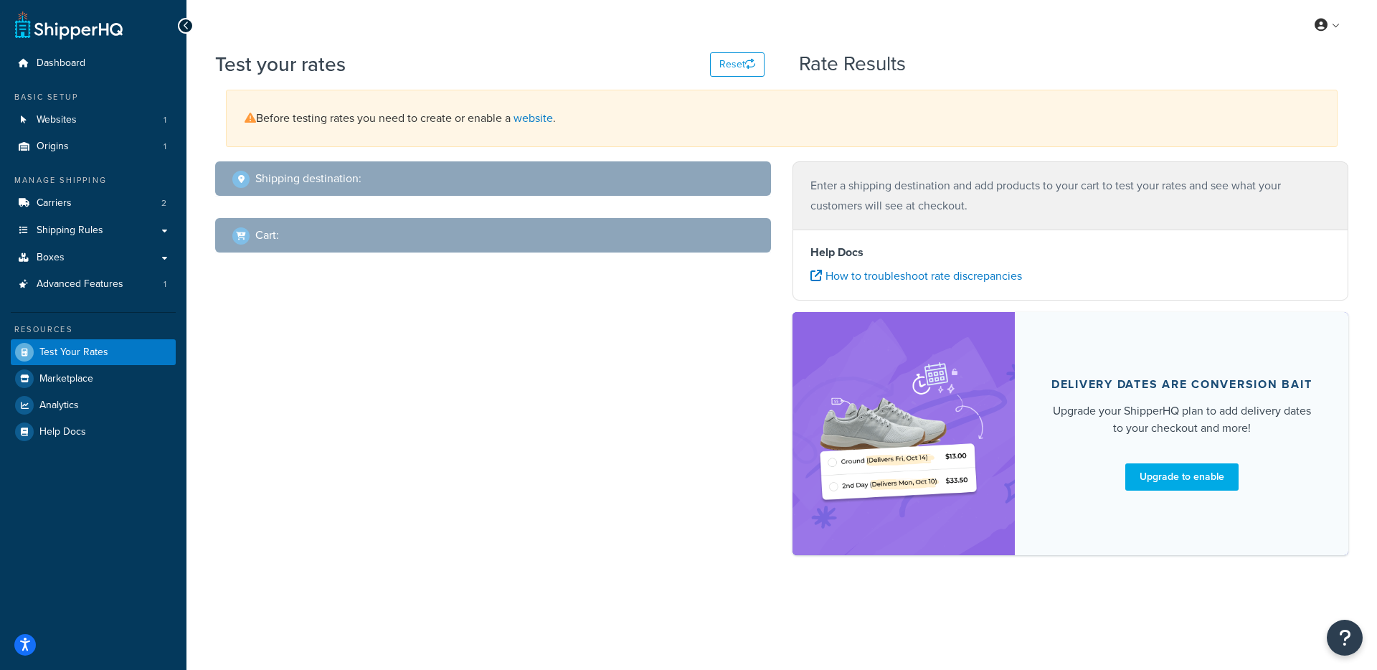
select select "TX"
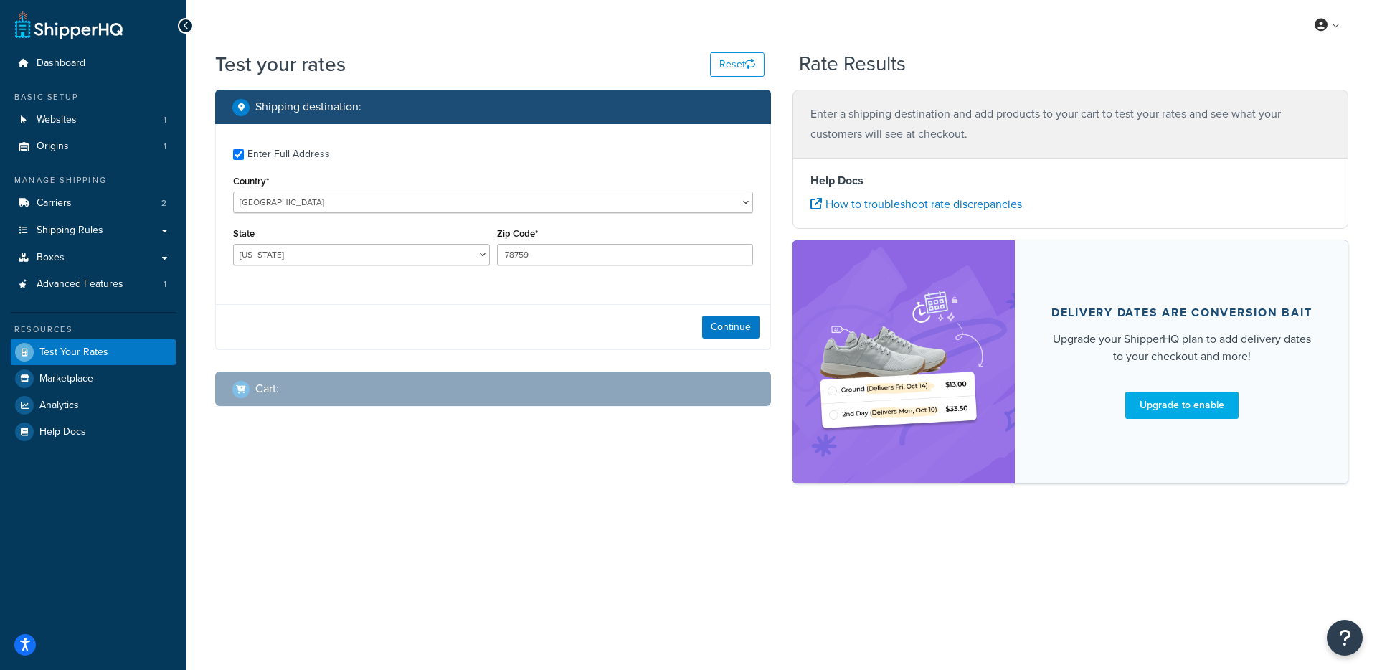
checkbox input "true"
type input "07030"
select select "NJ"
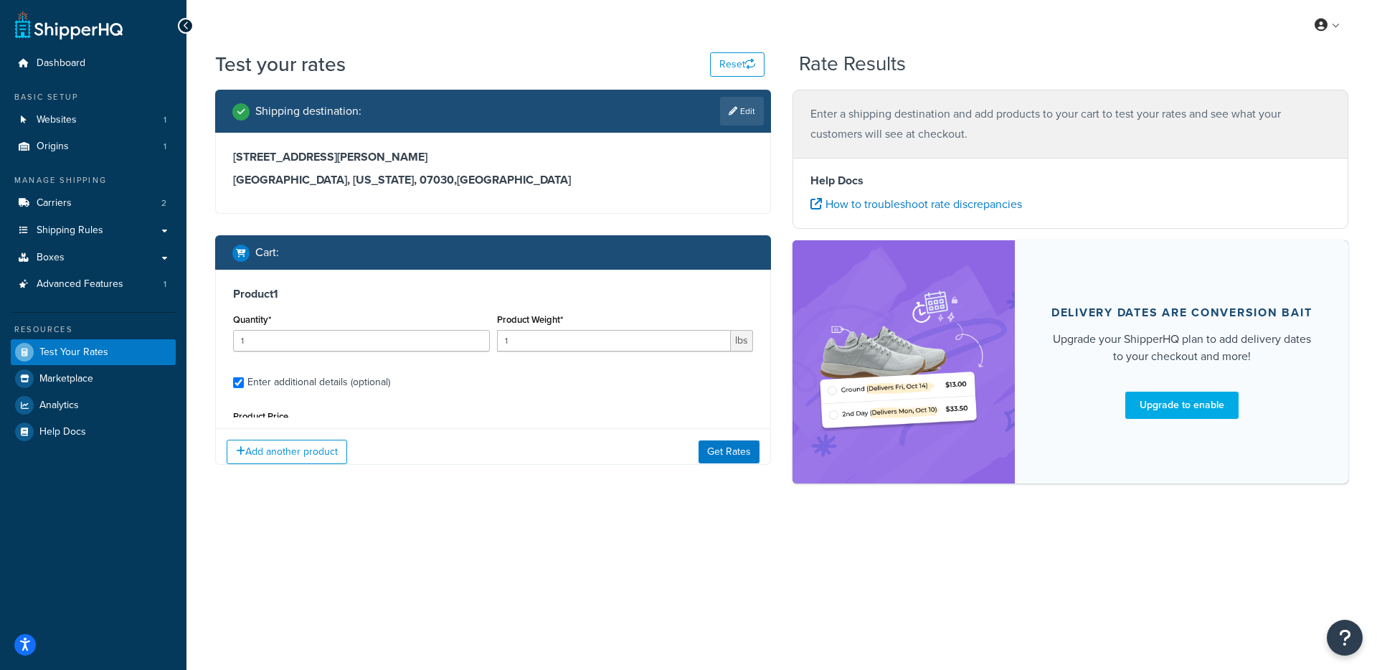
type input "109.99"
type input "0.1300"
type input "18.0000"
type input "14.0000"
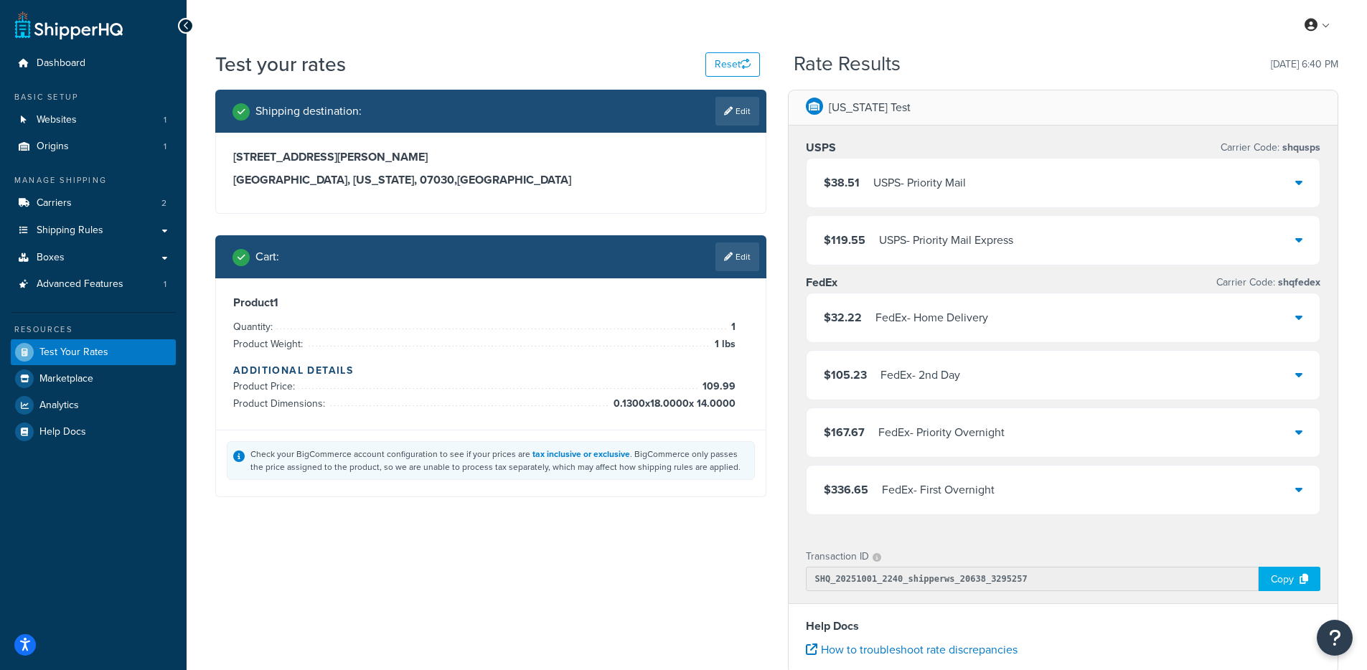
click at [895, 184] on div "USPS - Priority Mail" at bounding box center [919, 183] width 93 height 20
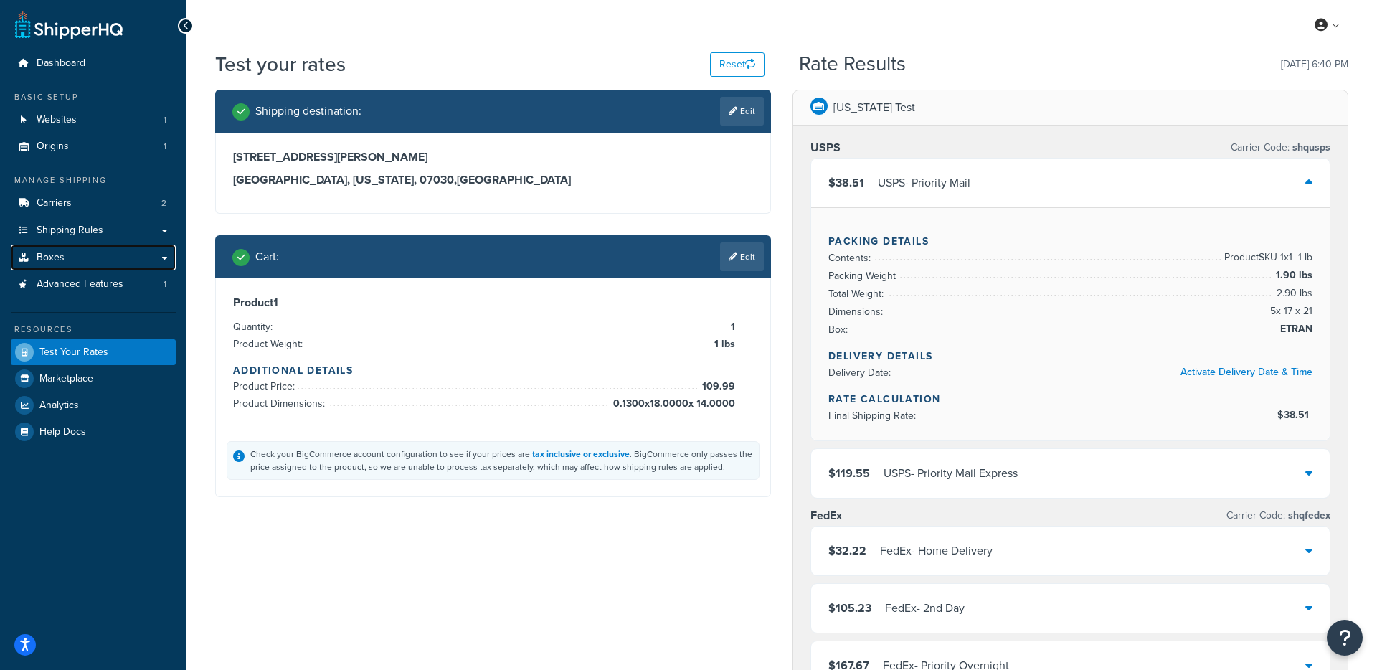
select select "NJ"
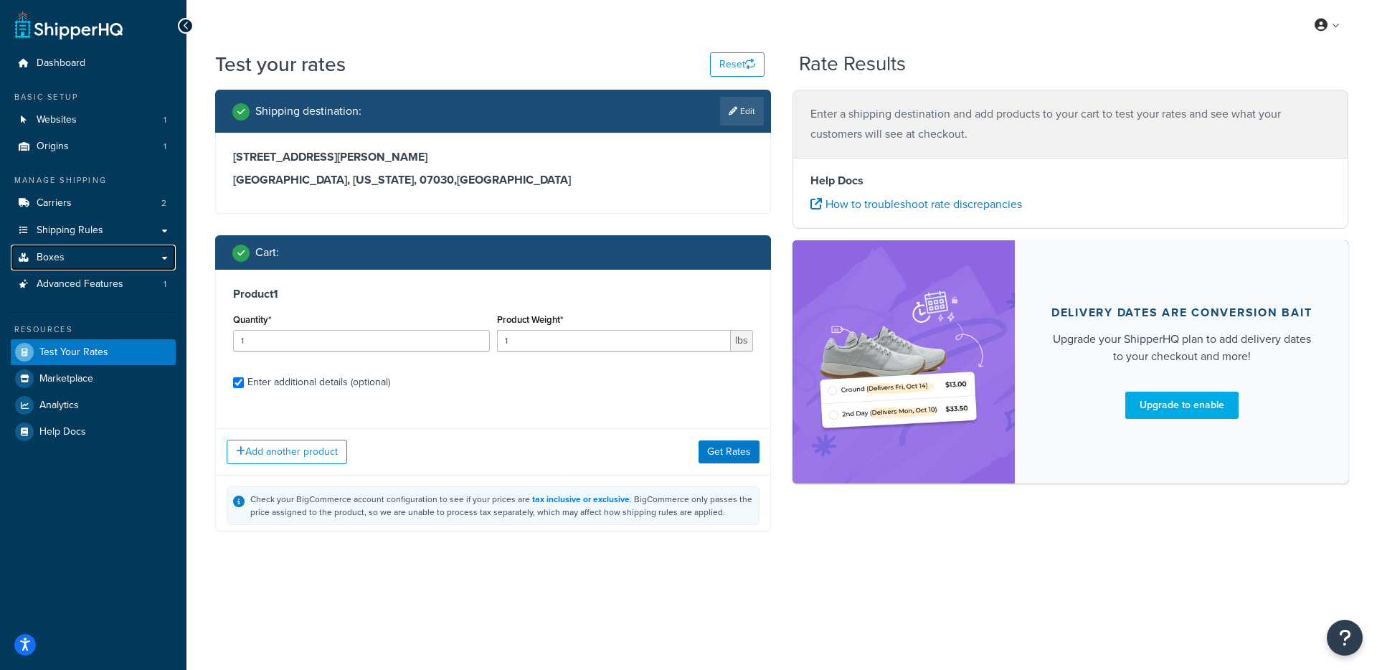
checkbox input "true"
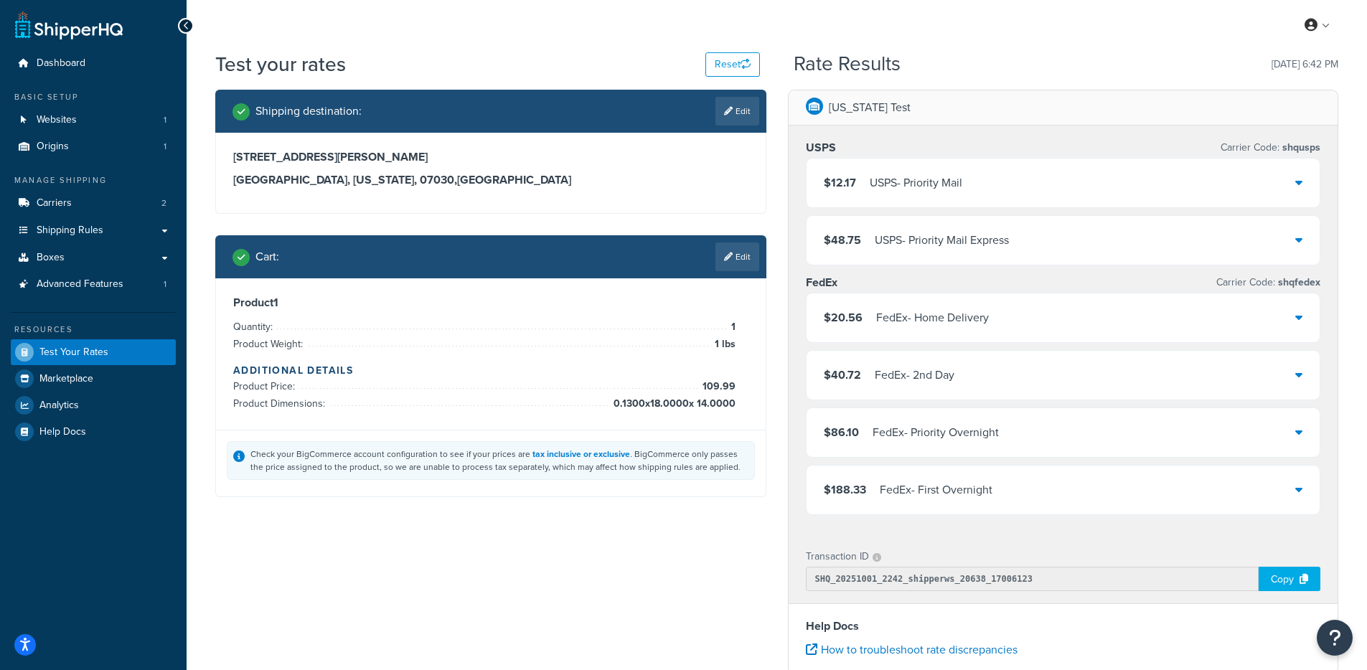
click at [1040, 189] on div "$12.17 USPS - Priority Mail" at bounding box center [1063, 183] width 514 height 49
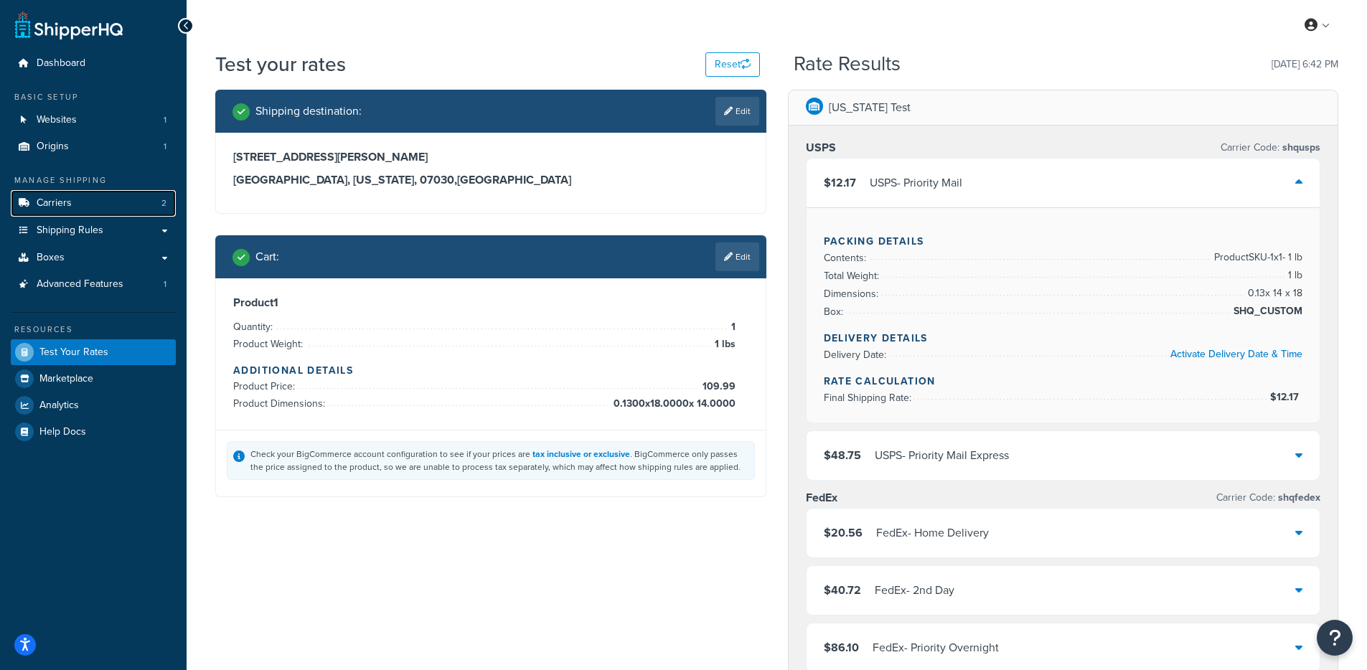
select select "TX"
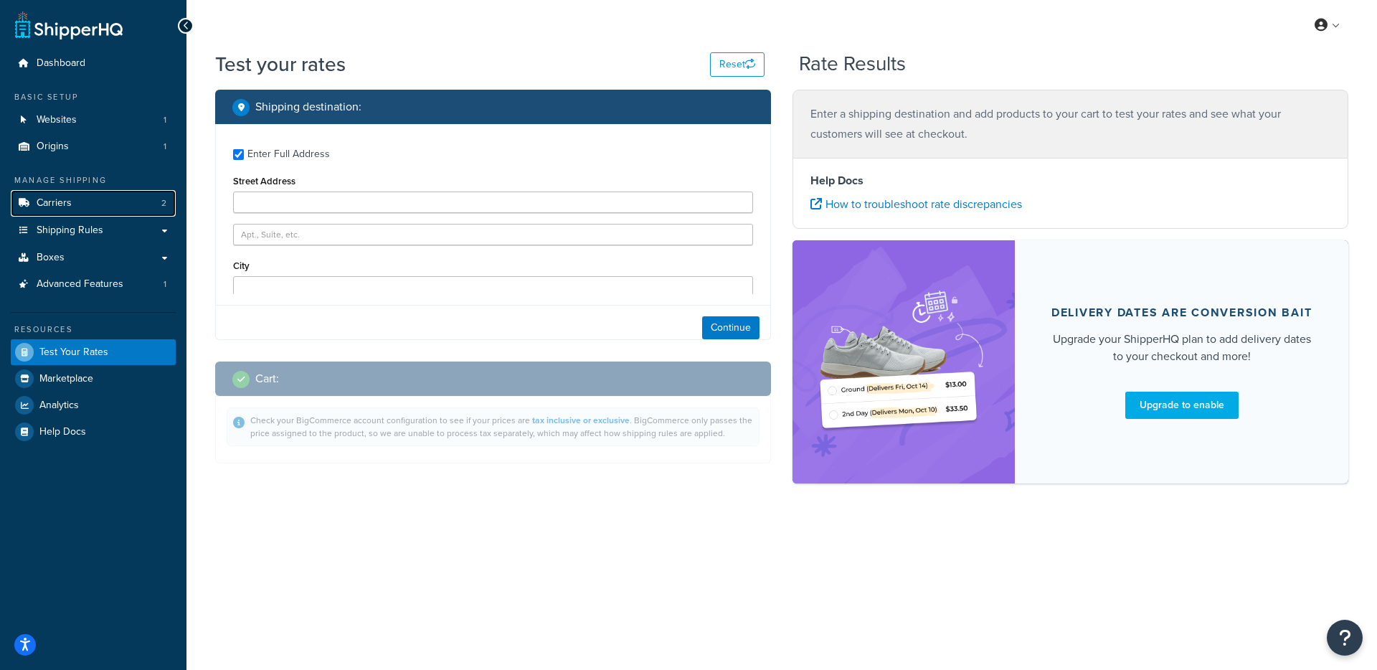
type input "601 Jackson Street"
type input "Hoboken"
type input "07030"
select select "NJ"
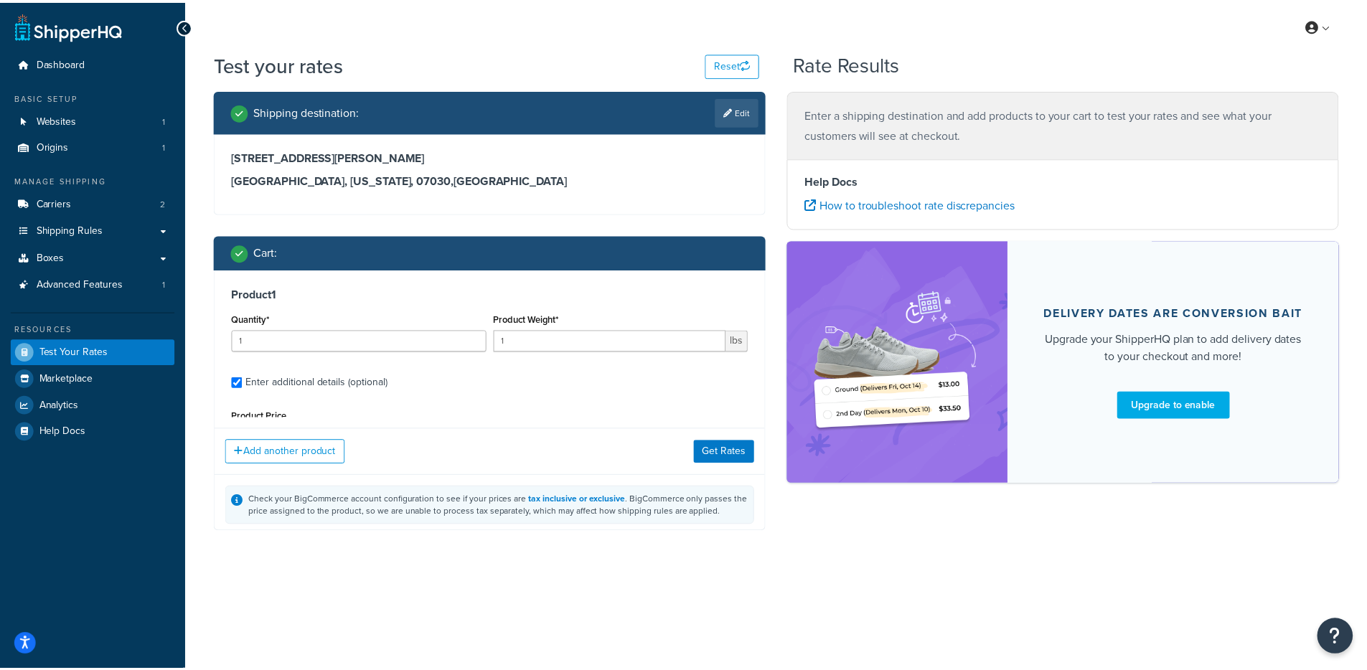
scroll to position [136, 0]
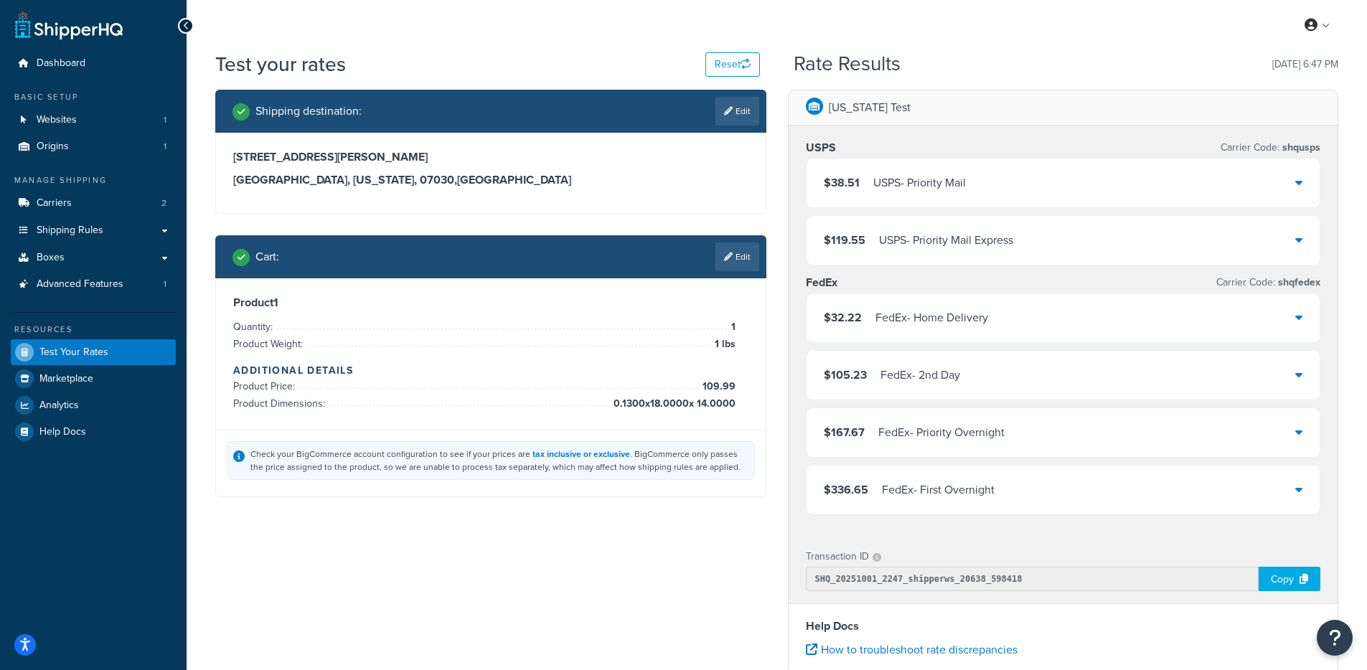
click at [960, 164] on div "$38.51 USPS - Priority Mail" at bounding box center [1063, 183] width 514 height 49
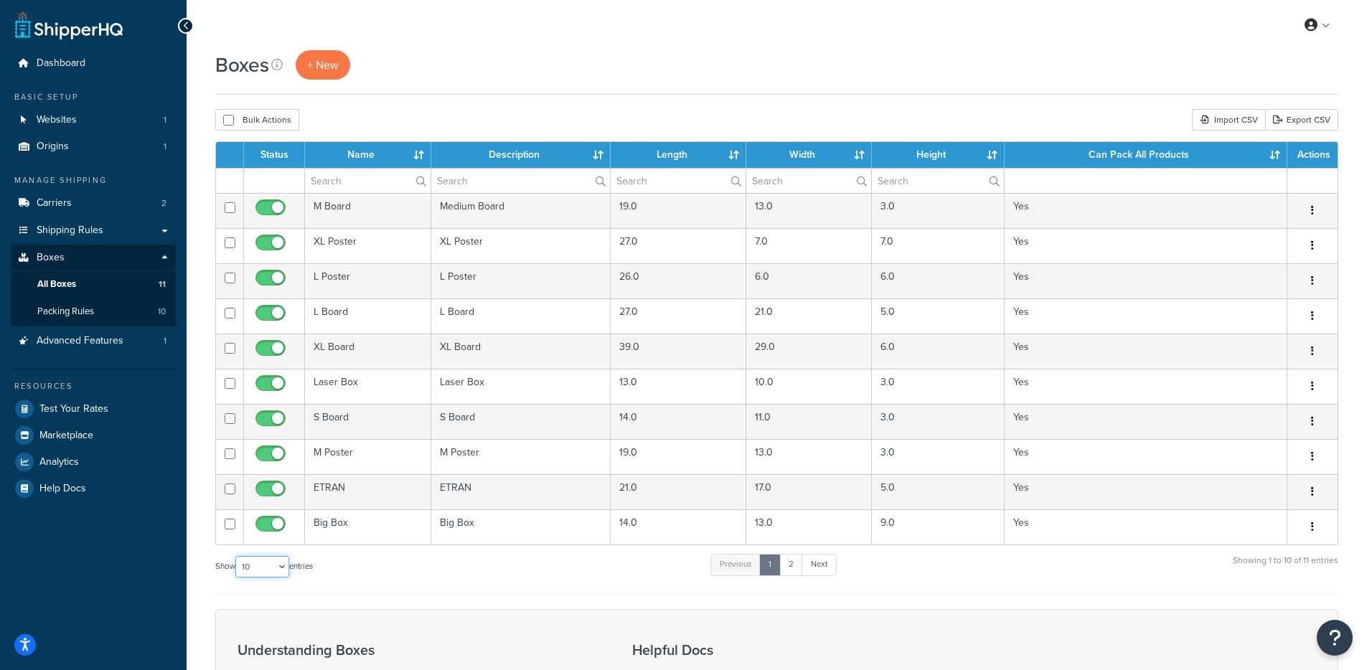
click at [254, 563] on select "10 15 25 50 100 1000" at bounding box center [262, 567] width 54 height 22
select select "1000"
click at [237, 557] on select "10 15 25 50 100 1000" at bounding box center [262, 567] width 54 height 22
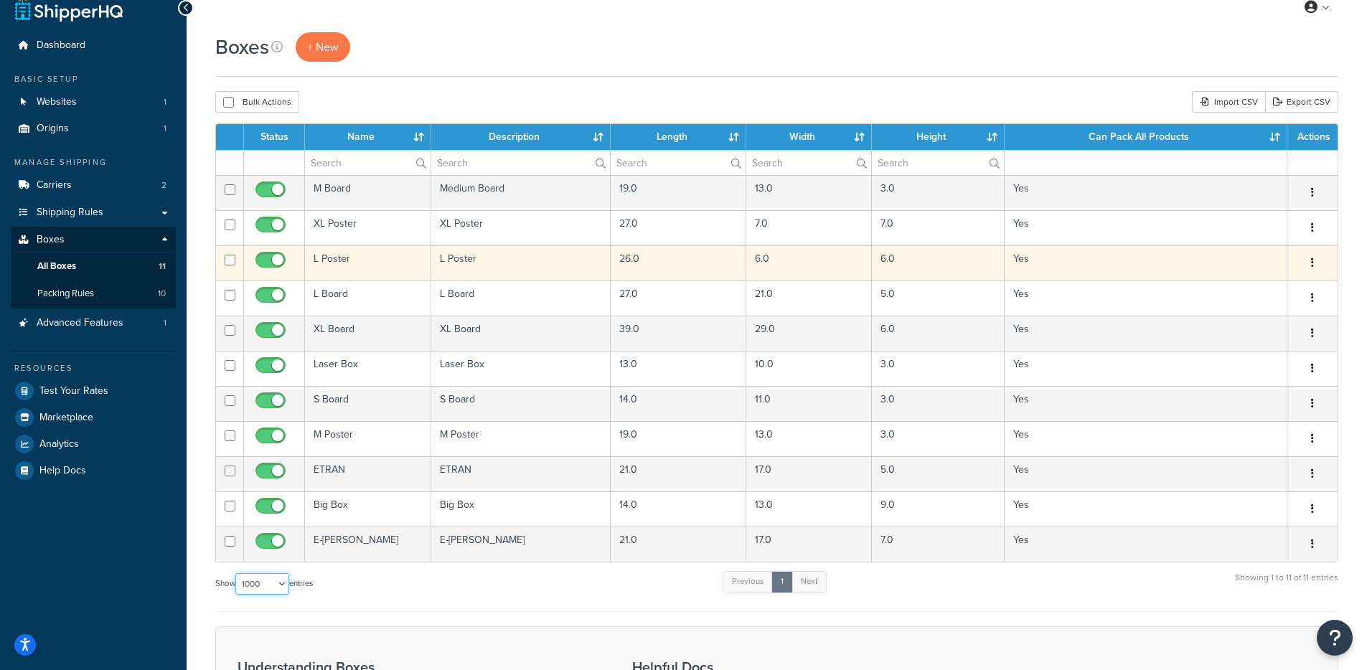
scroll to position [17, 0]
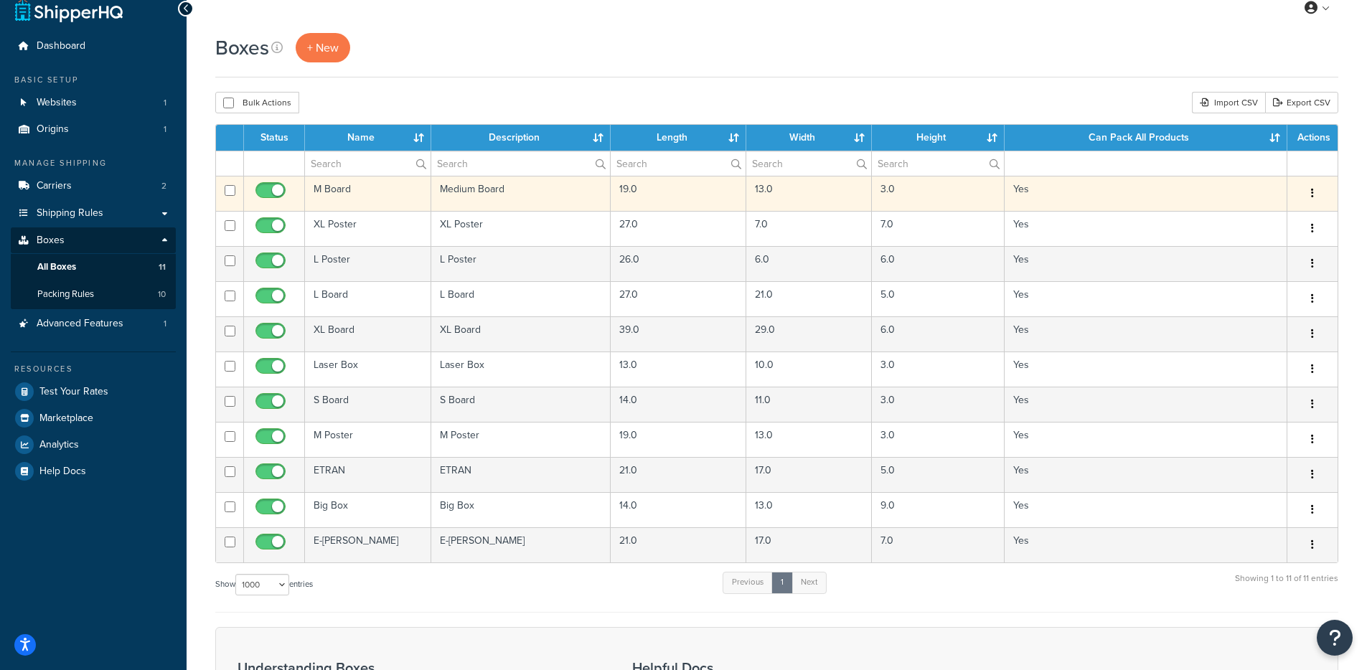
click at [272, 192] on input "checkbox" at bounding box center [272, 194] width 39 height 18
checkbox input "false"
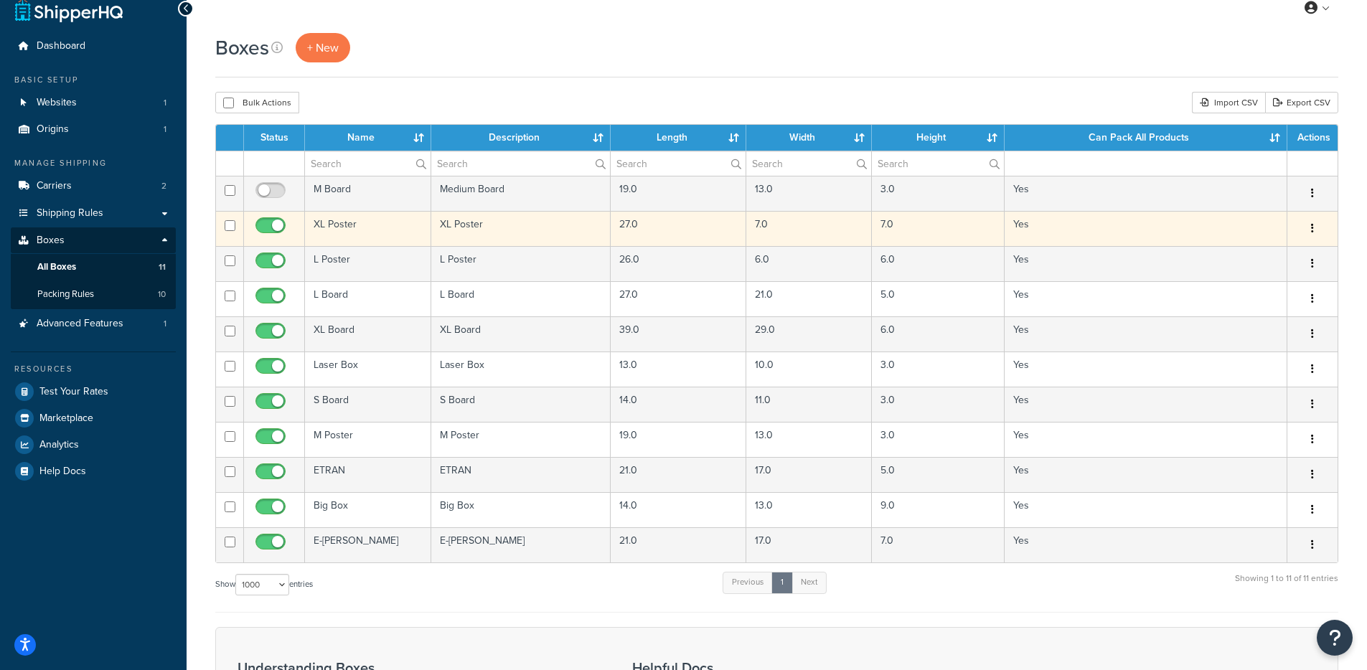
click at [274, 229] on input "checkbox" at bounding box center [272, 229] width 39 height 18
checkbox input "false"
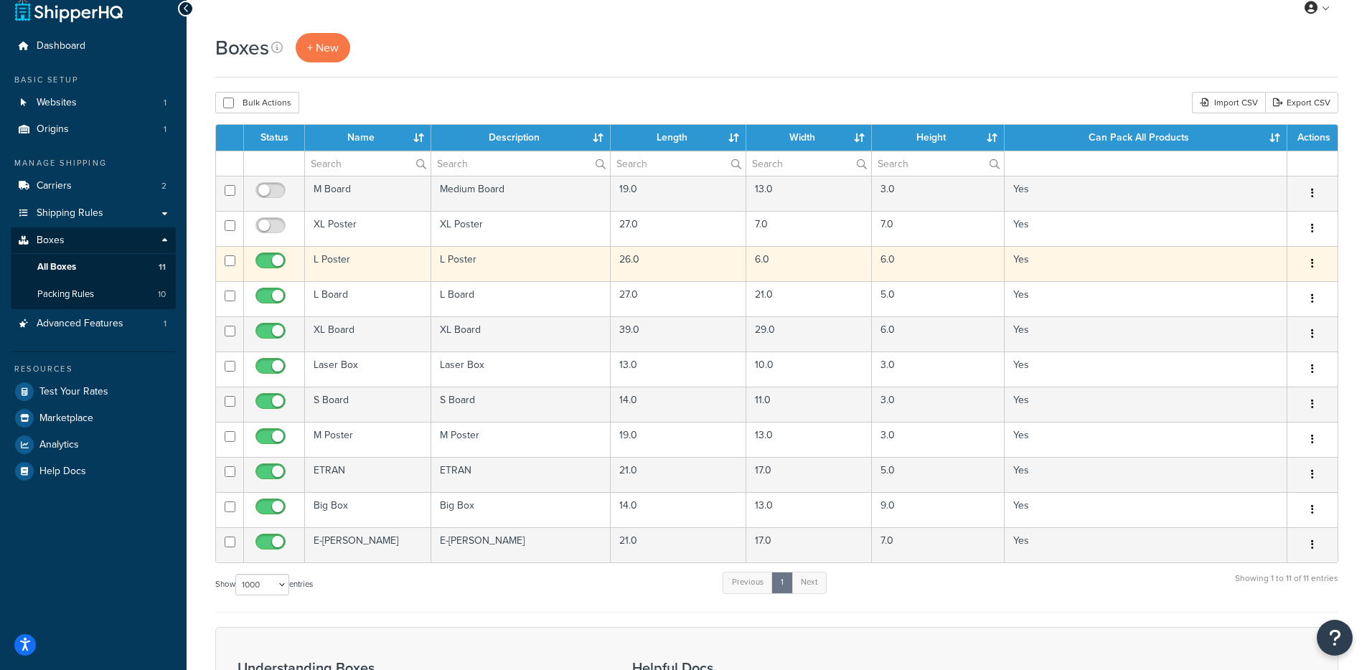
click at [278, 264] on input "checkbox" at bounding box center [272, 264] width 39 height 18
checkbox input "false"
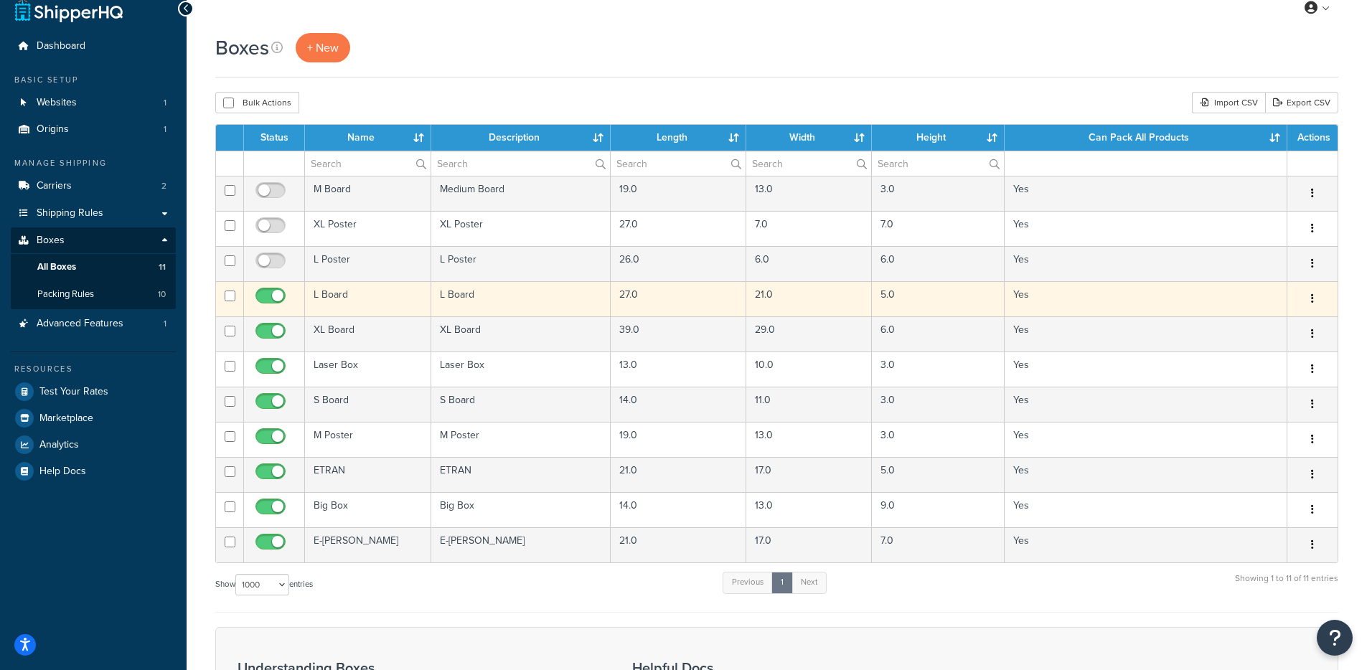
click at [273, 293] on input "checkbox" at bounding box center [272, 300] width 39 height 18
checkbox input "false"
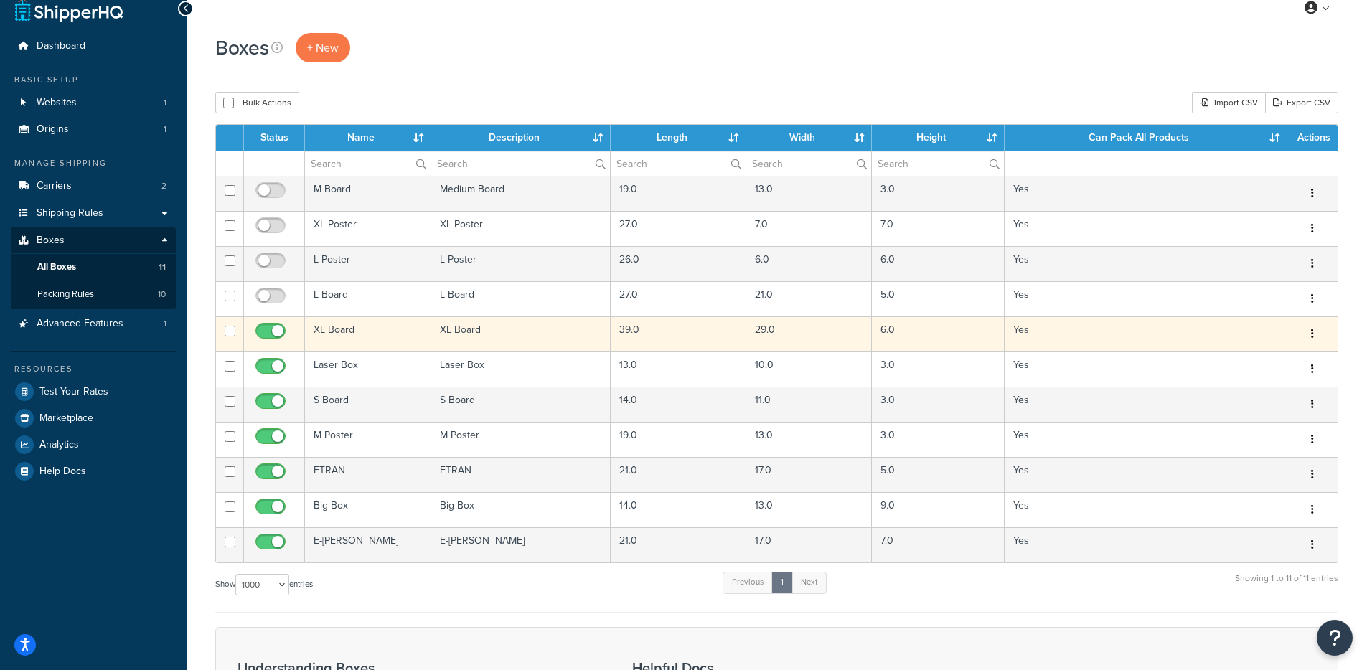
click at [277, 332] on input "checkbox" at bounding box center [272, 335] width 39 height 18
checkbox input "false"
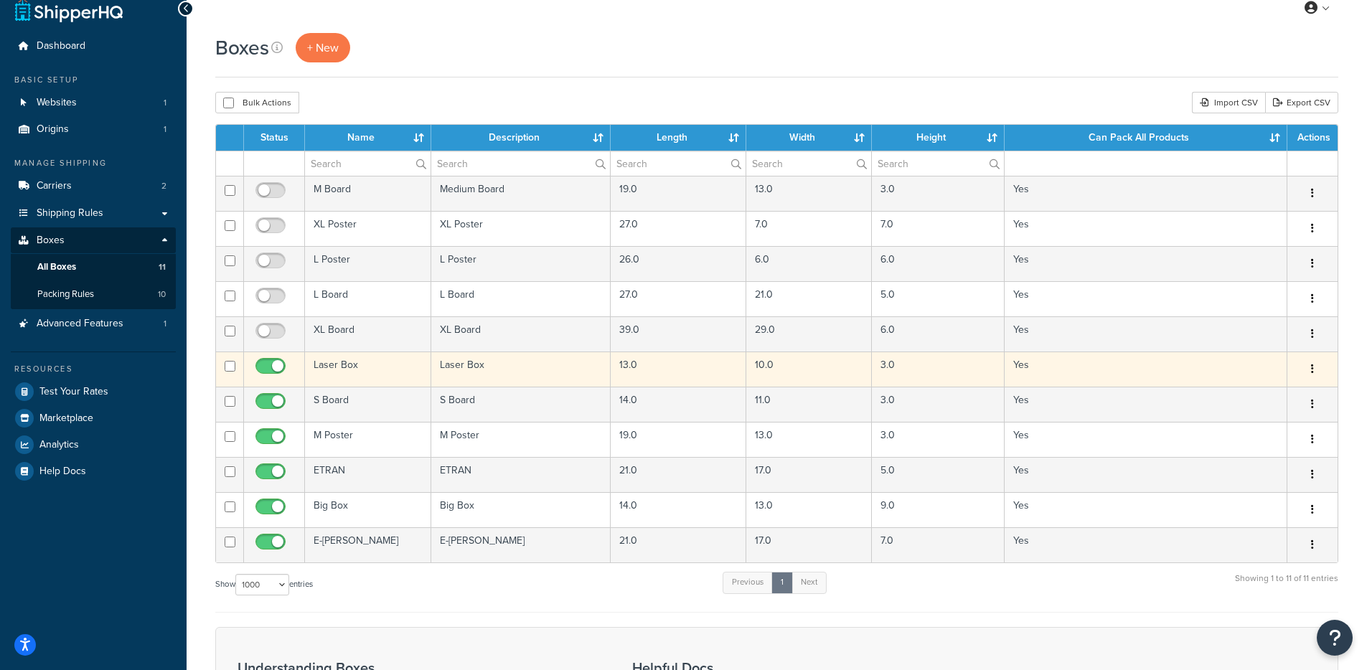
click at [268, 368] on input "checkbox" at bounding box center [272, 370] width 39 height 18
checkbox input "false"
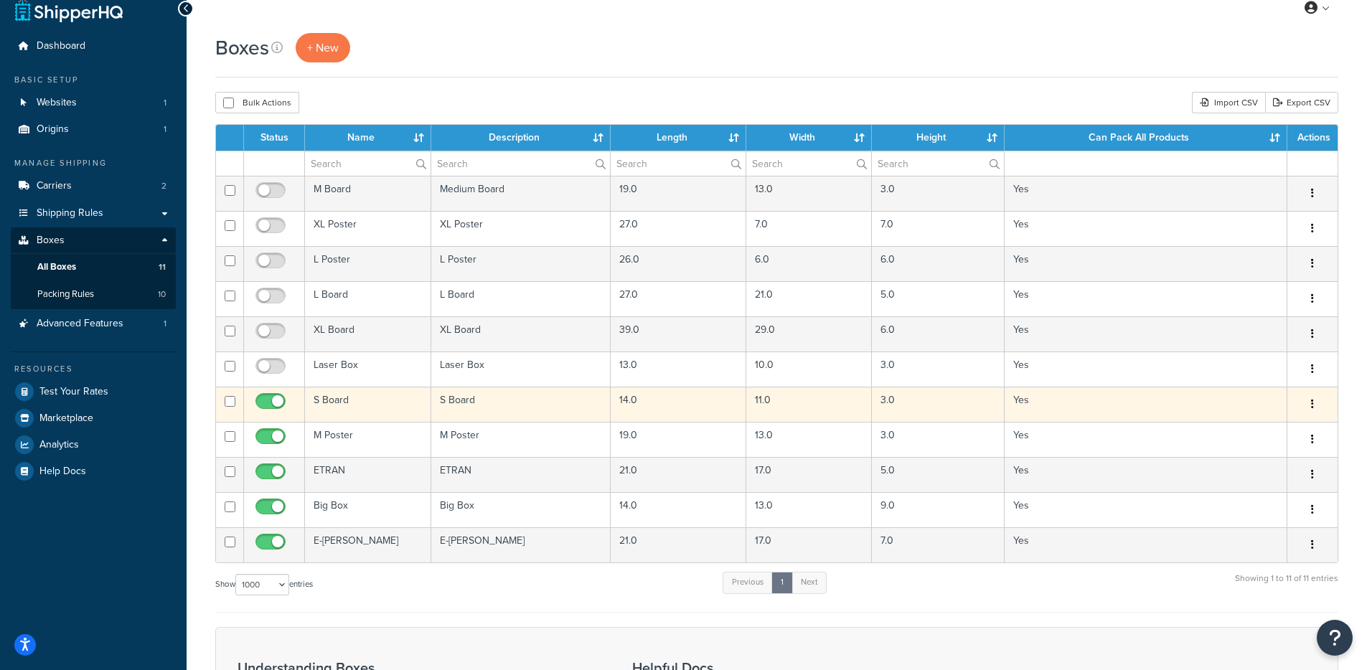
click at [276, 398] on input "checkbox" at bounding box center [272, 405] width 39 height 18
checkbox input "false"
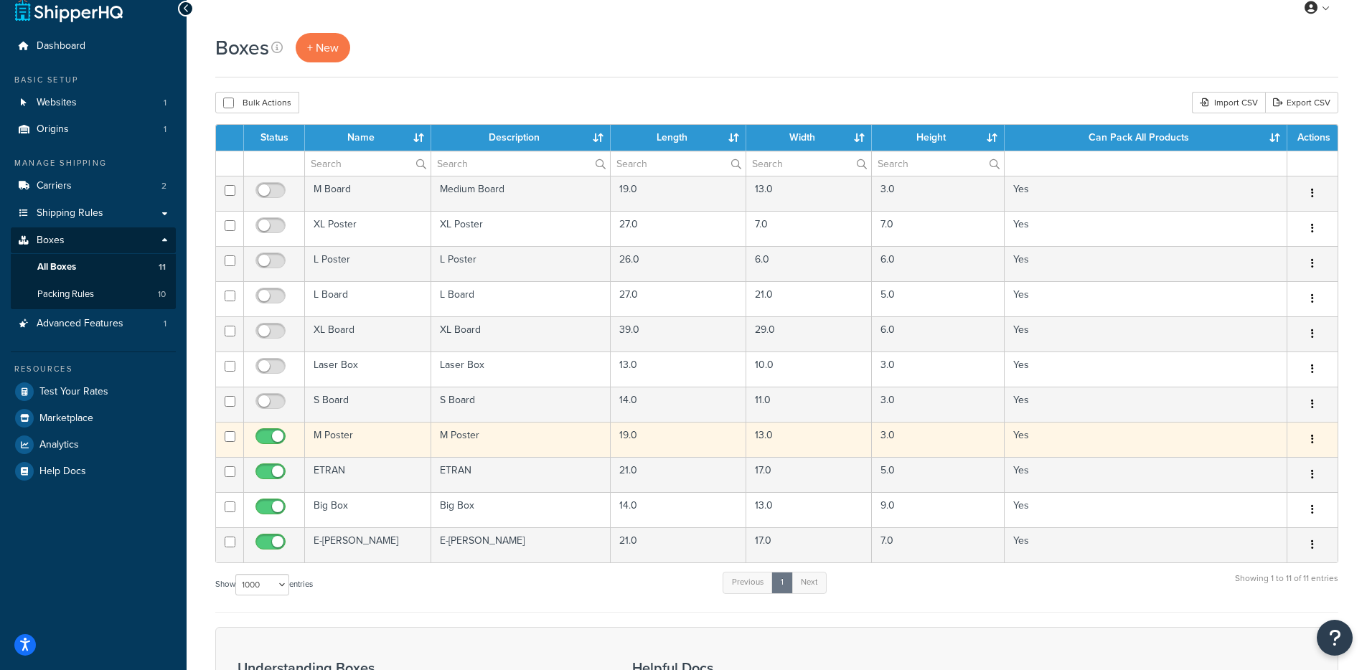
click at [264, 437] on input "checkbox" at bounding box center [272, 440] width 39 height 18
checkbox input "false"
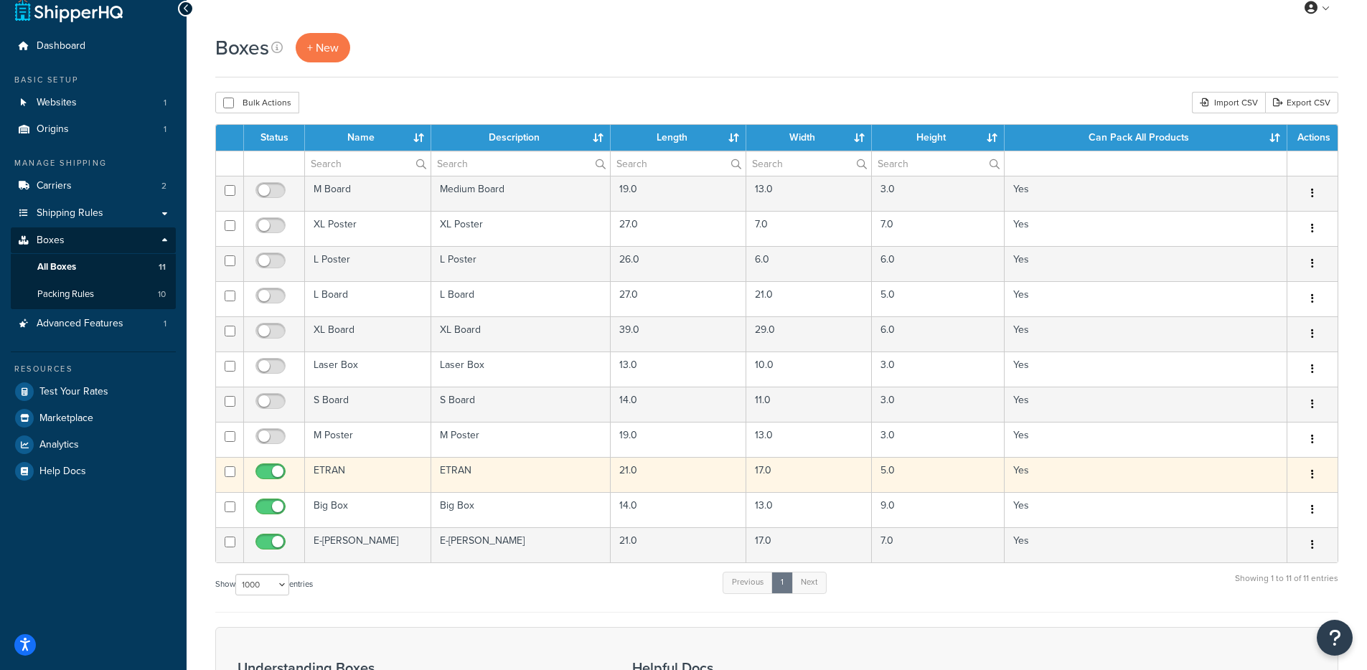
click at [276, 469] on input "checkbox" at bounding box center [272, 475] width 39 height 18
checkbox input "false"
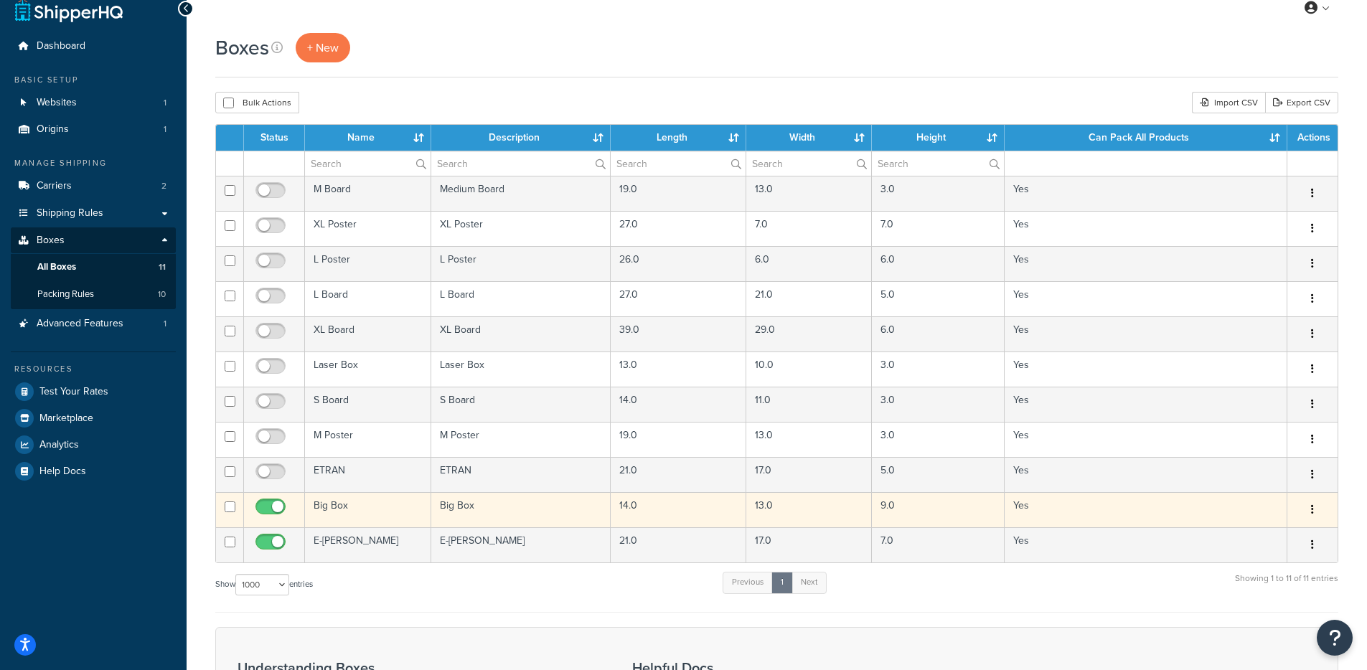
click at [270, 506] on input "checkbox" at bounding box center [272, 510] width 39 height 18
checkbox input "false"
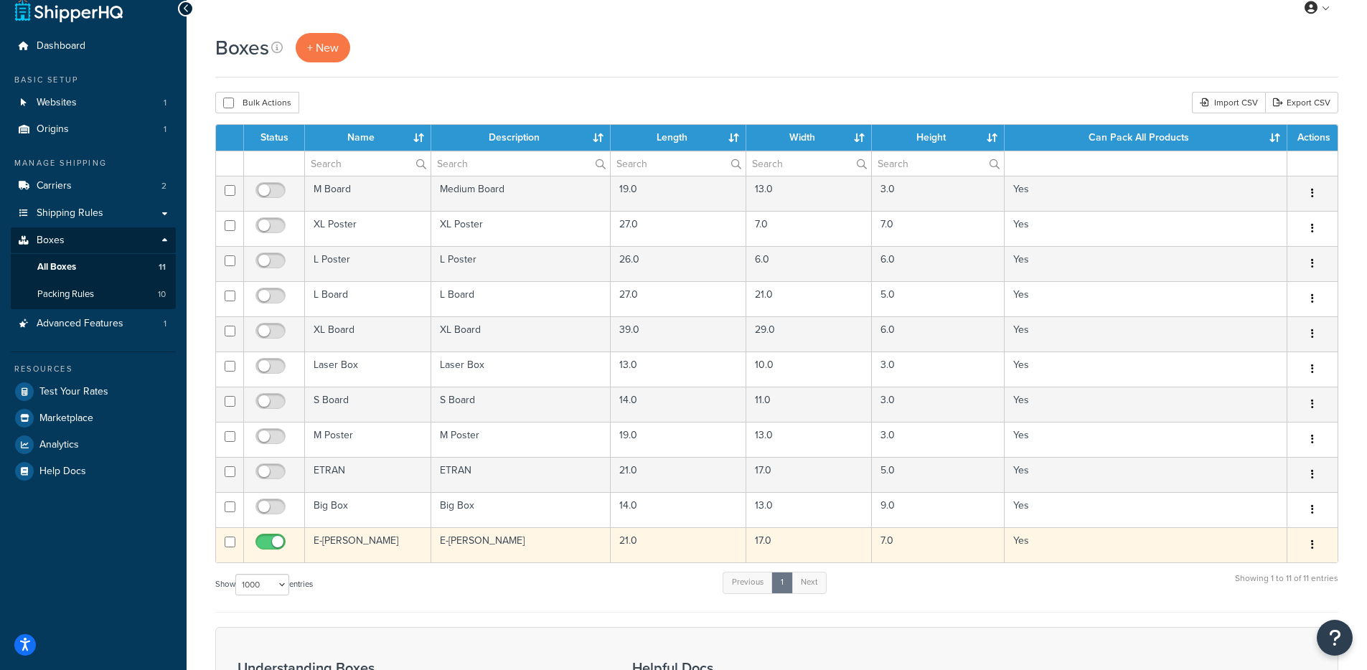
click at [278, 539] on input "checkbox" at bounding box center [272, 546] width 39 height 18
checkbox input "false"
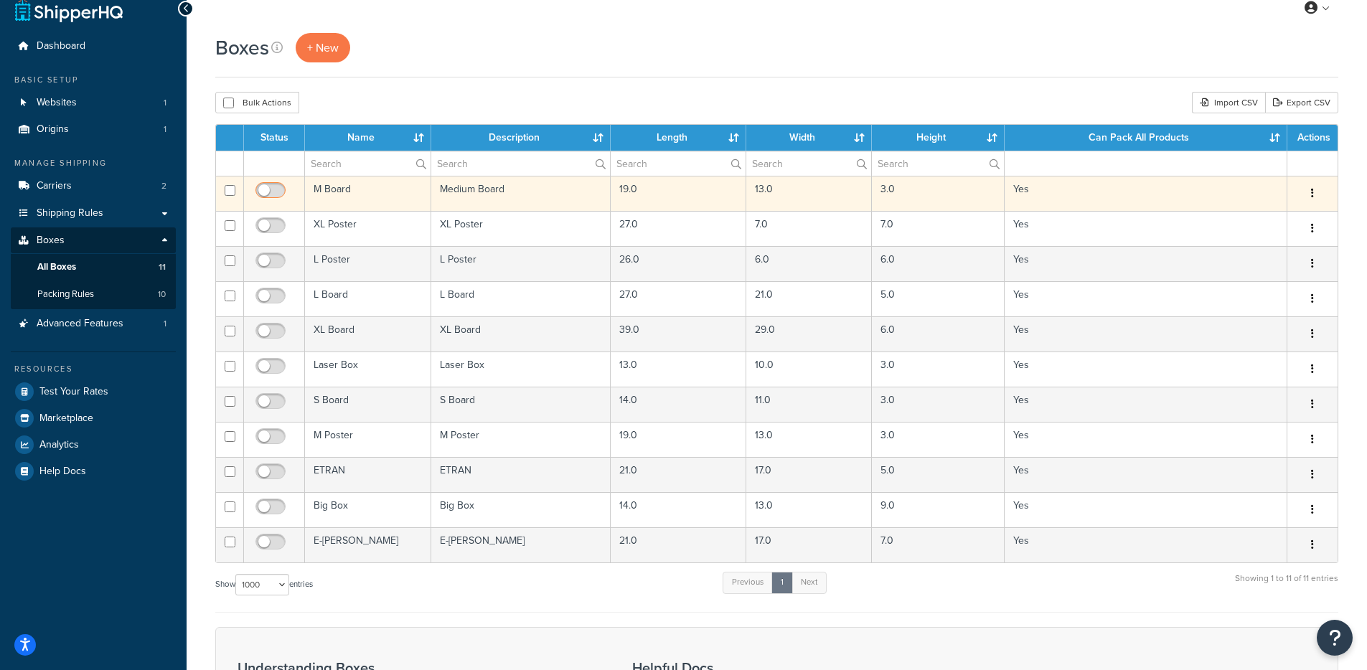
drag, startPoint x: 263, startPoint y: 188, endPoint x: 269, endPoint y: 212, distance: 25.2
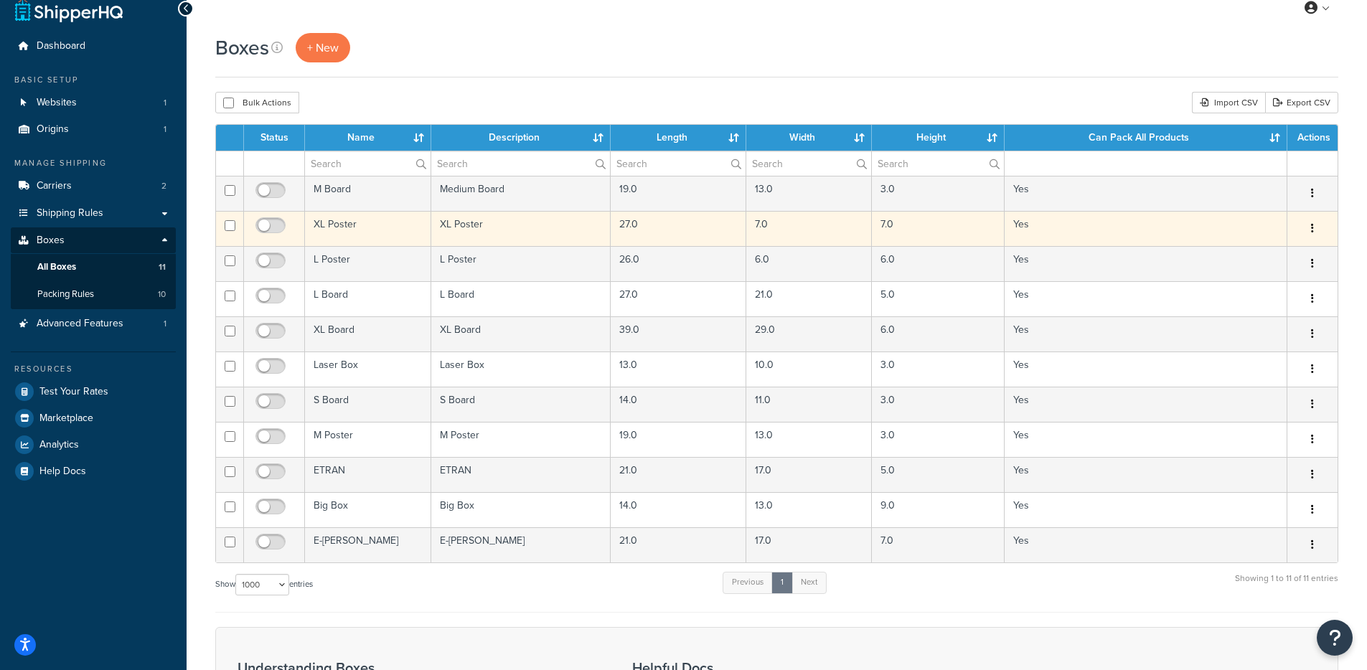
click at [263, 189] on input "checkbox" at bounding box center [272, 194] width 39 height 18
checkbox input "true"
click at [271, 222] on input "checkbox" at bounding box center [272, 229] width 39 height 18
checkbox input "true"
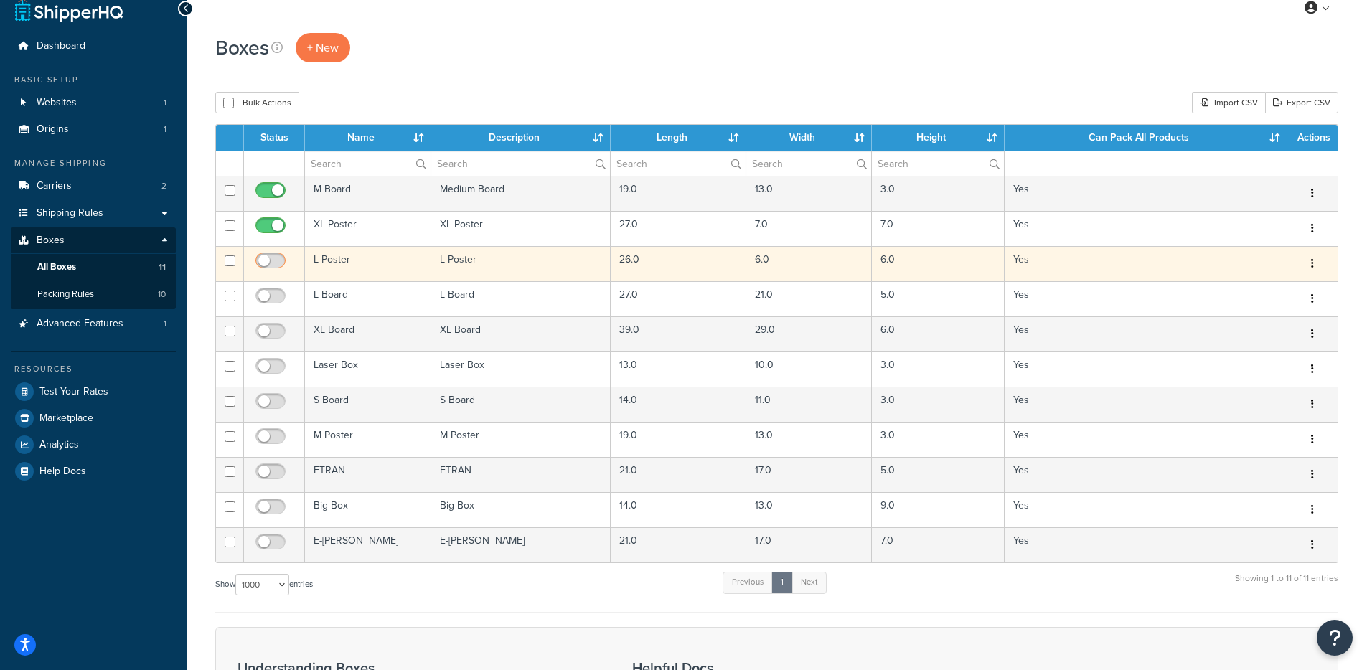
click at [274, 258] on input "checkbox" at bounding box center [272, 264] width 39 height 18
checkbox input "true"
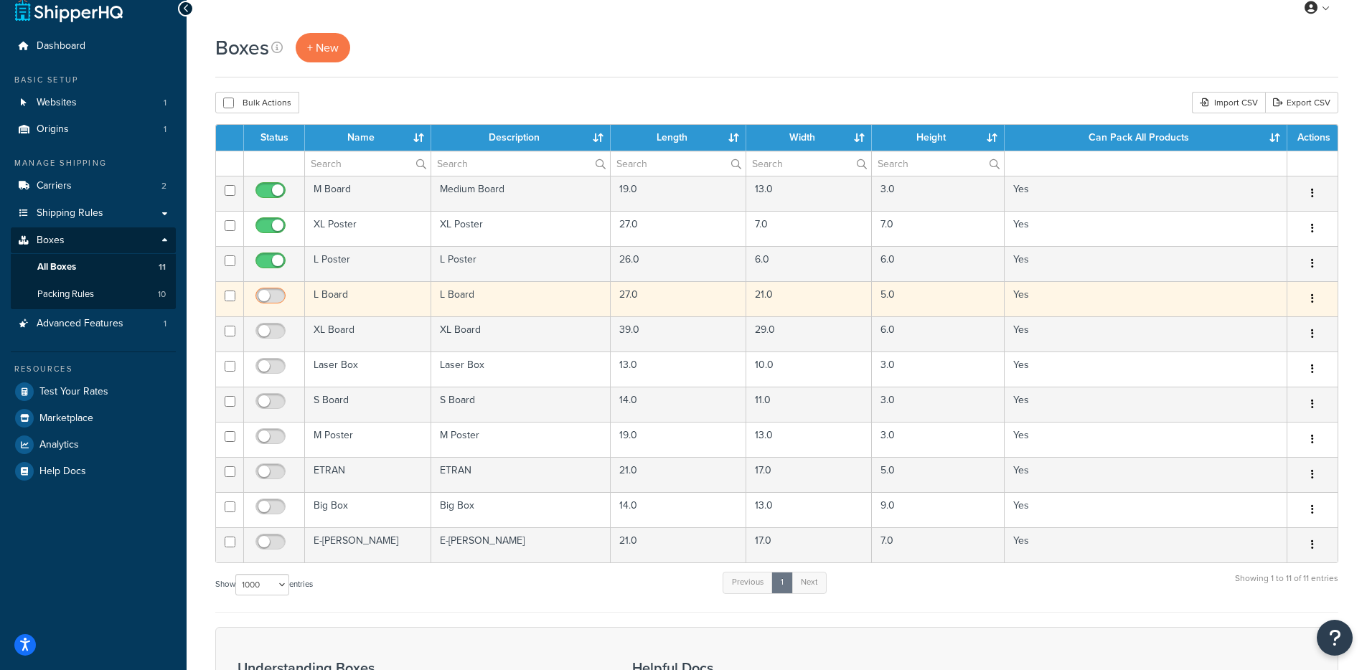
click at [275, 298] on input "checkbox" at bounding box center [272, 300] width 39 height 18
checkbox input "true"
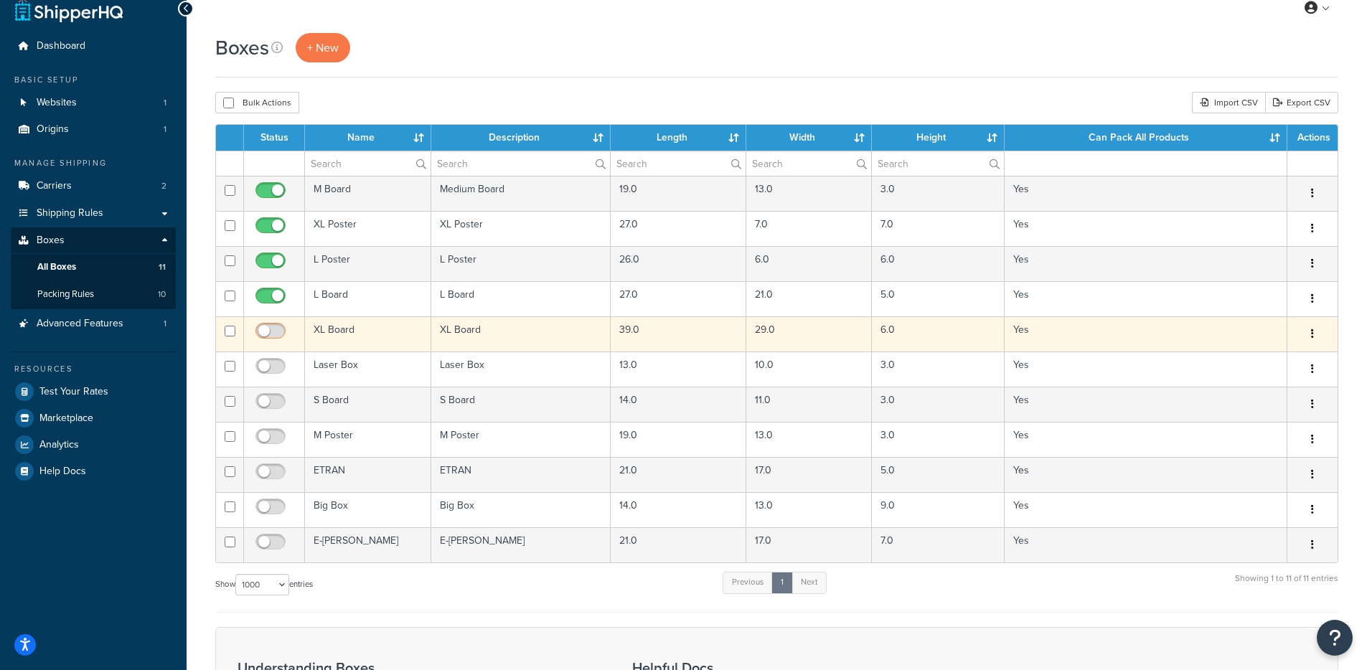
click at [271, 335] on input "checkbox" at bounding box center [272, 335] width 39 height 18
checkbox input "true"
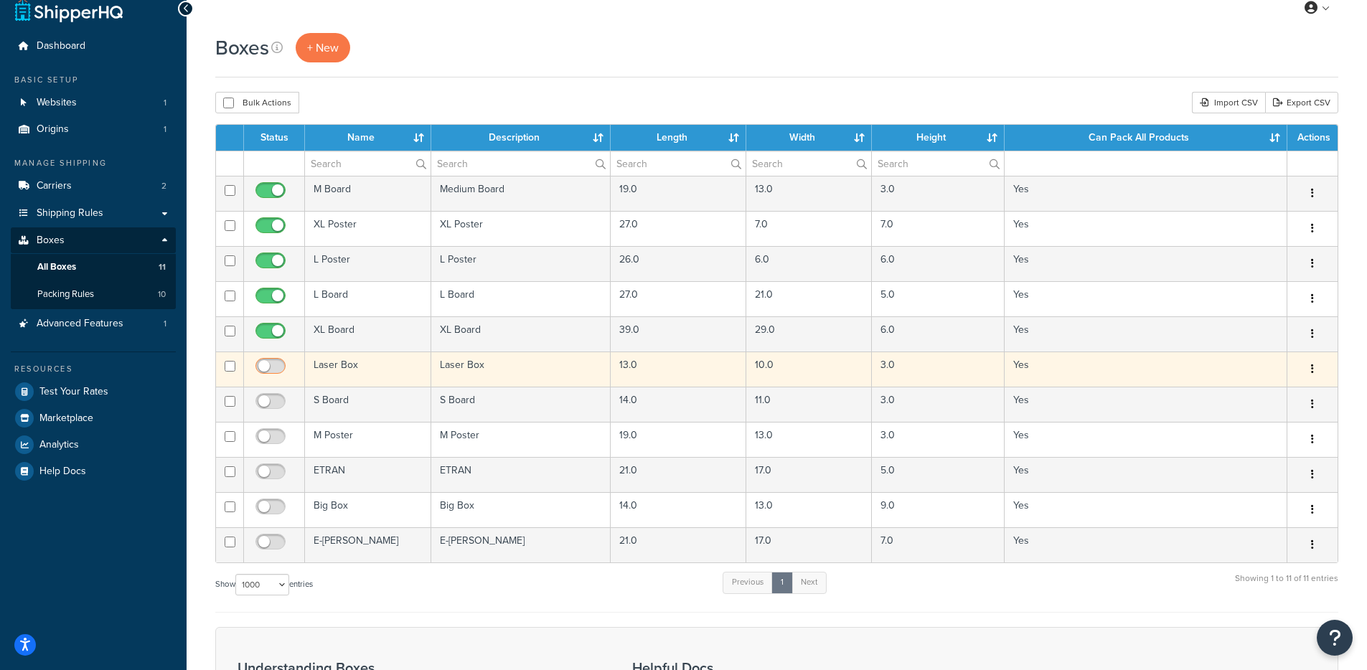
click at [272, 368] on input "checkbox" at bounding box center [272, 370] width 39 height 18
checkbox input "true"
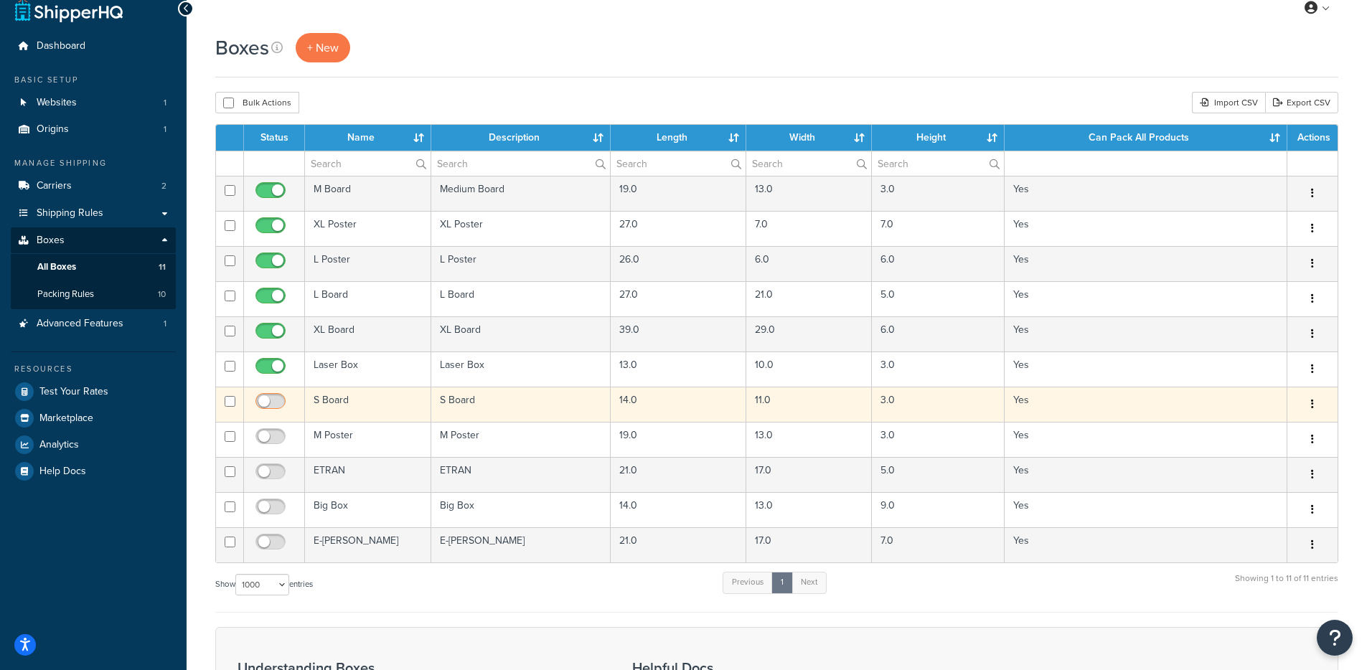
click at [274, 398] on input "checkbox" at bounding box center [272, 405] width 39 height 18
checkbox input "true"
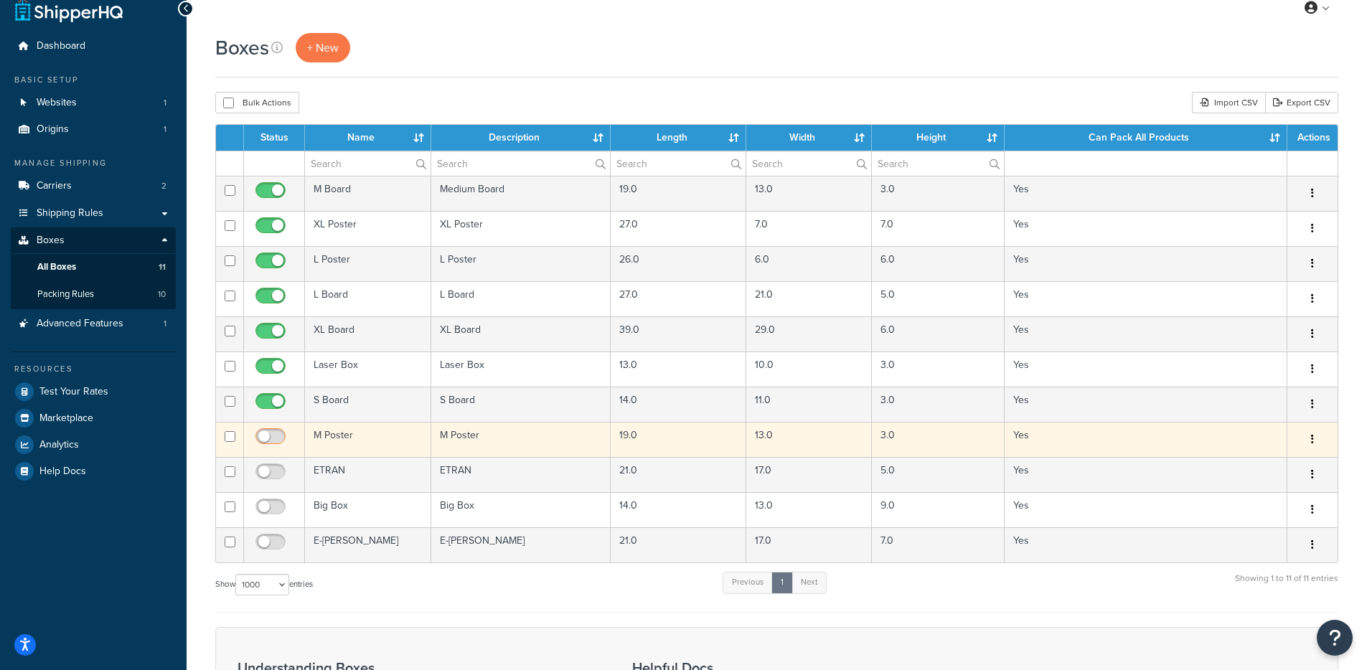
click at [268, 436] on input "checkbox" at bounding box center [272, 440] width 39 height 18
checkbox input "true"
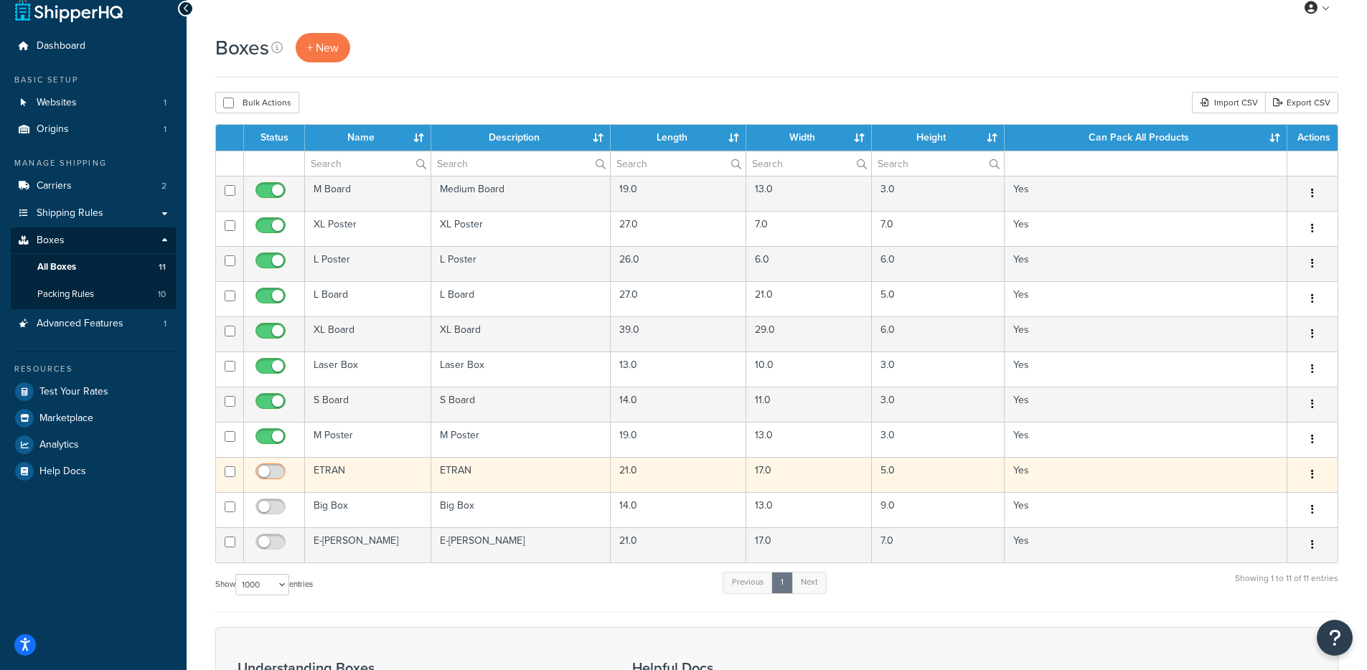
click at [272, 470] on input "checkbox" at bounding box center [272, 475] width 39 height 18
checkbox input "true"
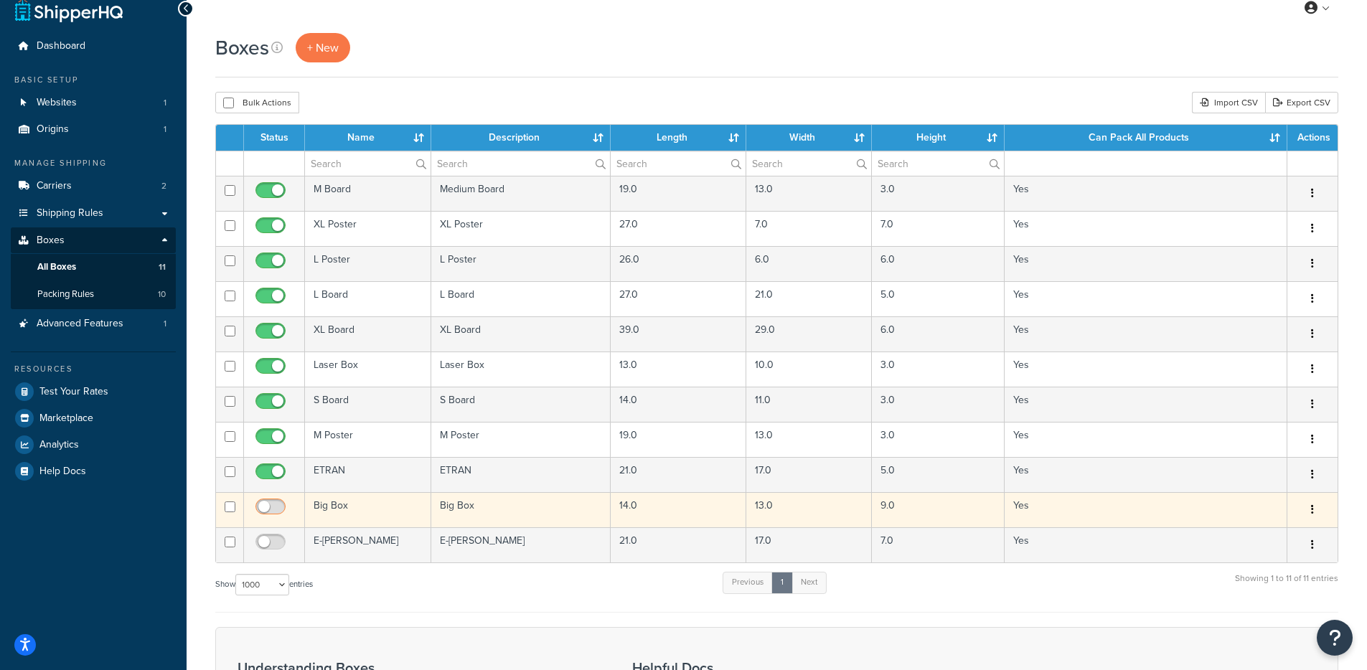
click at [264, 509] on input "checkbox" at bounding box center [272, 510] width 39 height 18
checkbox input "true"
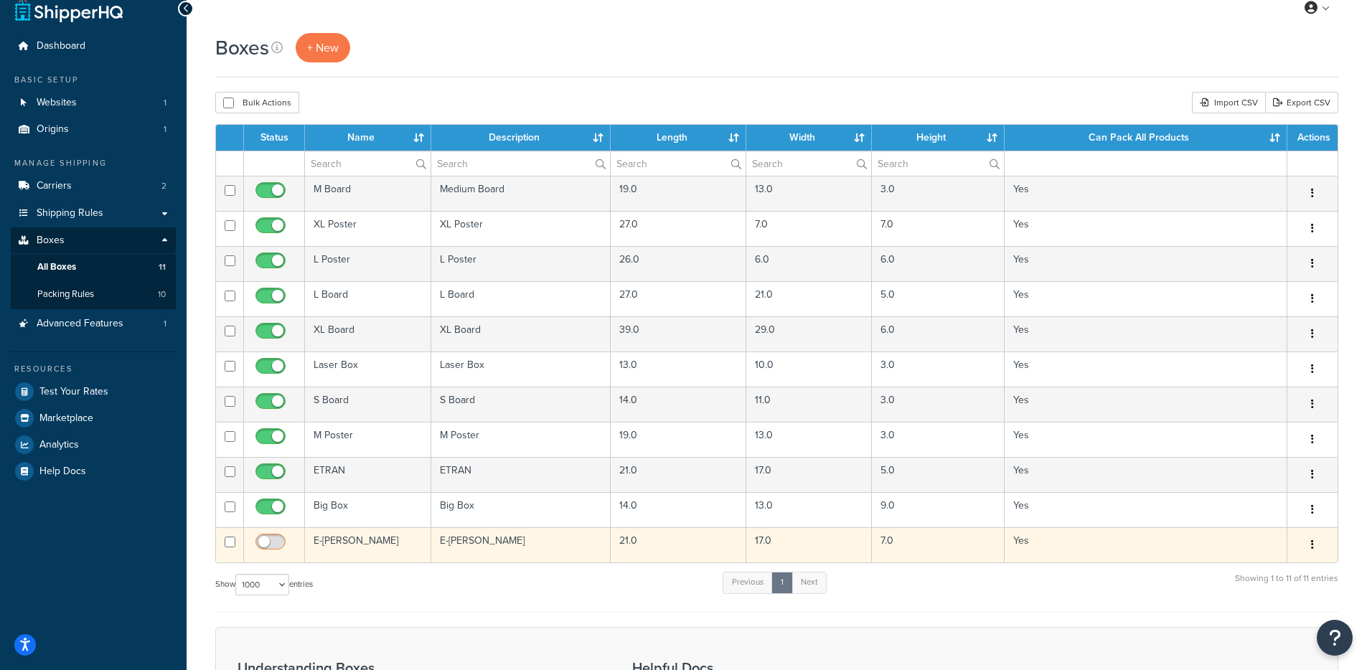
click at [268, 542] on input "checkbox" at bounding box center [272, 546] width 39 height 18
checkbox input "true"
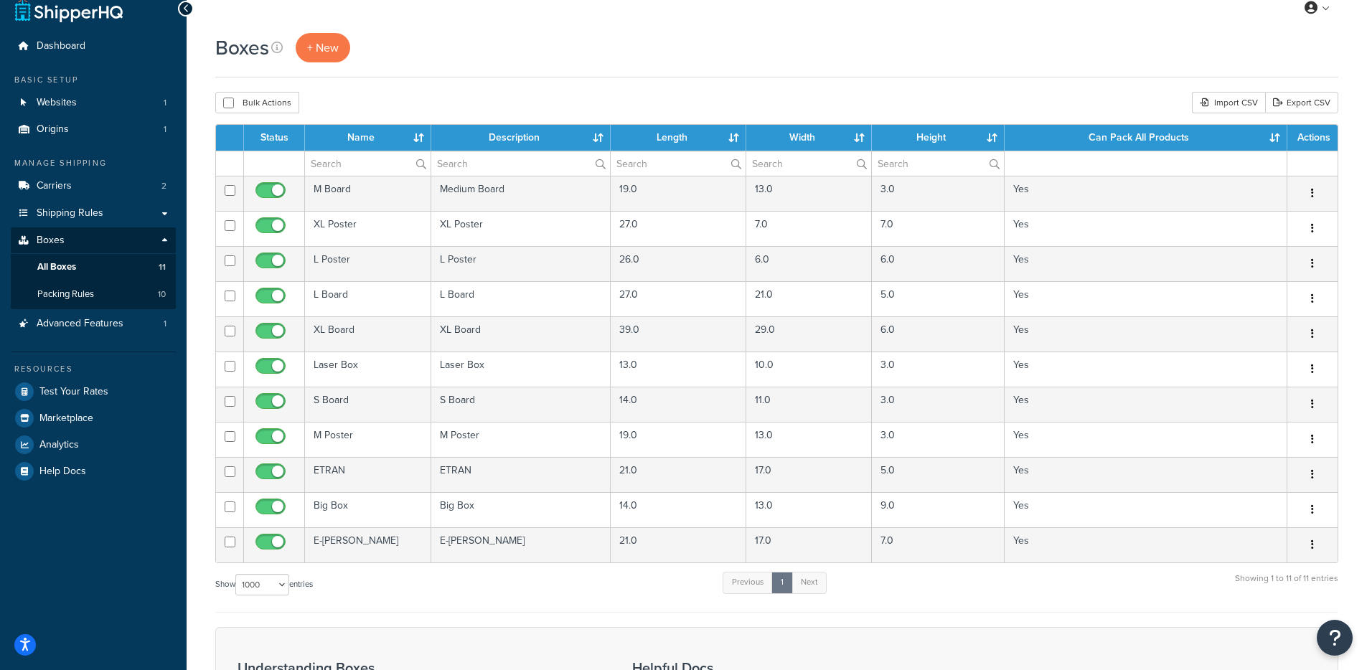
click at [854, 25] on div "My Profile Billing Global Settings Contact Us Logout" at bounding box center [777, 8] width 1180 height 50
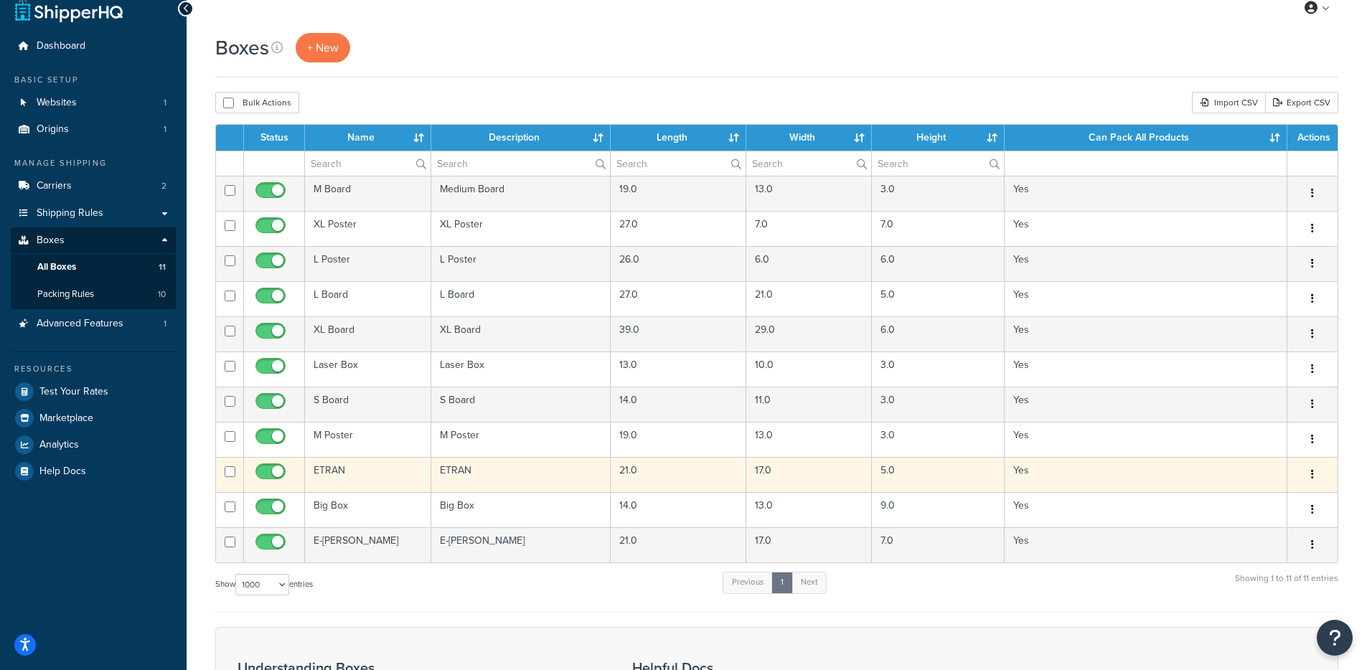
click at [347, 479] on td "ETRAN" at bounding box center [368, 474] width 126 height 35
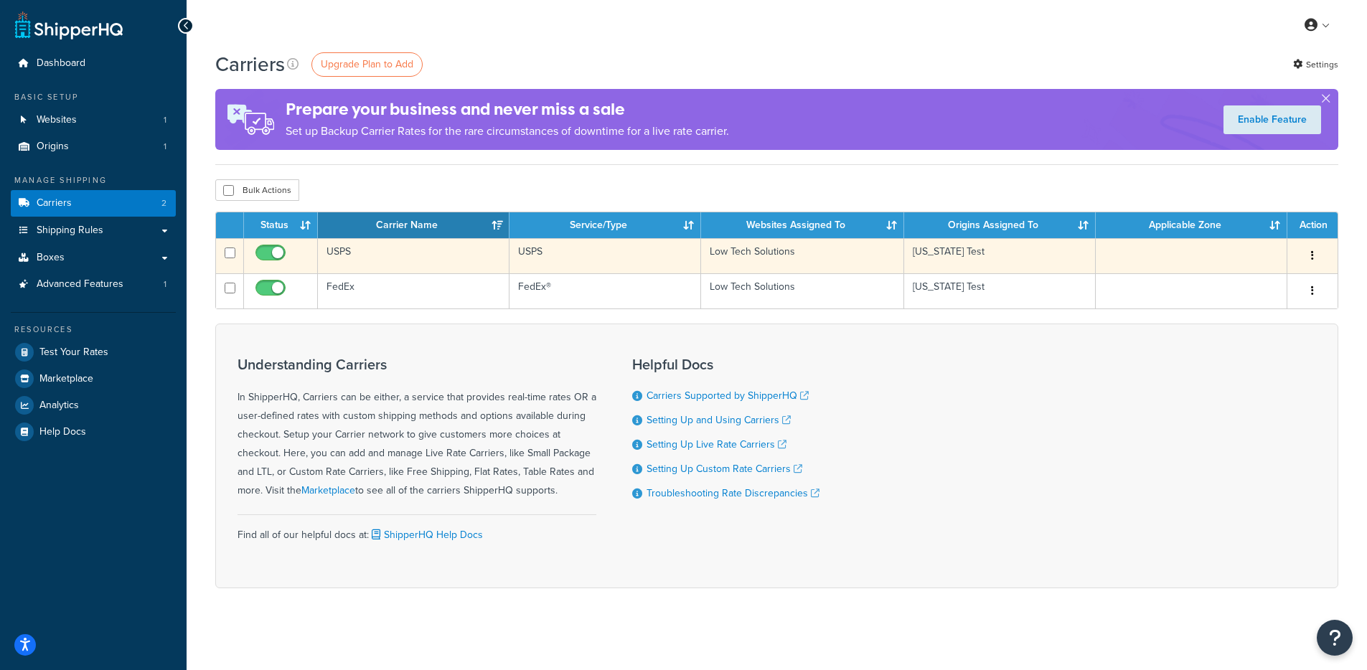
click at [337, 261] on td "USPS" at bounding box center [414, 255] width 192 height 35
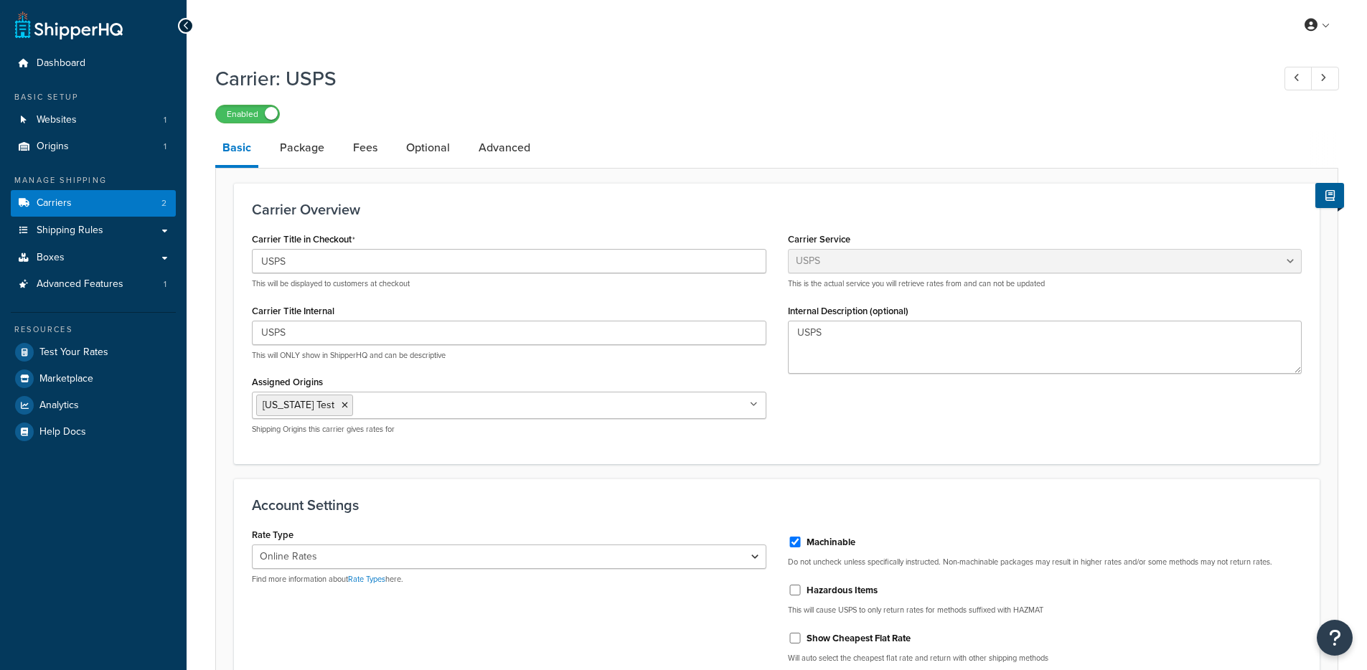
select select "usps"
select select "ONLINE"
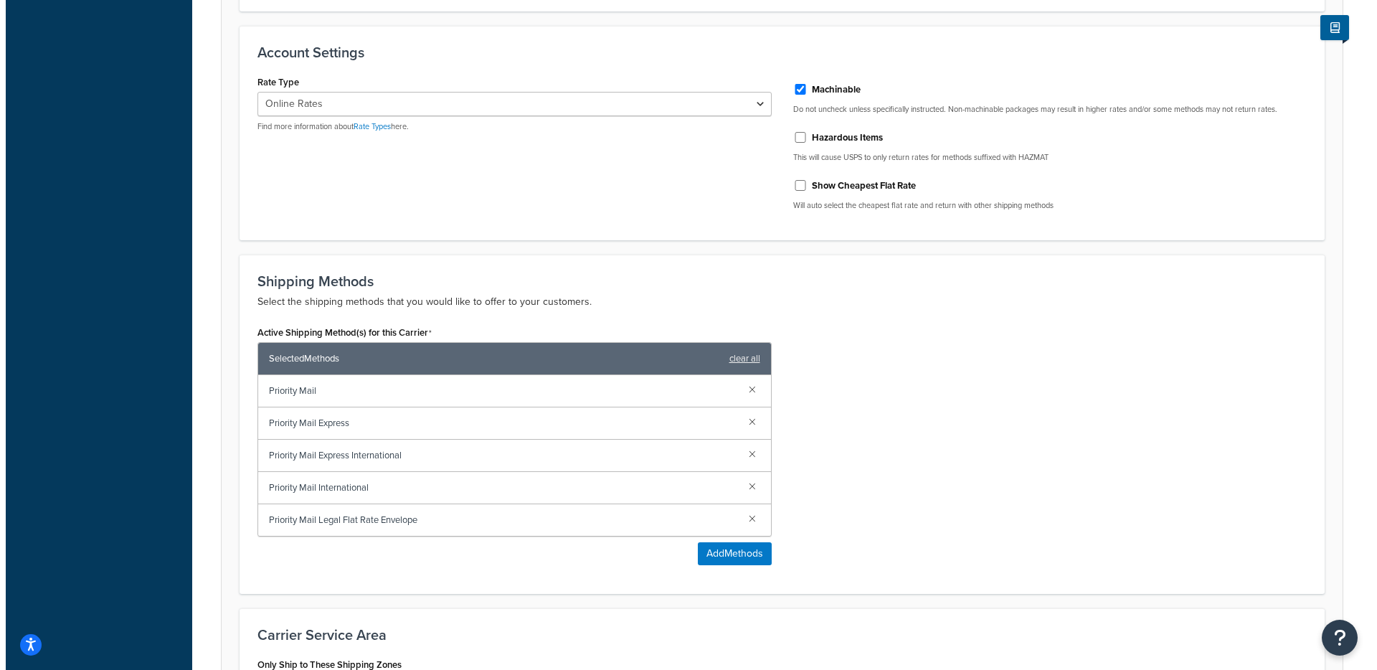
scroll to position [453, 0]
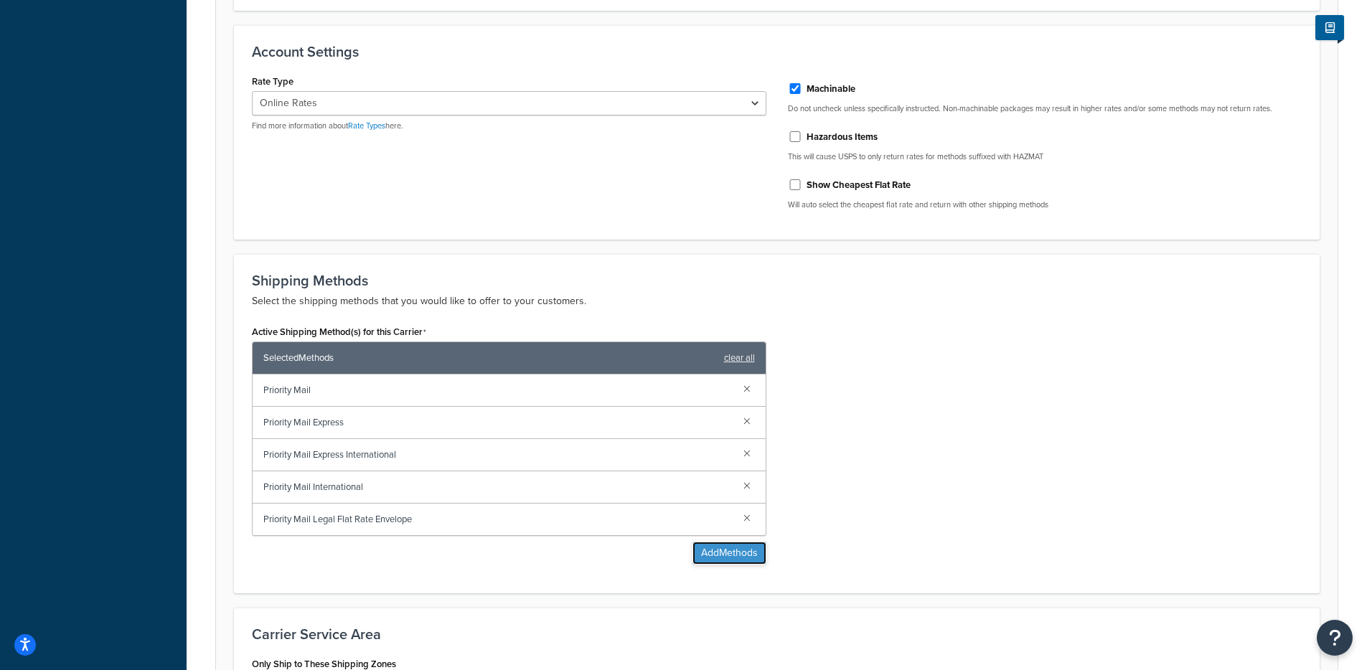
click at [722, 548] on button "Add Methods" at bounding box center [729, 553] width 74 height 23
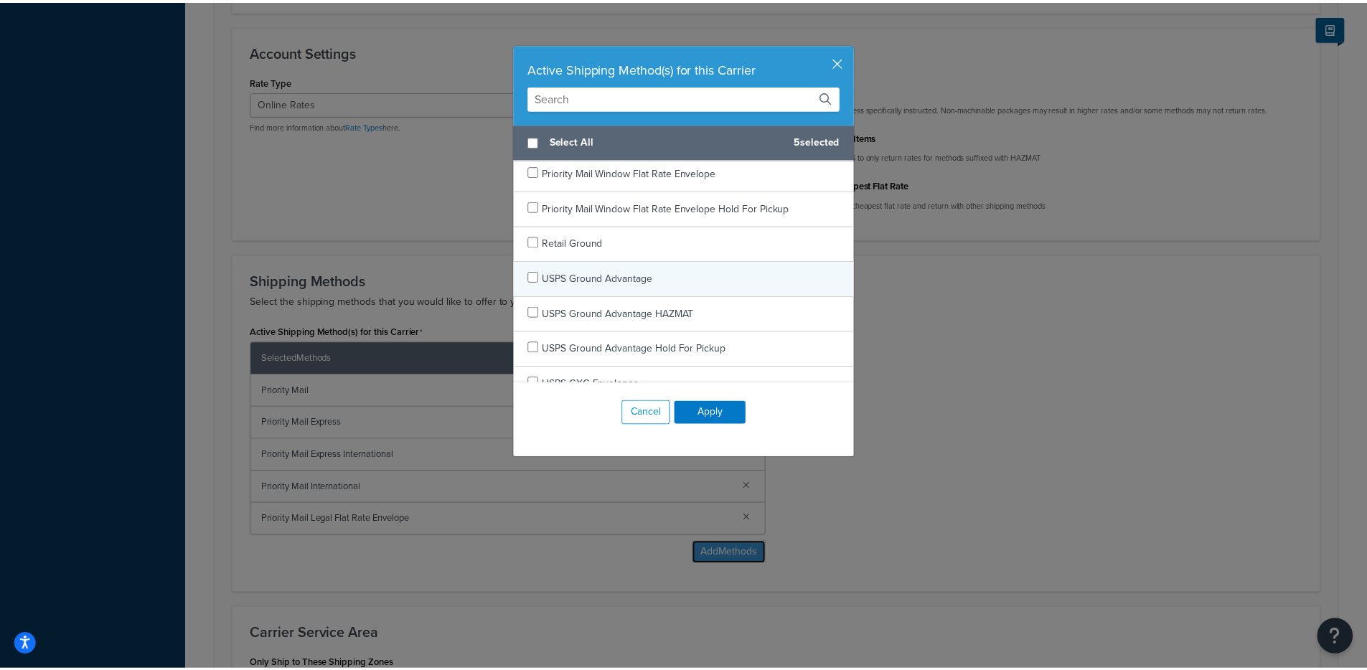
scroll to position [2734, 0]
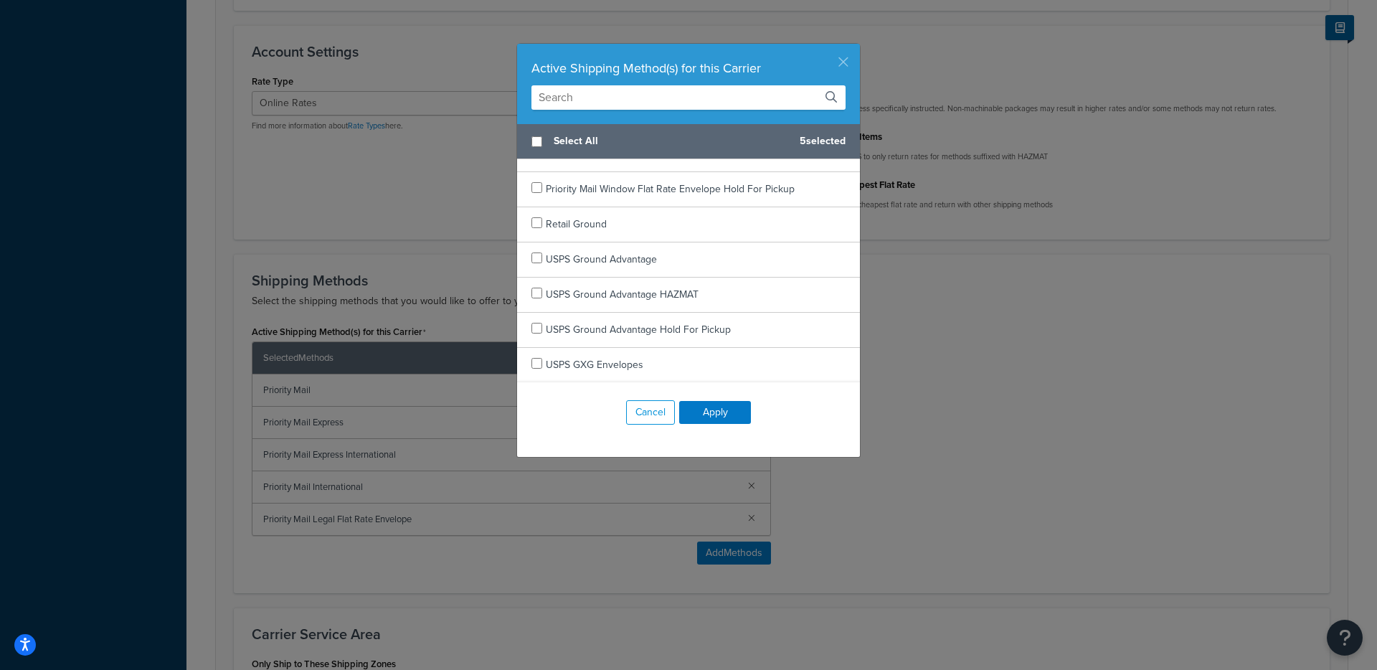
click at [857, 47] on button "button" at bounding box center [859, 46] width 4 height 4
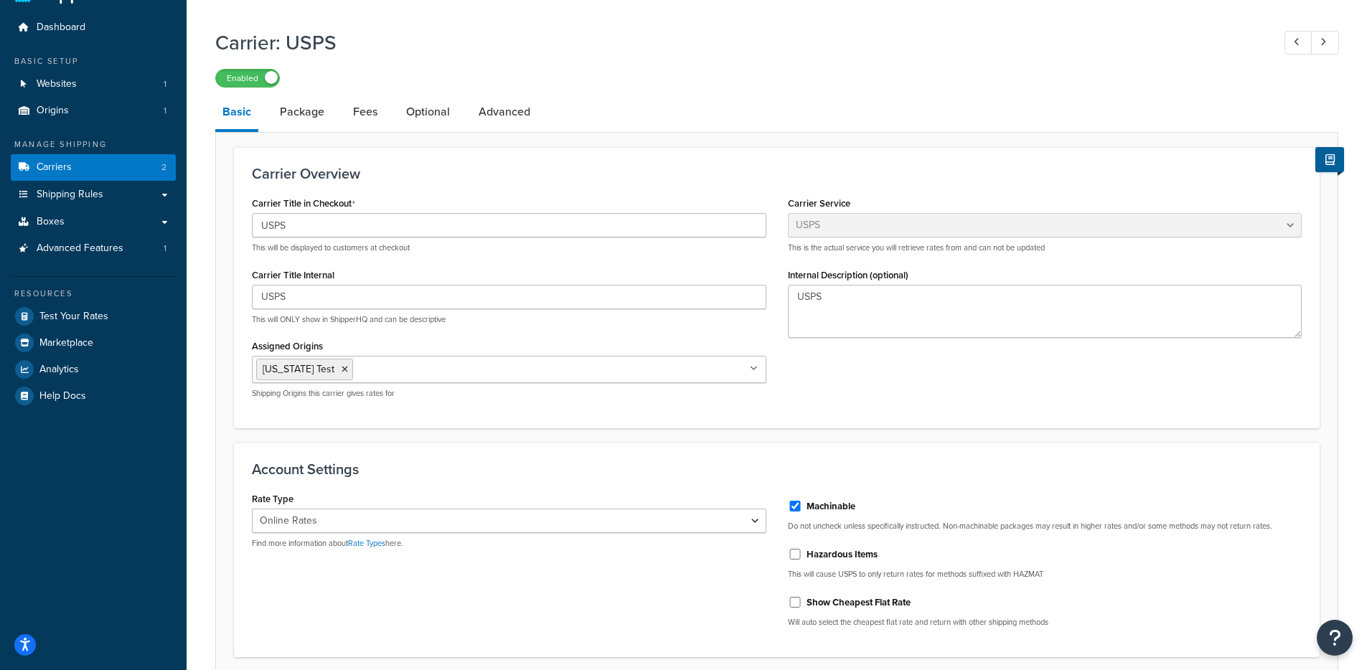
scroll to position [32, 0]
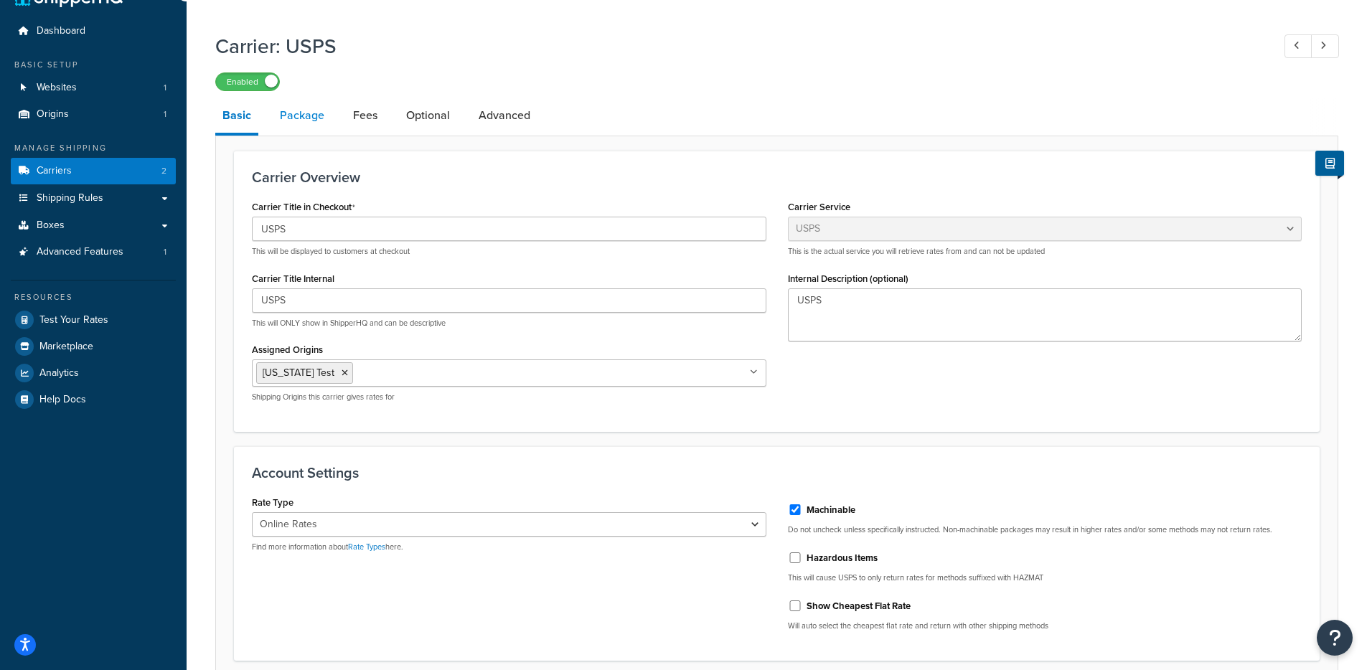
click at [306, 128] on link "Package" at bounding box center [302, 115] width 59 height 34
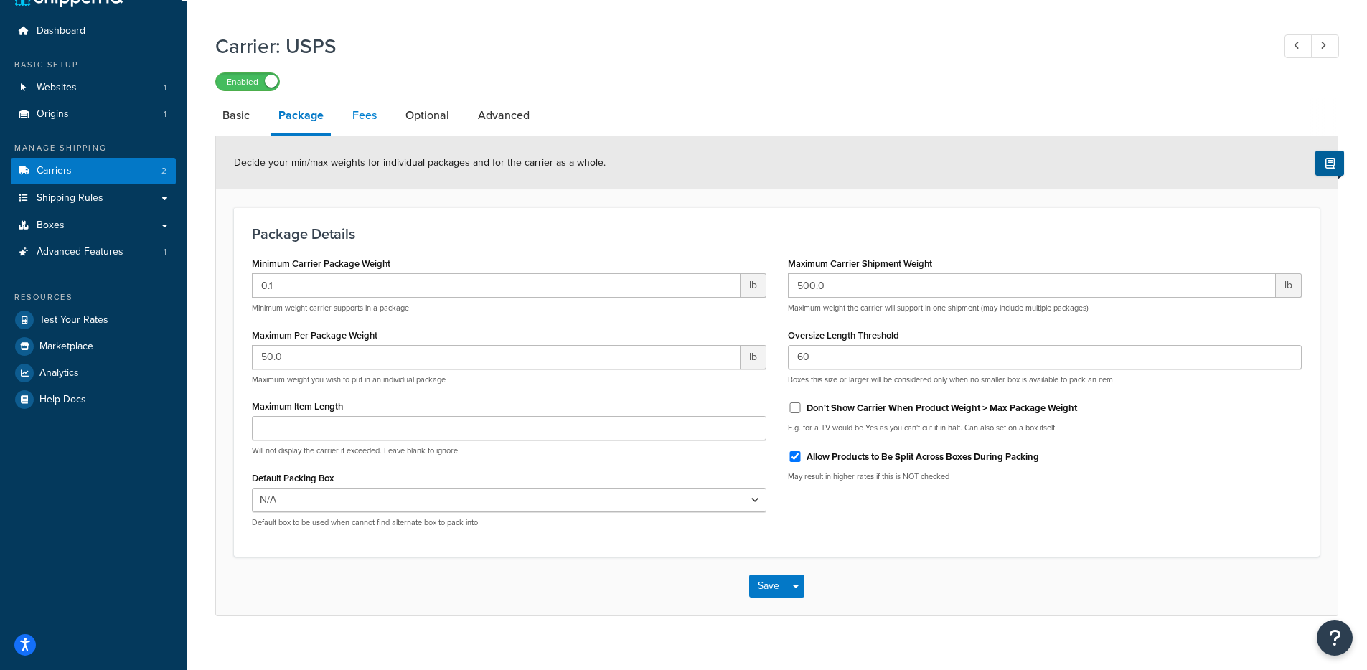
click at [366, 120] on link "Fees" at bounding box center [364, 115] width 39 height 34
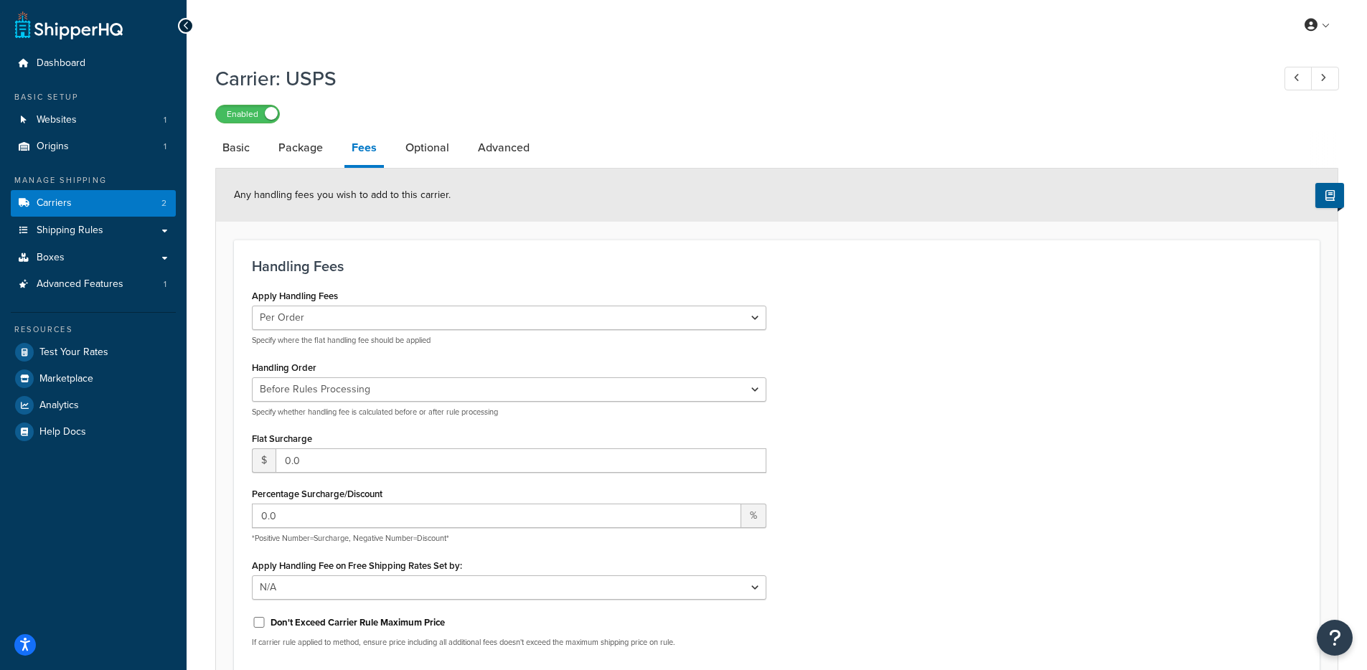
click at [455, 149] on li "Optional" at bounding box center [434, 148] width 72 height 34
click at [452, 151] on link "Optional" at bounding box center [427, 148] width 58 height 34
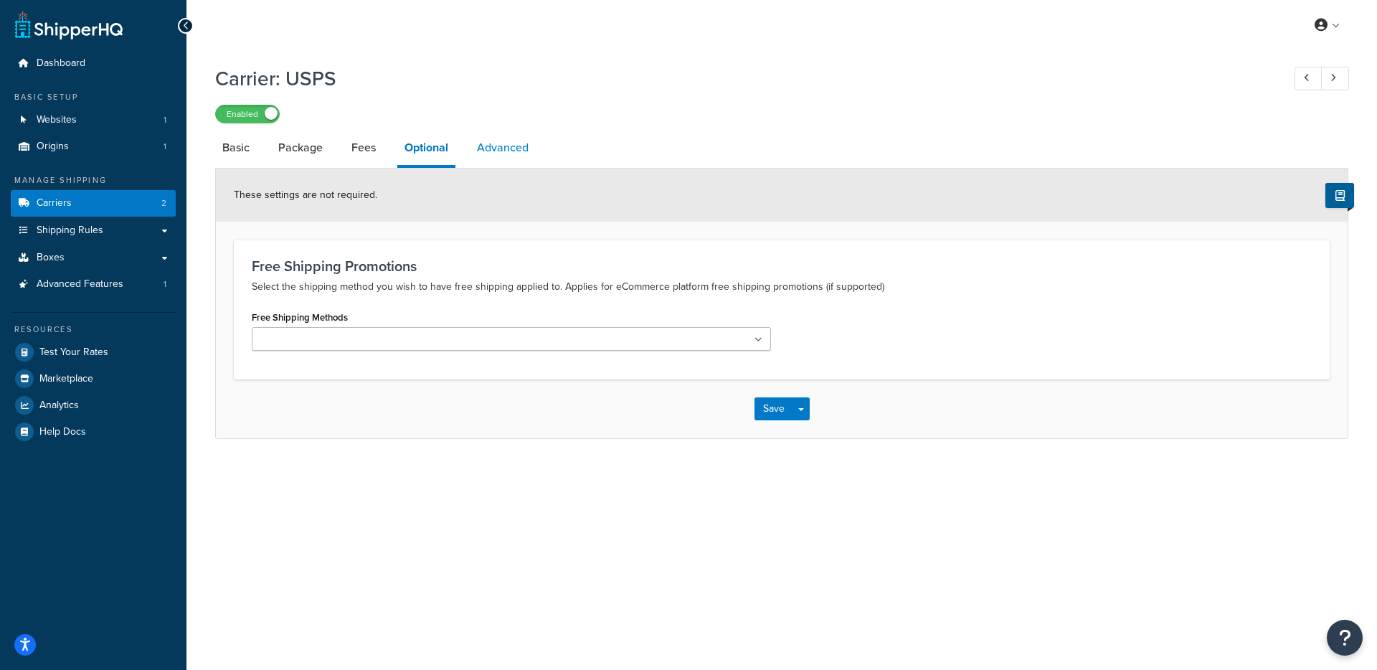
click at [476, 132] on link "Advanced" at bounding box center [503, 148] width 66 height 34
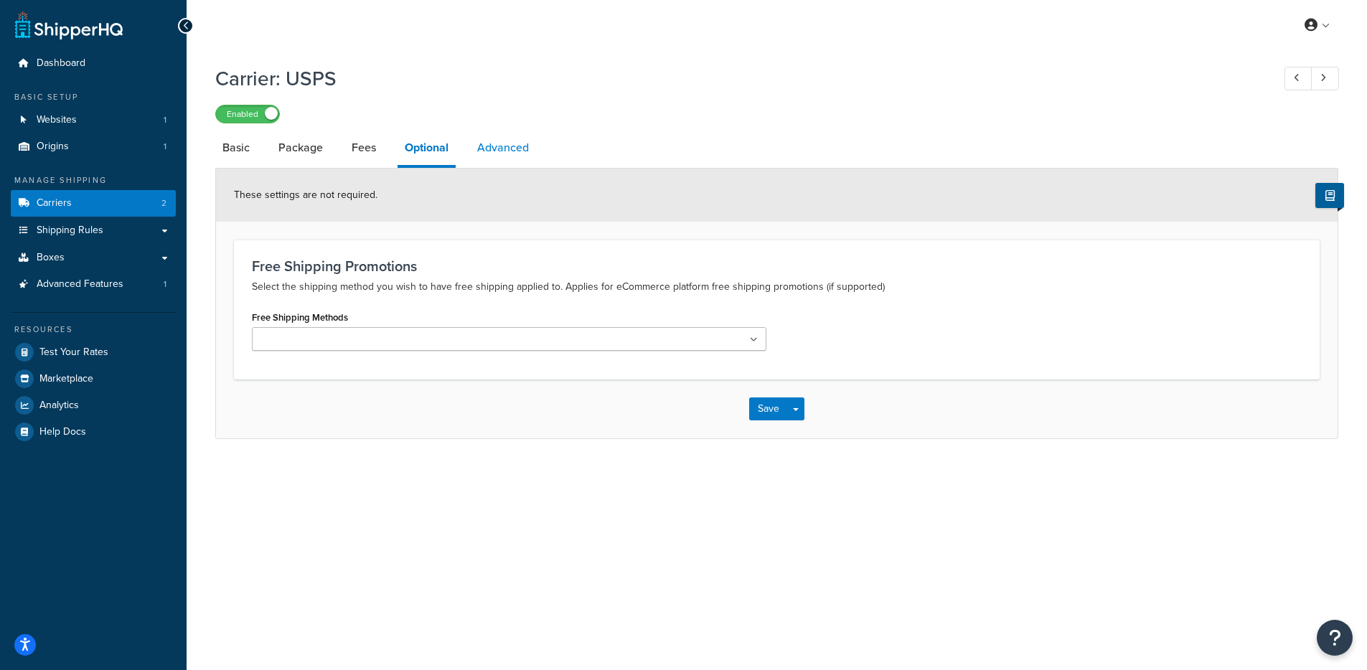
select select "false"
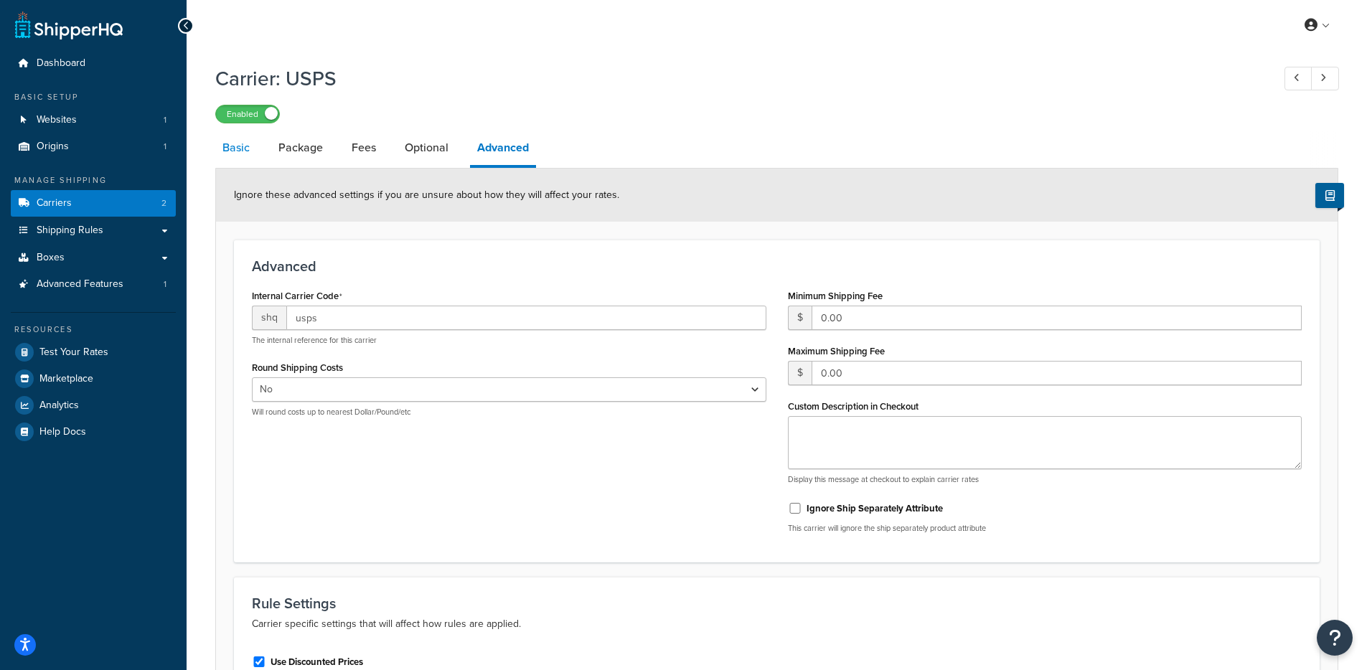
click at [229, 161] on link "Basic" at bounding box center [236, 148] width 42 height 34
select select "usps"
select select "ONLINE"
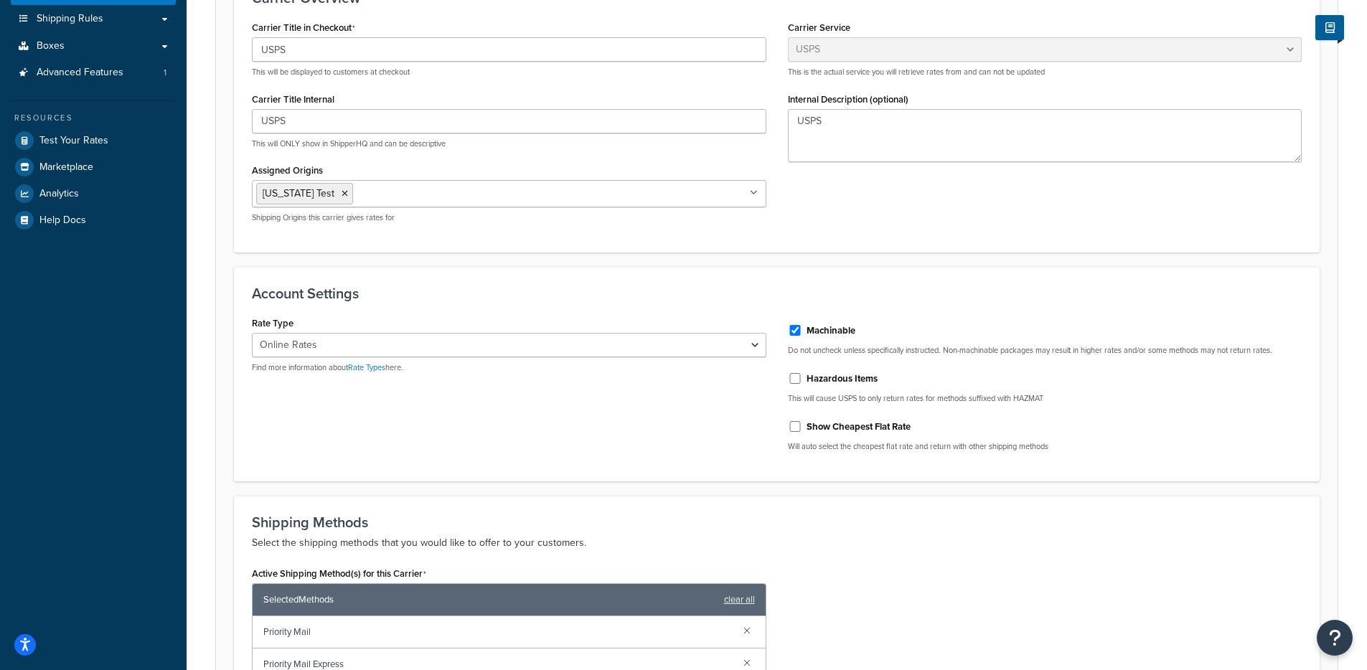
scroll to position [148, 0]
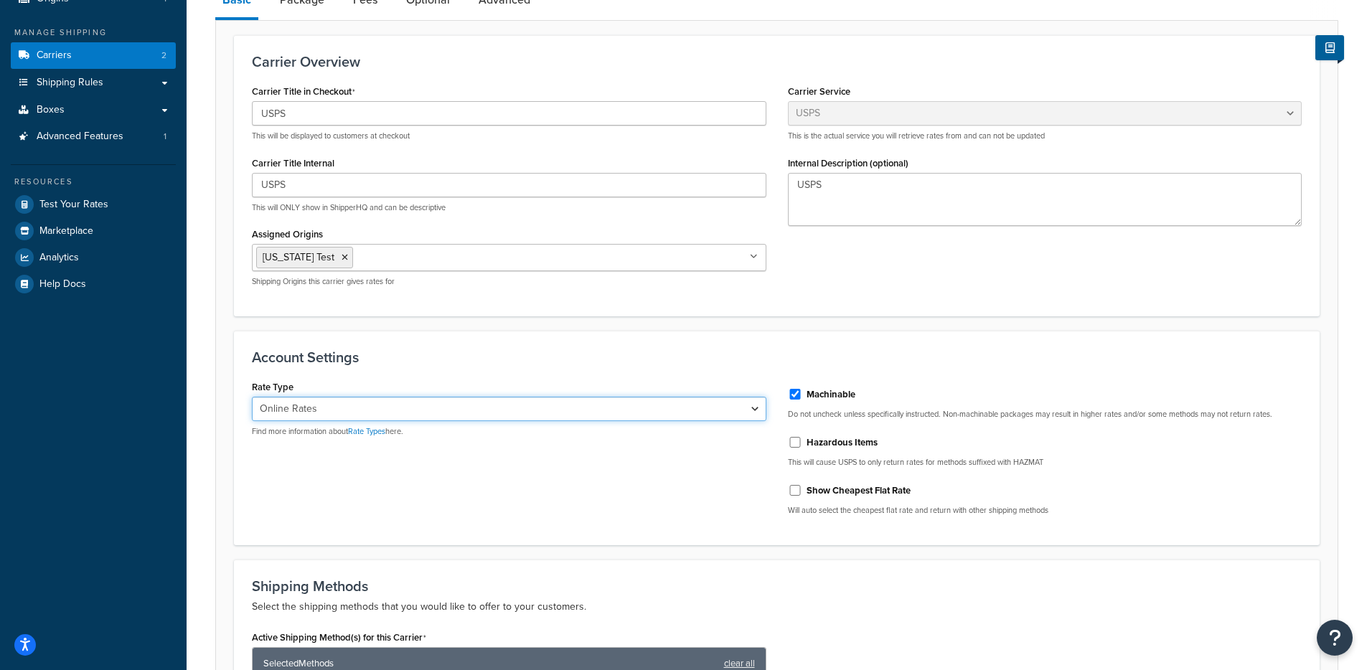
click at [663, 407] on select "Retail Rates Online Rates Commercial Plus" at bounding box center [509, 409] width 514 height 24
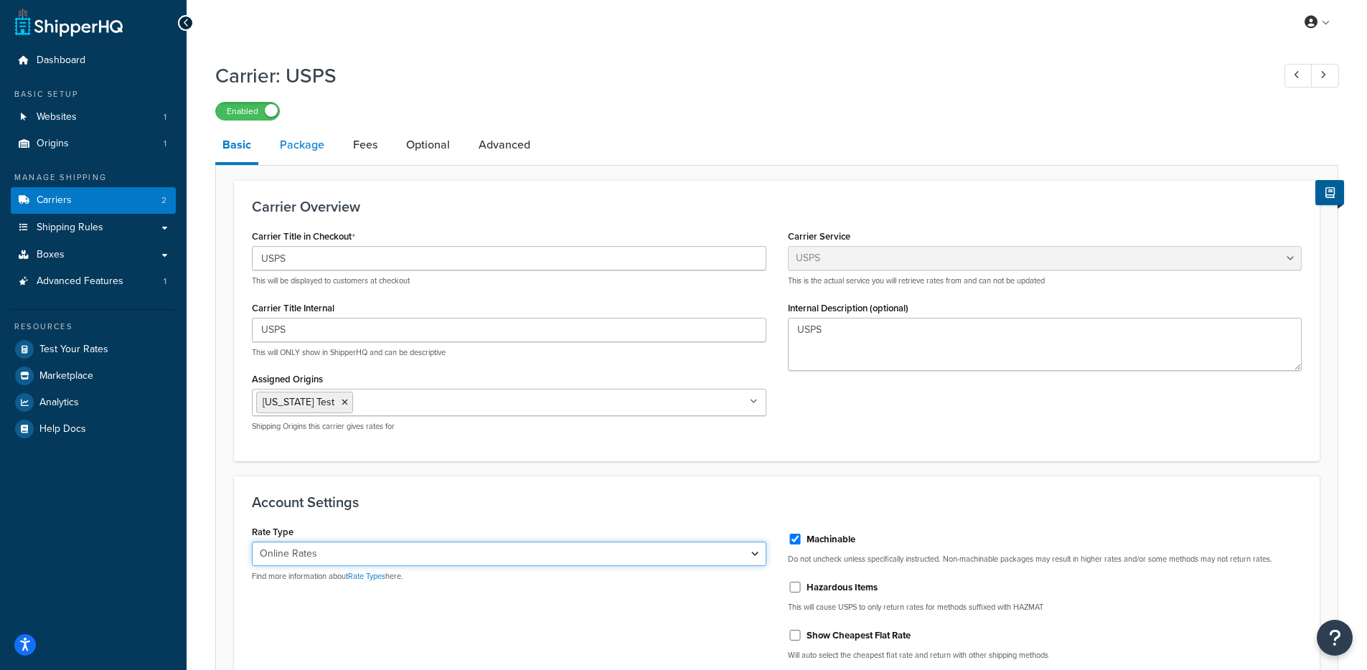
scroll to position [0, 0]
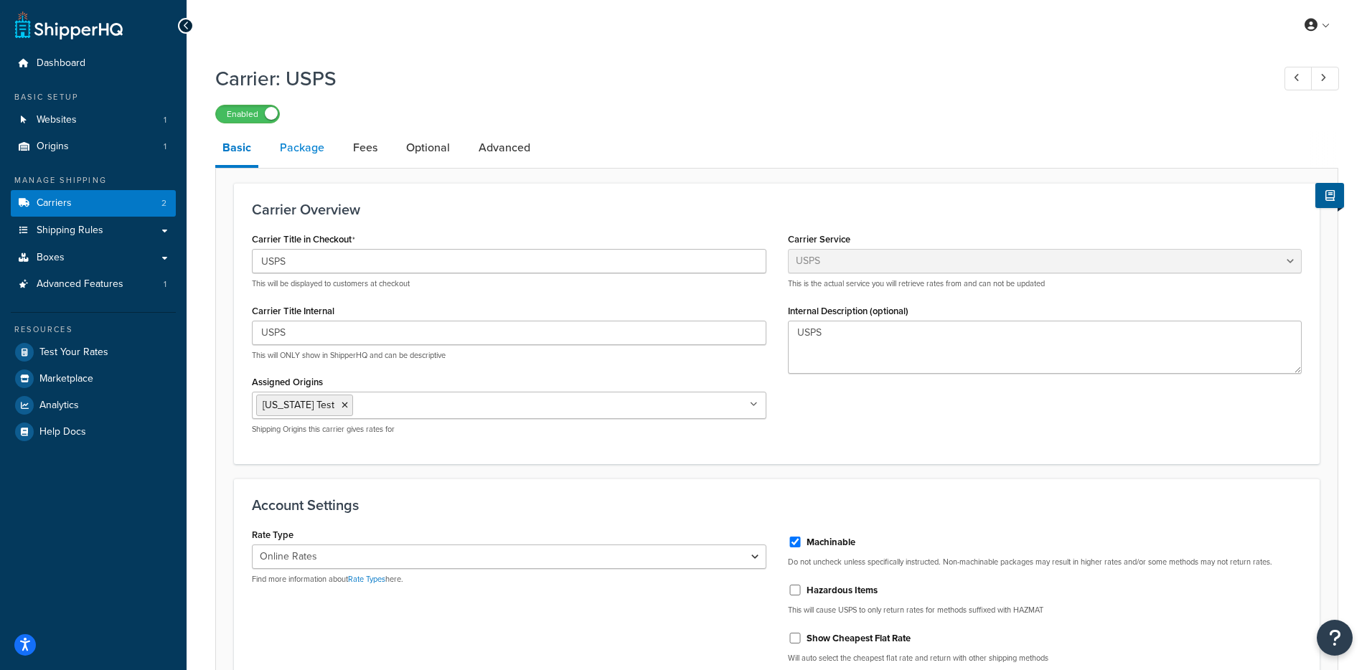
click at [290, 152] on link "Package" at bounding box center [302, 148] width 59 height 34
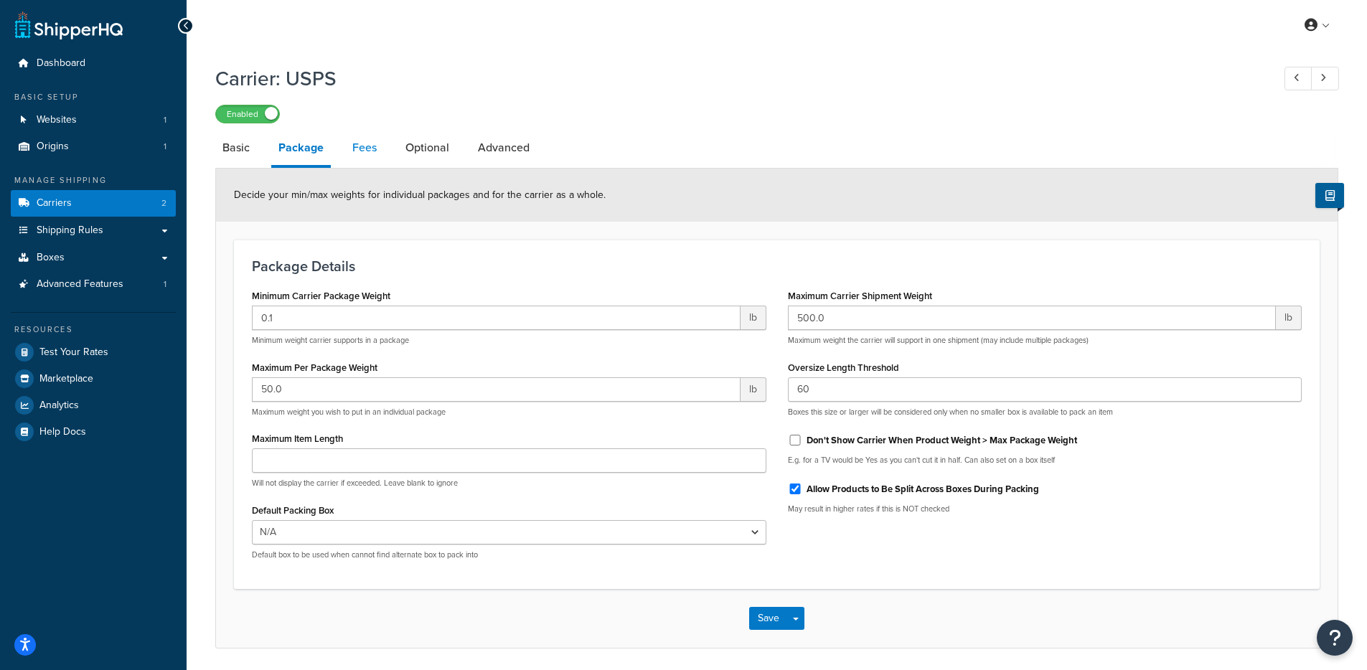
click at [354, 154] on link "Fees" at bounding box center [364, 148] width 39 height 34
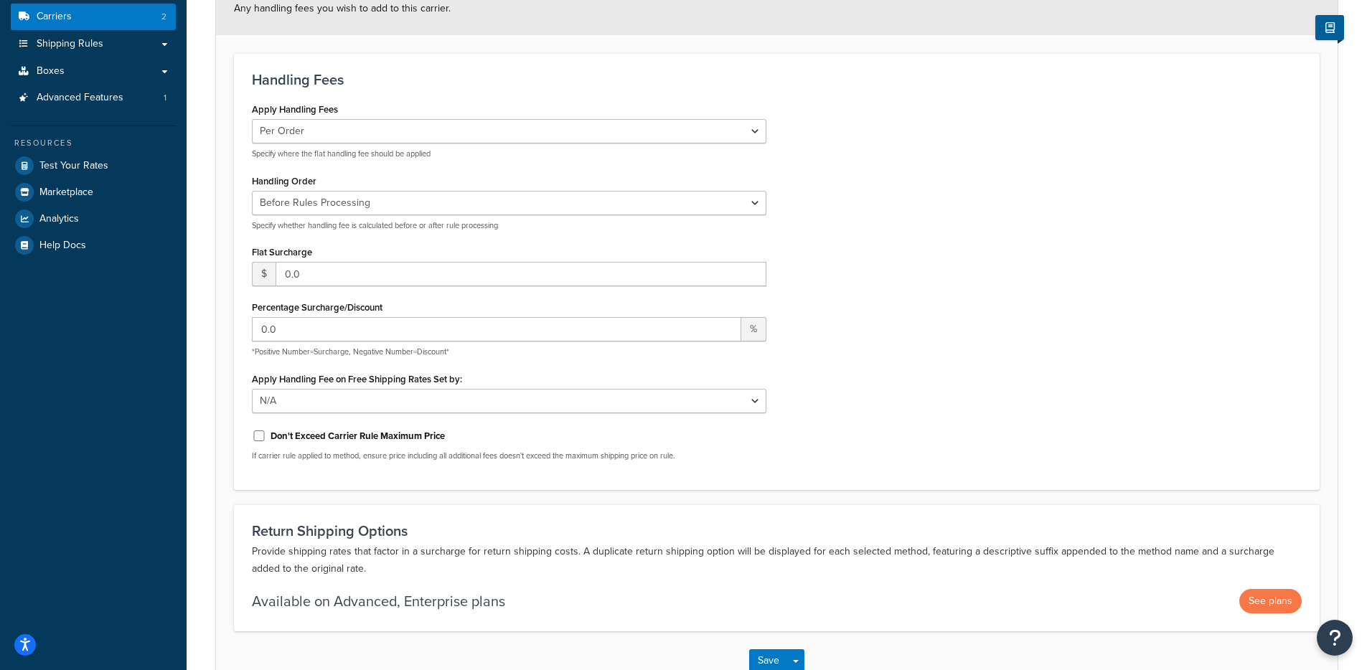
scroll to position [281, 0]
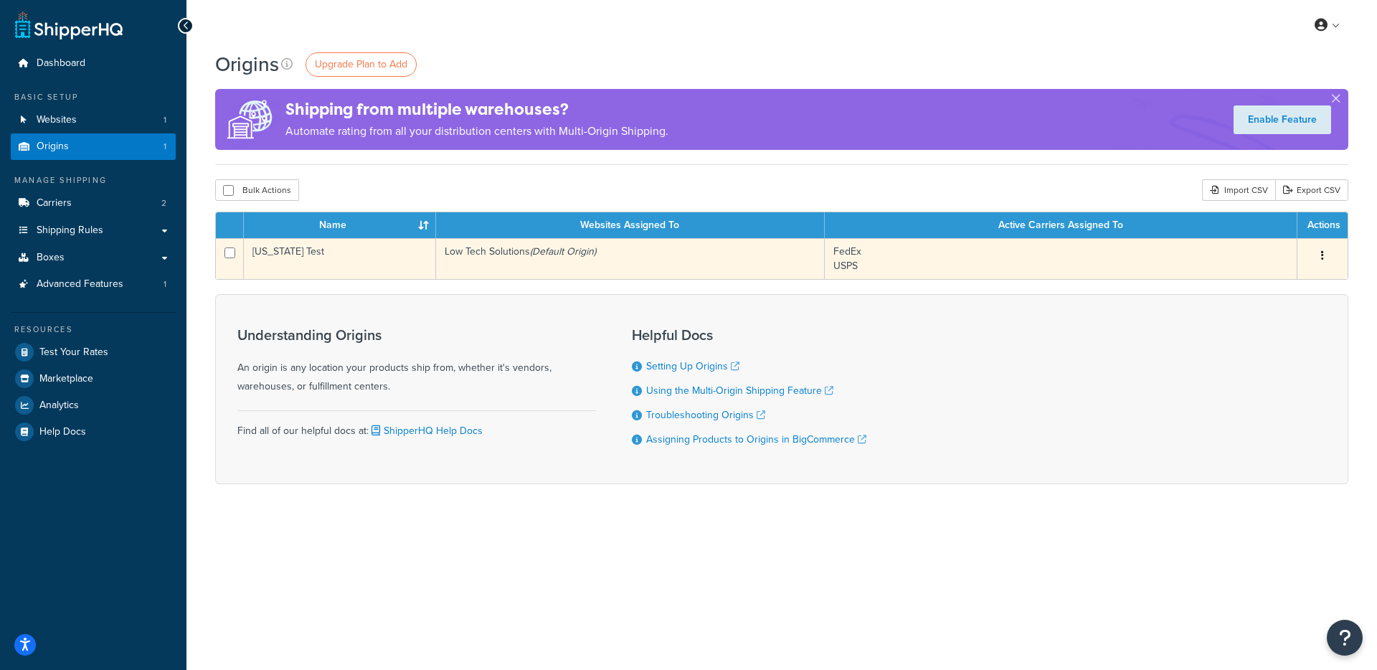
click at [434, 275] on td "[US_STATE] Test" at bounding box center [340, 258] width 192 height 41
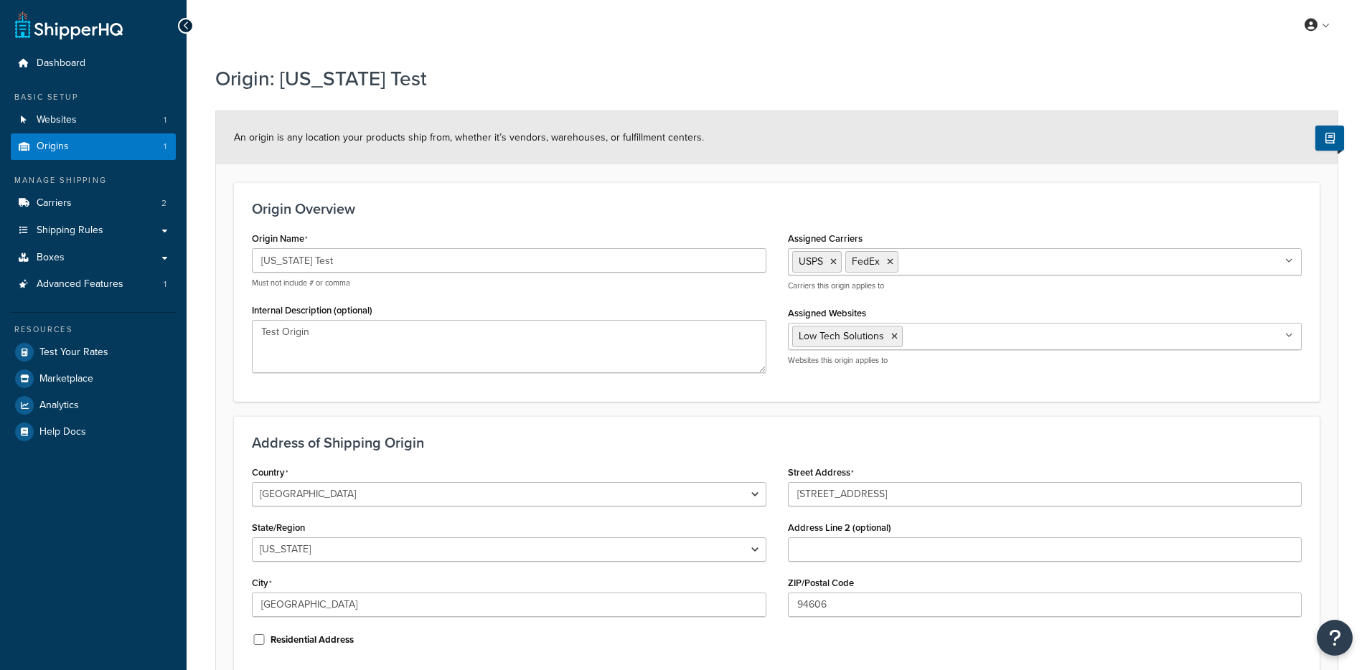
select select "5"
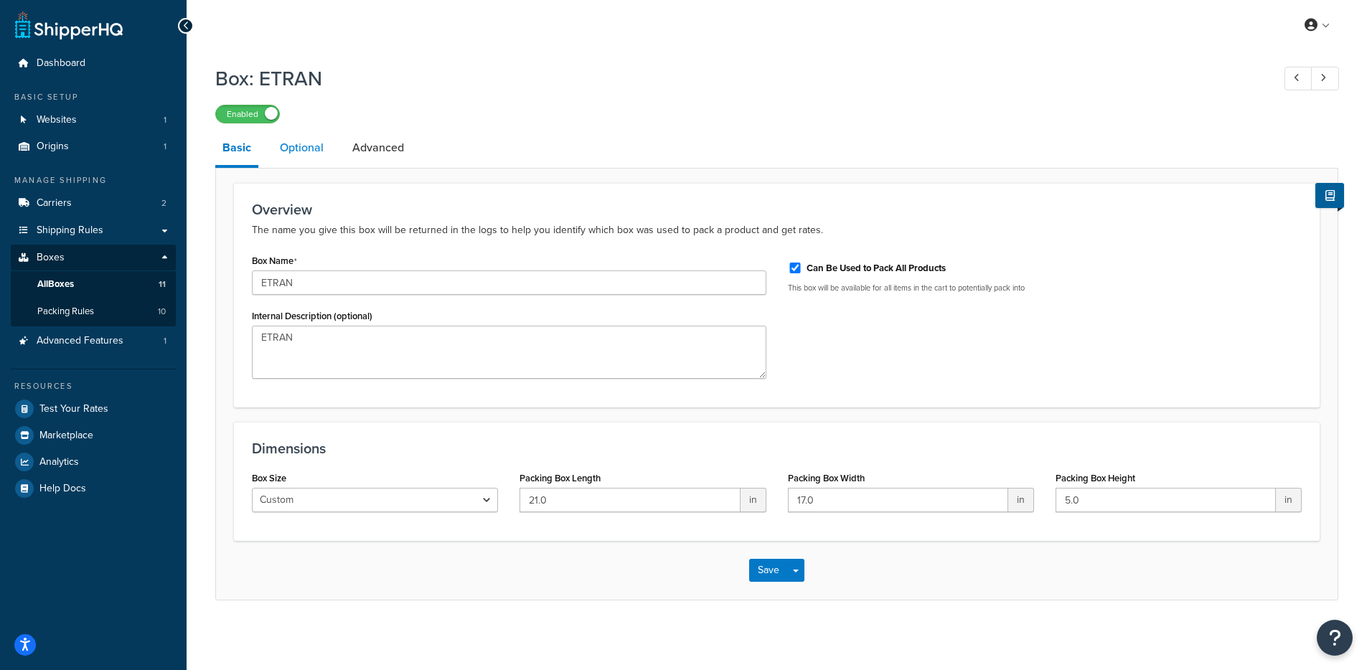
click at [321, 150] on link "Optional" at bounding box center [302, 148] width 58 height 34
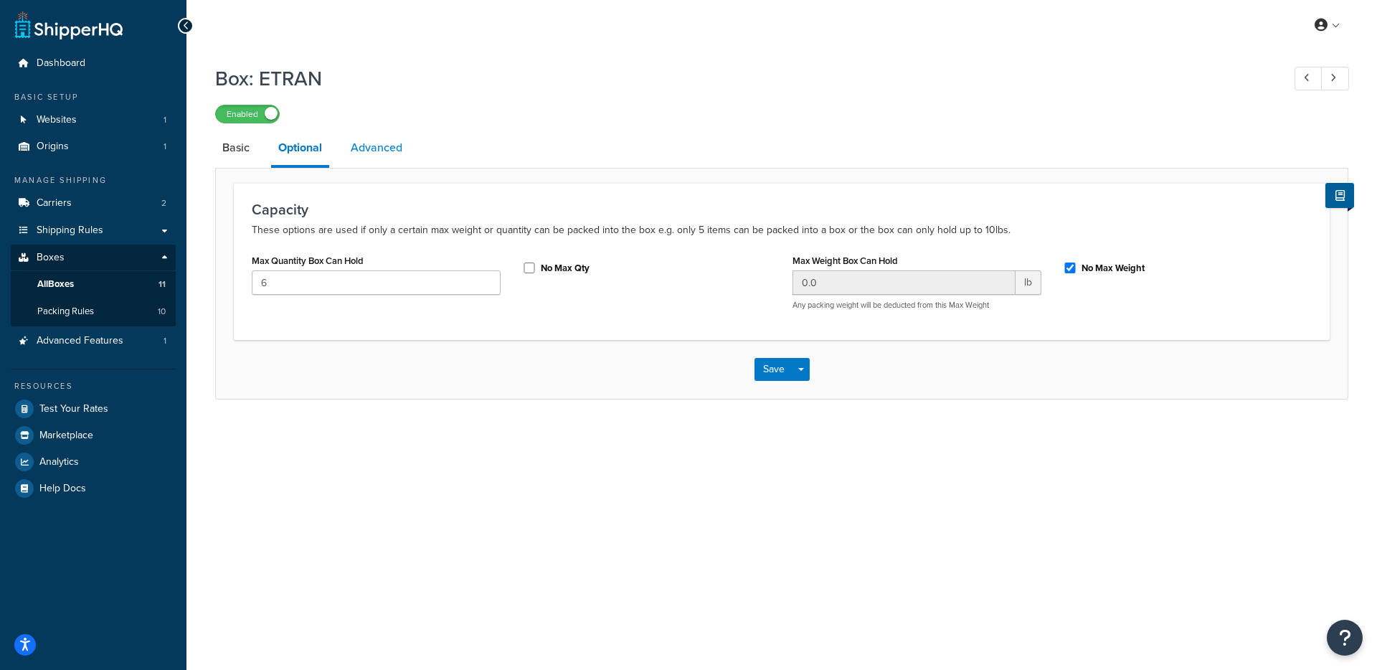
click at [369, 158] on link "Advanced" at bounding box center [377, 148] width 66 height 34
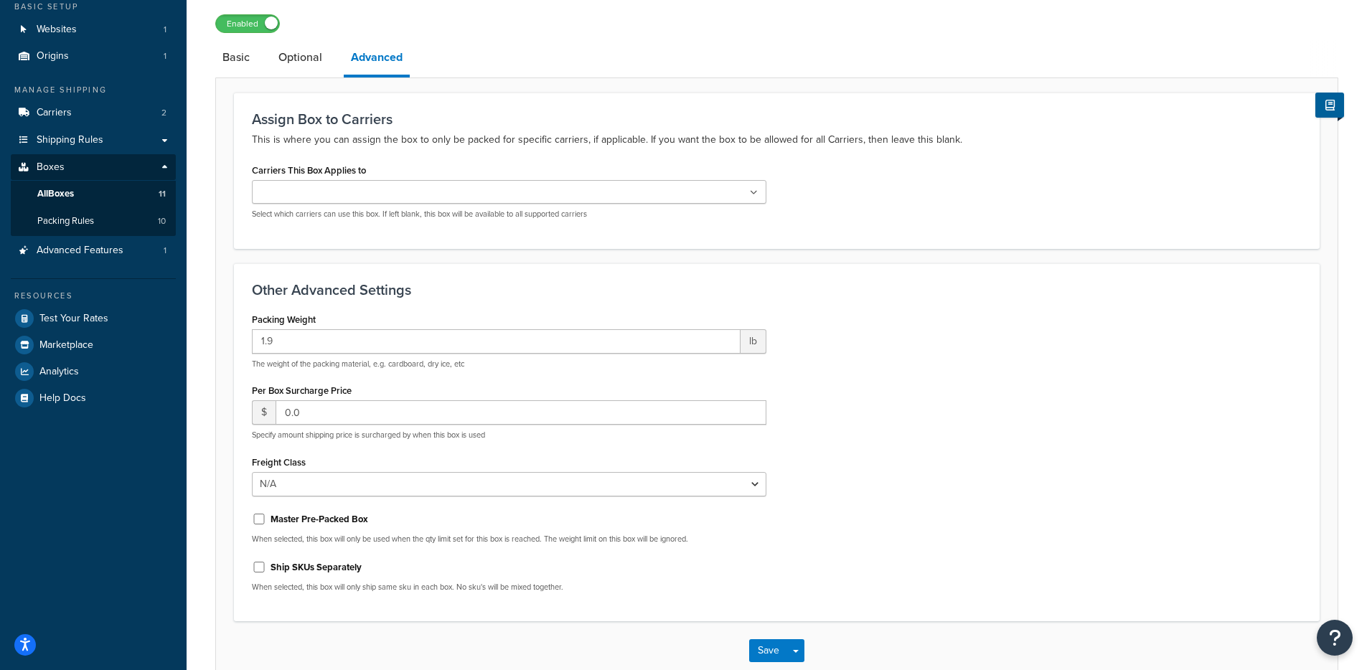
scroll to position [100, 0]
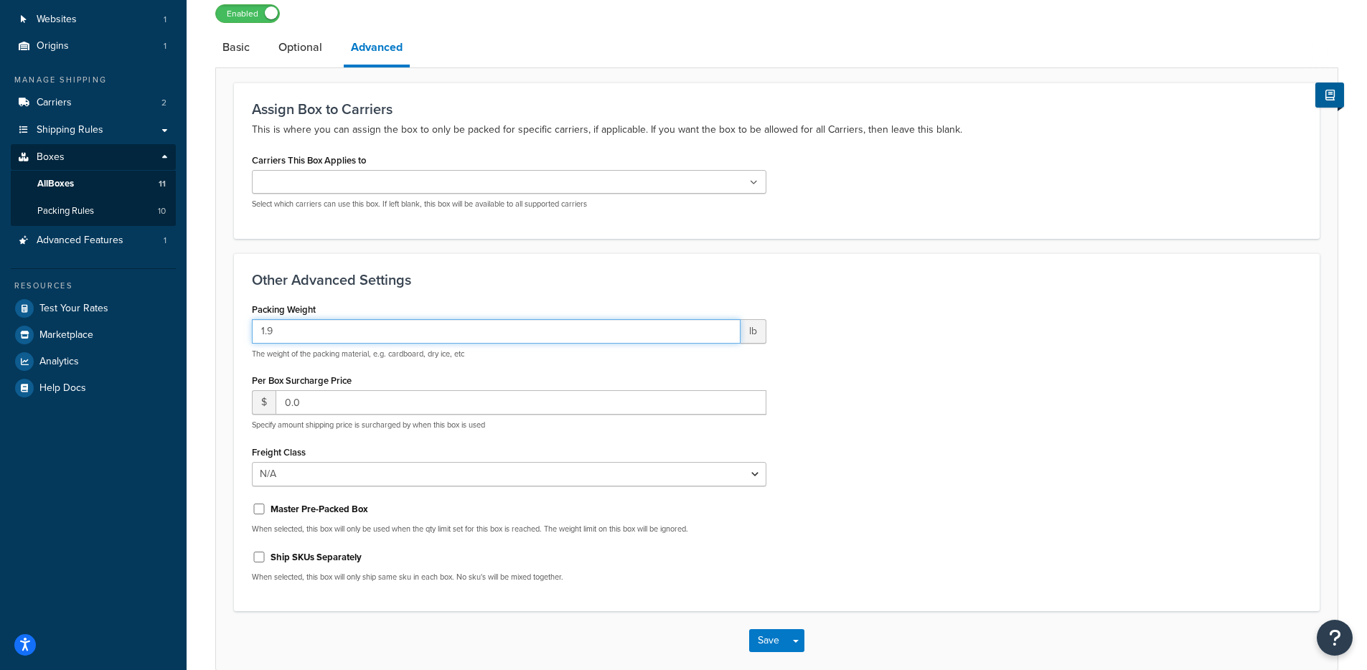
click at [306, 332] on input "1.9" at bounding box center [496, 331] width 489 height 24
type input "2"
click at [791, 631] on button "Save Dropdown" at bounding box center [795, 640] width 17 height 23
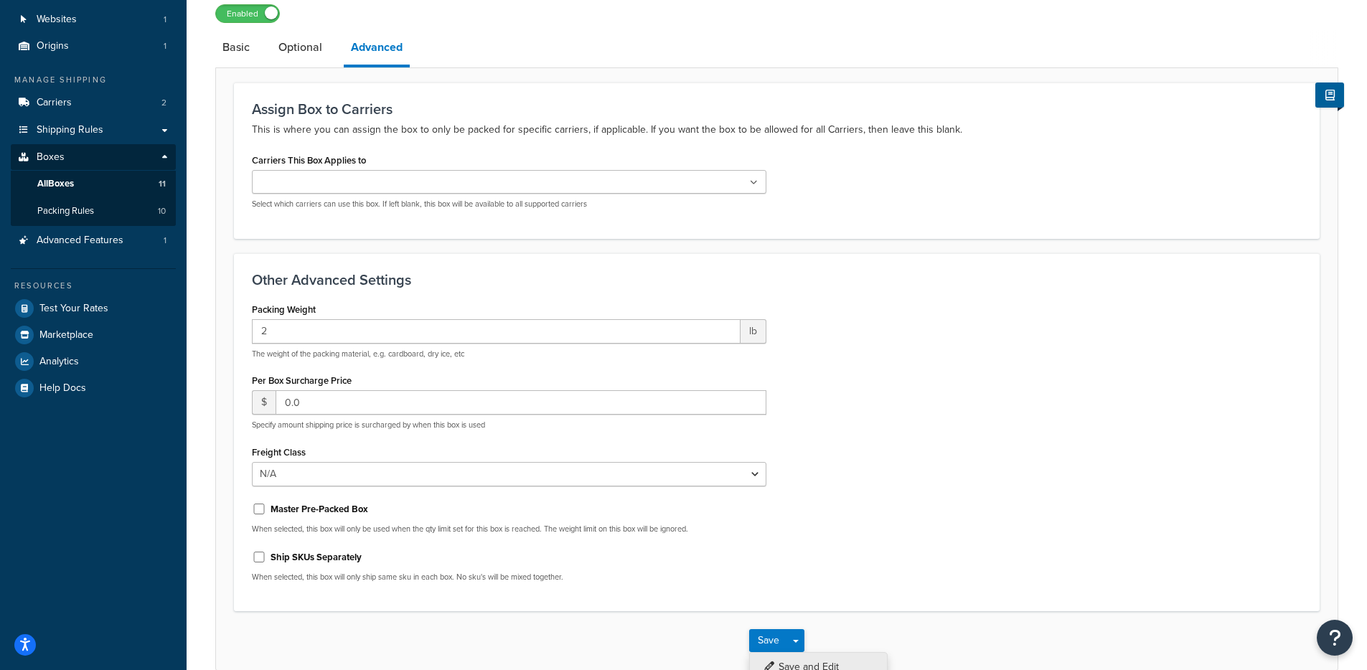
click at [803, 659] on button "Save and Edit" at bounding box center [818, 667] width 138 height 30
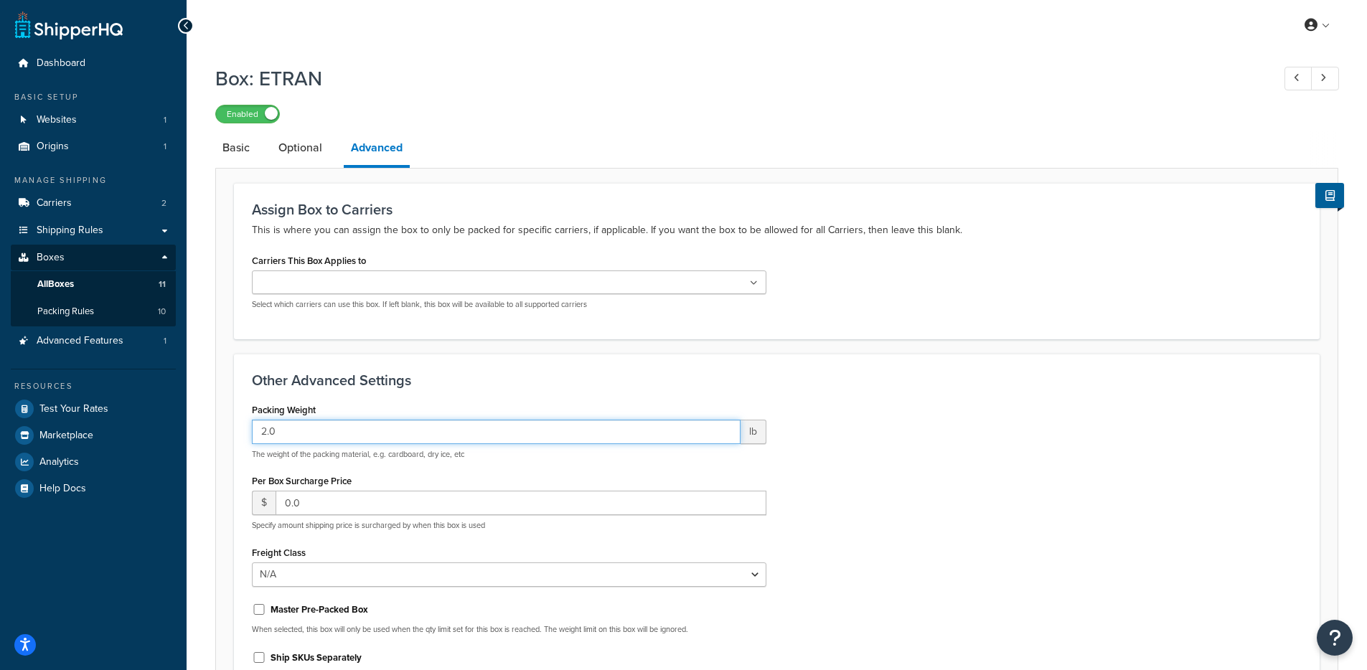
click at [393, 431] on input "2.0" at bounding box center [496, 432] width 489 height 24
type input "1.9"
click at [777, 403] on div "Packing Weight 1.9 lb The weight of the packing material, e.g. cardboard, dry i…" at bounding box center [776, 547] width 1071 height 295
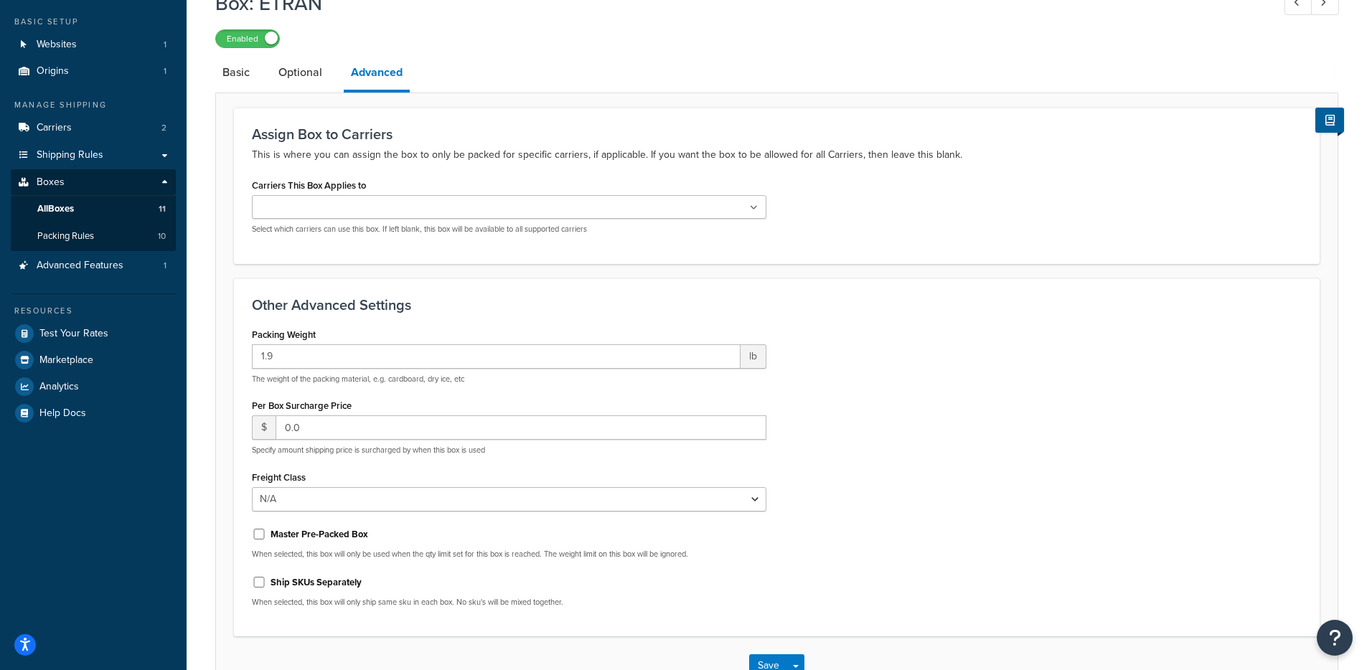
scroll to position [175, 0]
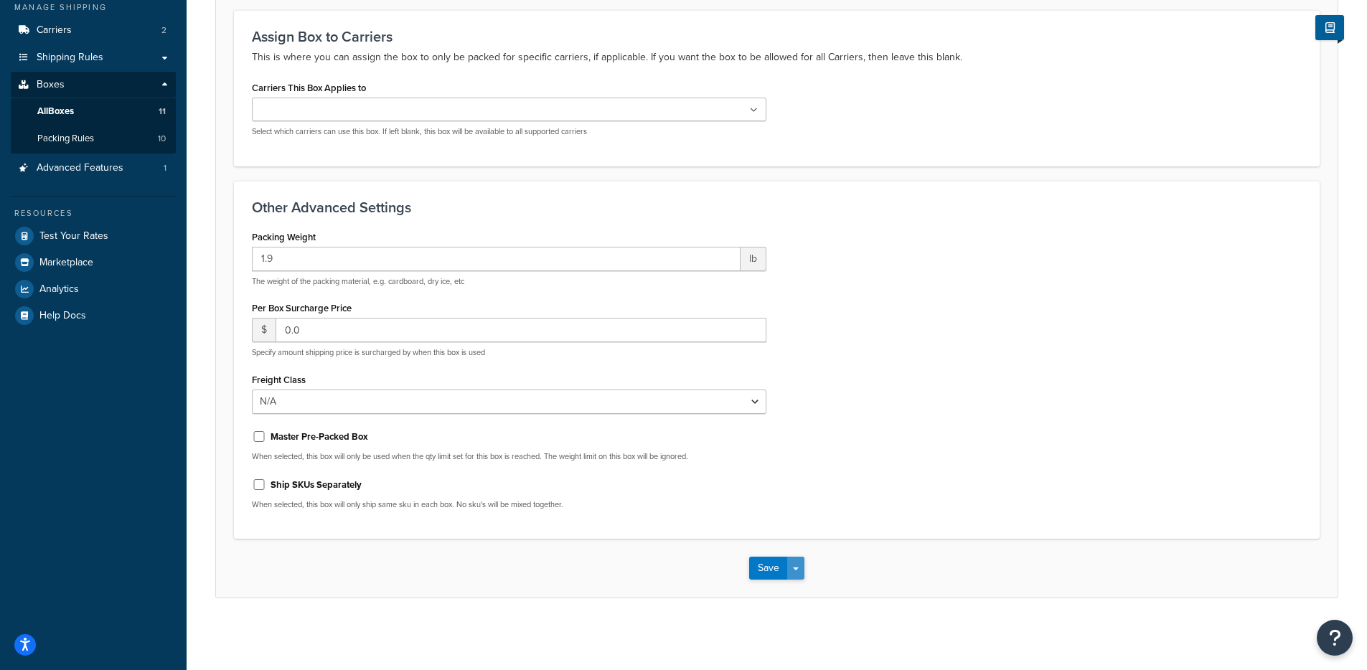
click at [801, 575] on button "Save Dropdown" at bounding box center [795, 568] width 17 height 23
click at [803, 588] on button "Save and Edit" at bounding box center [818, 595] width 138 height 30
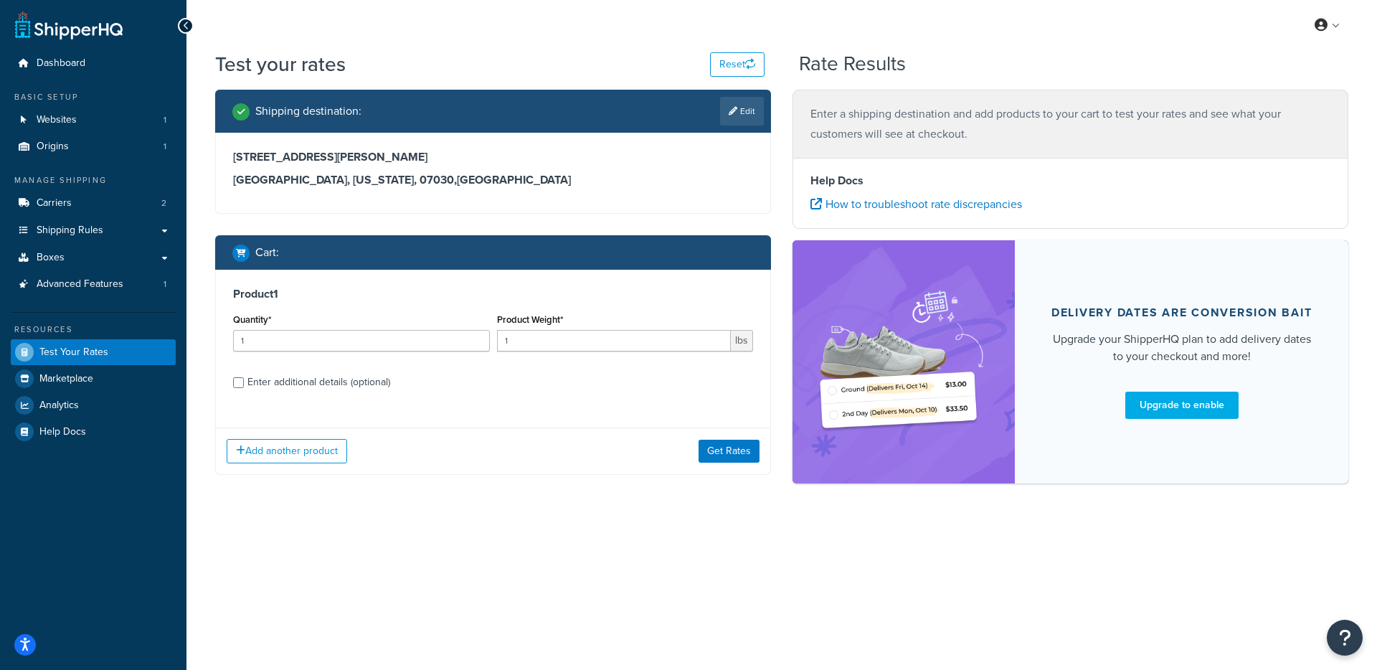
click at [748, 468] on div "Add another product Get Rates" at bounding box center [493, 451] width 555 height 47
click at [742, 457] on button "Get Rates" at bounding box center [729, 451] width 61 height 23
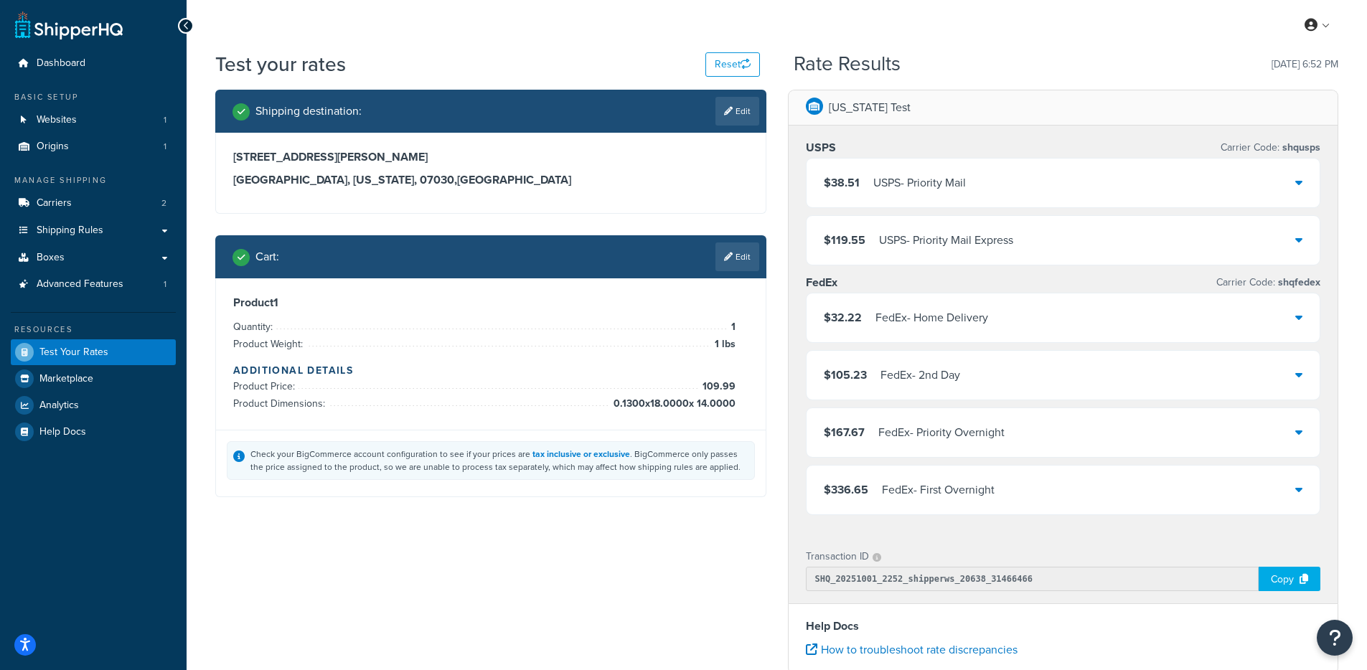
click at [1056, 177] on div "$38.51 USPS - Priority Mail" at bounding box center [1063, 183] width 514 height 49
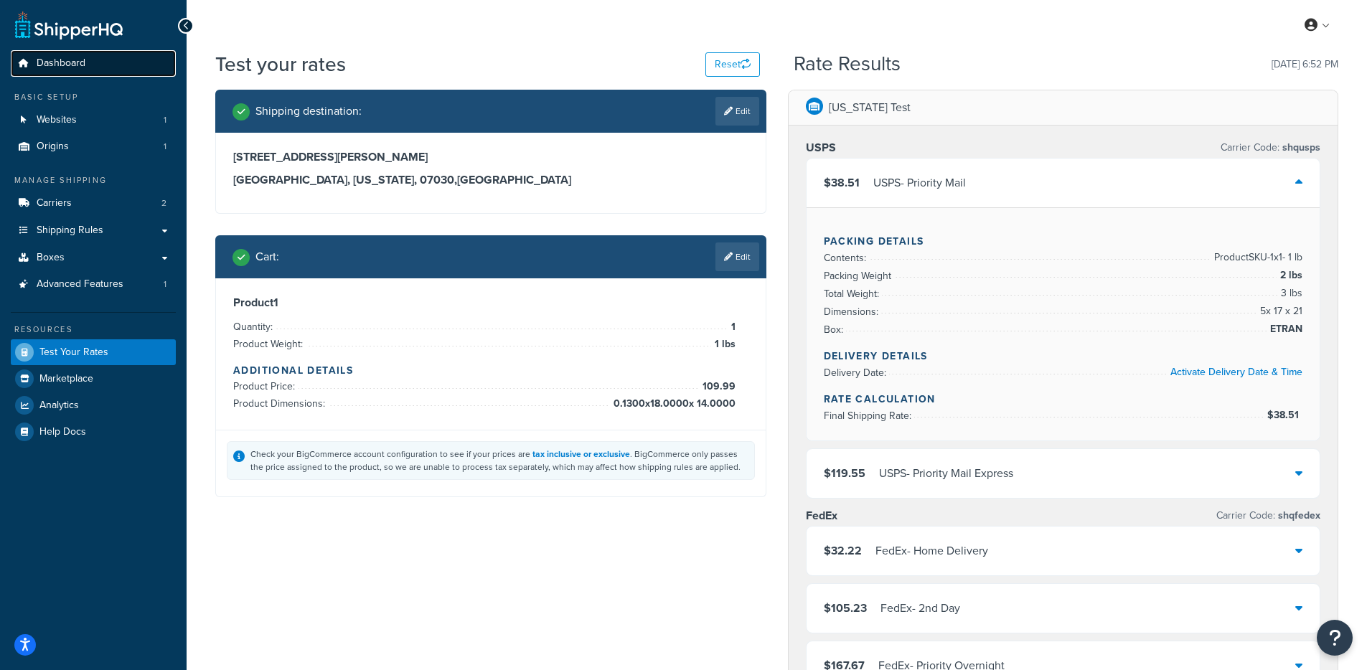
click at [85, 59] on link "Dashboard" at bounding box center [93, 63] width 165 height 27
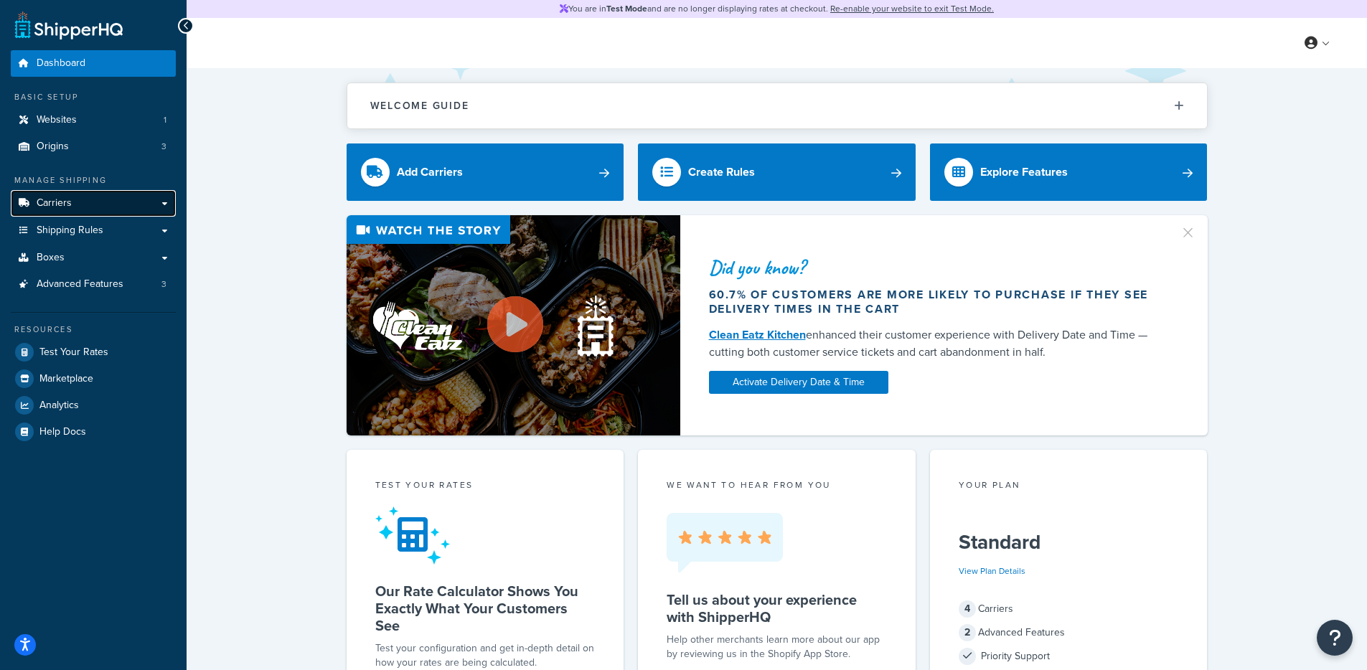
click at [101, 209] on link "Carriers" at bounding box center [93, 203] width 165 height 27
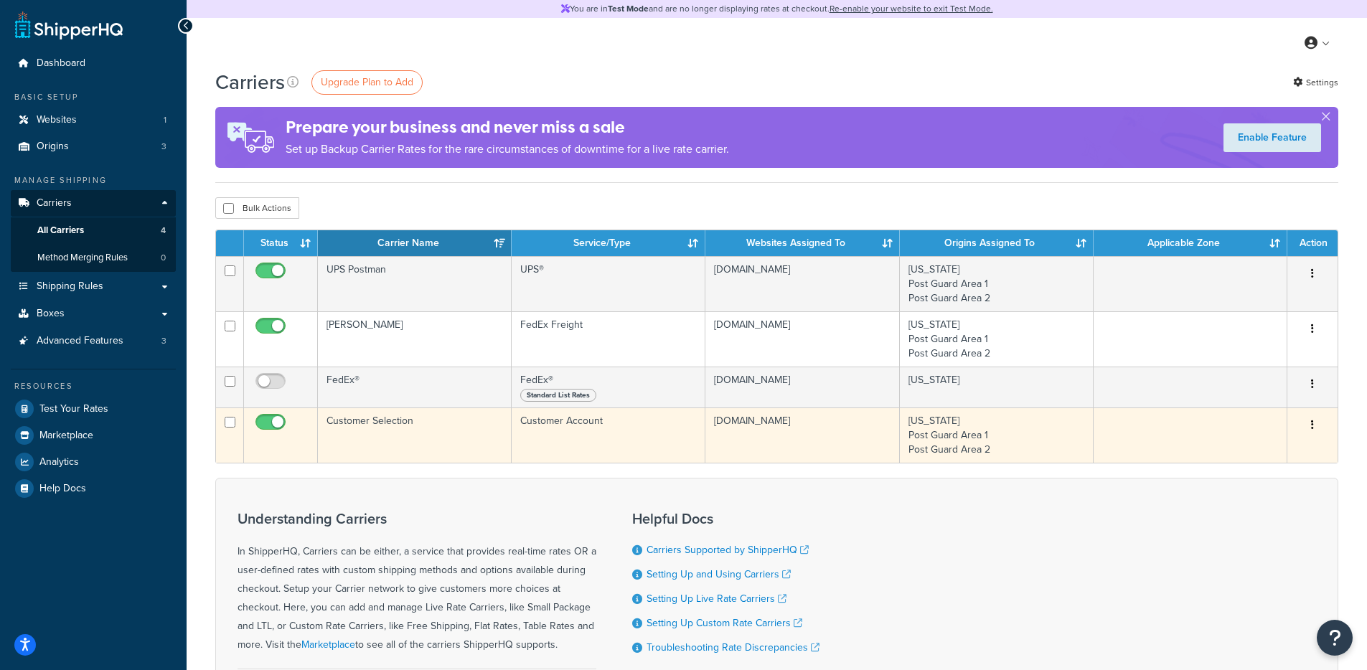
click at [471, 422] on td "Customer Selection" at bounding box center [415, 434] width 194 height 55
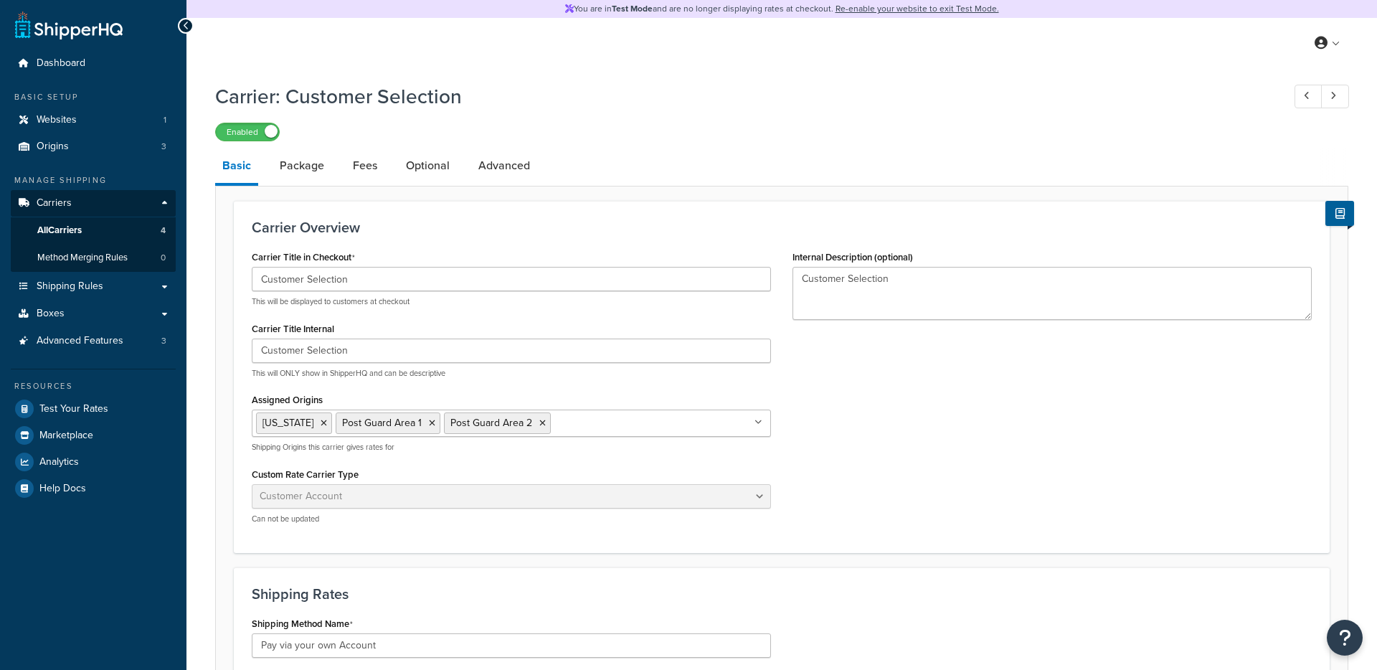
select select "customerAccount"
